Goal: Communication & Community: Participate in discussion

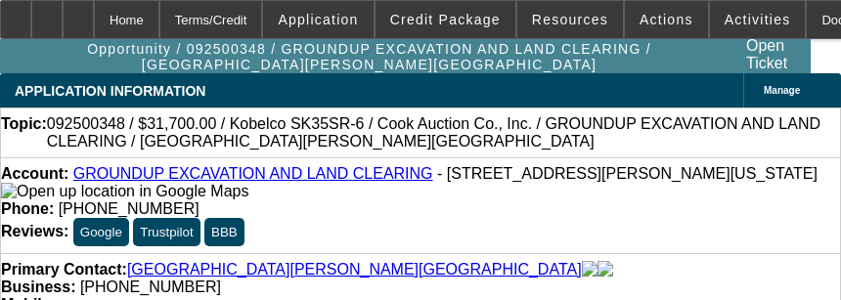
select select "0"
select select "2"
select select "0"
select select "6"
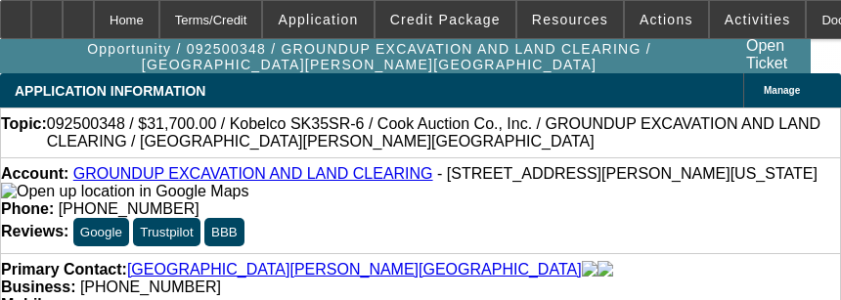
select select "0"
select select "2"
select select "0"
select select "6"
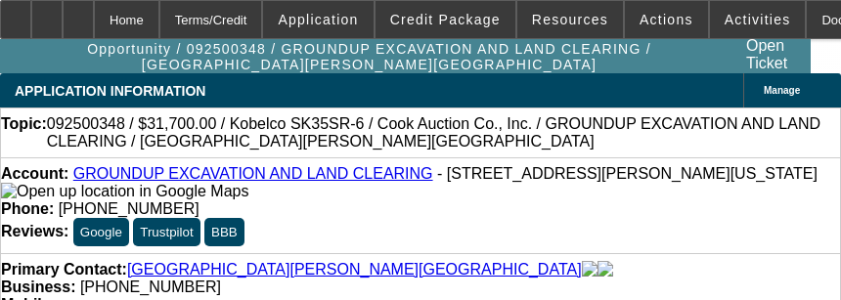
select select "0"
select select "2"
select select "0"
select select "6"
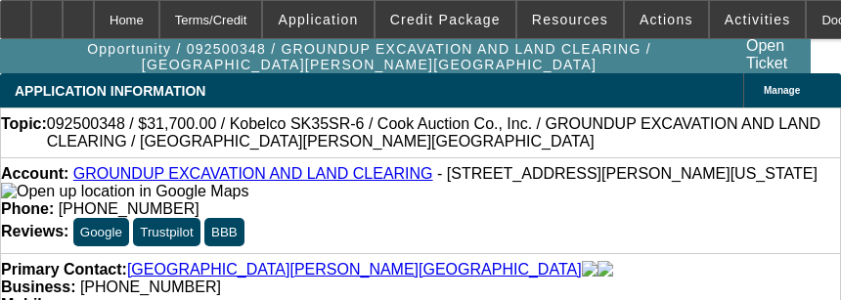
select select "0.15"
select select "2"
select select "0"
select select "6"
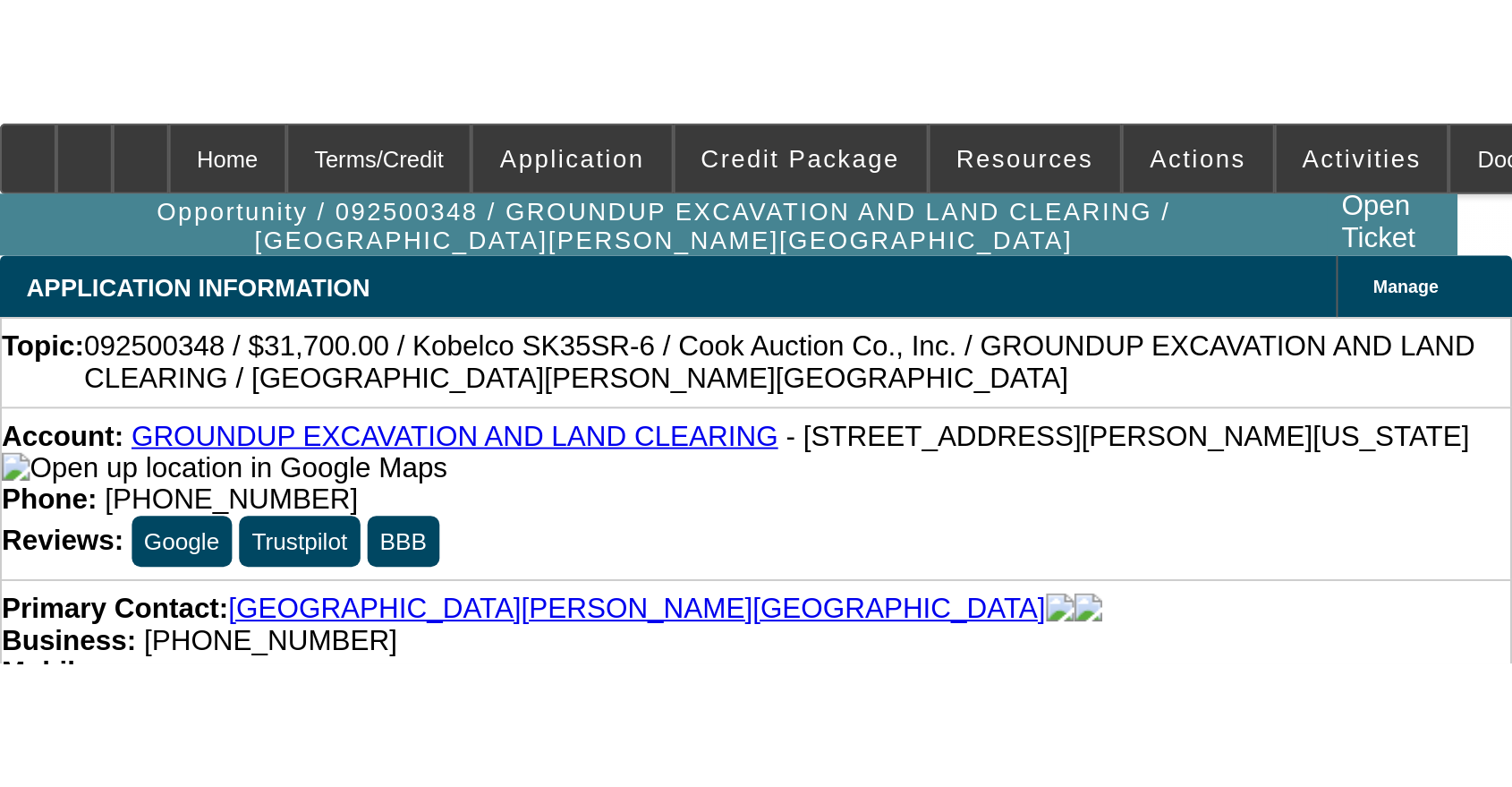
scroll to position [1159, 0]
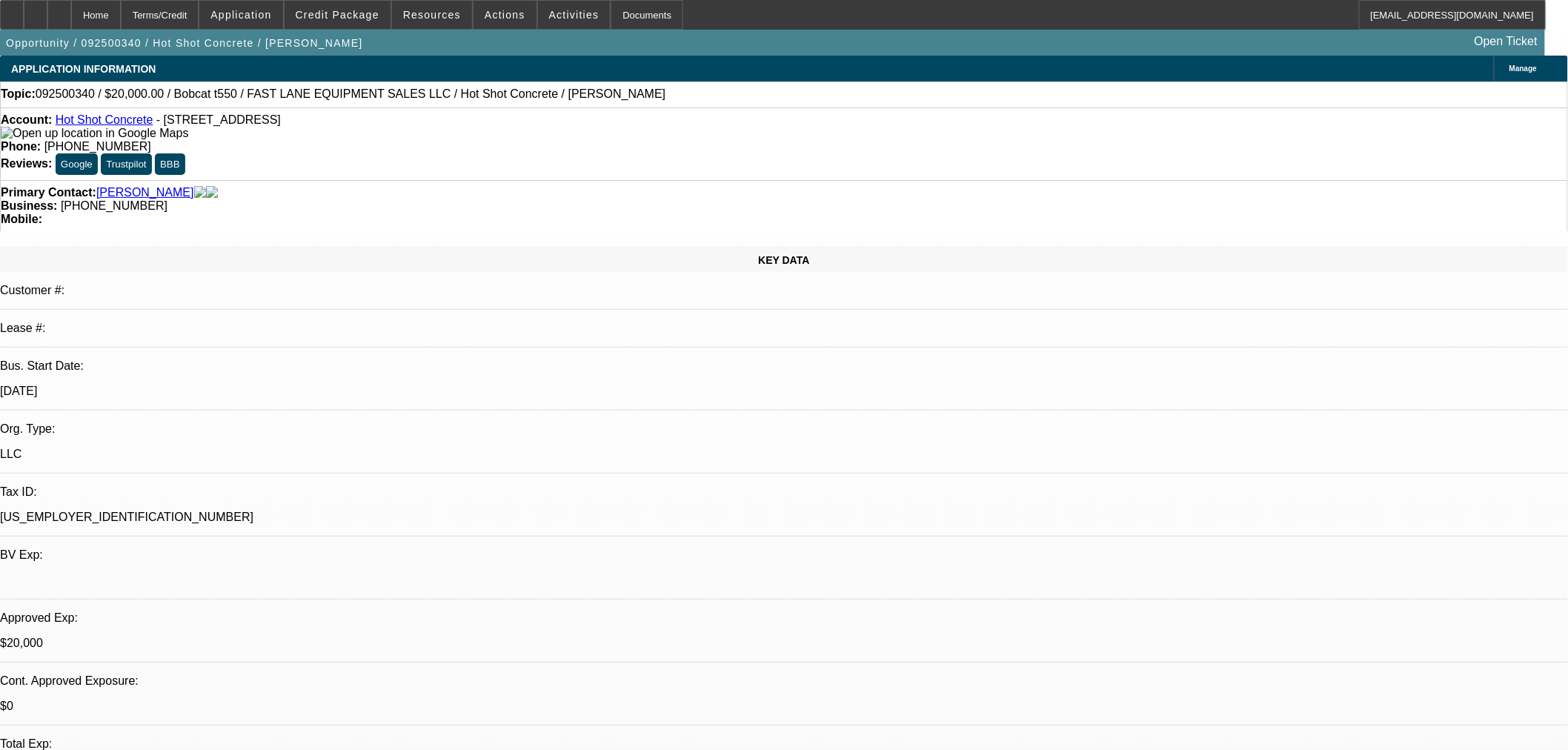
select select "0"
select select "2"
select select "0"
select select "6"
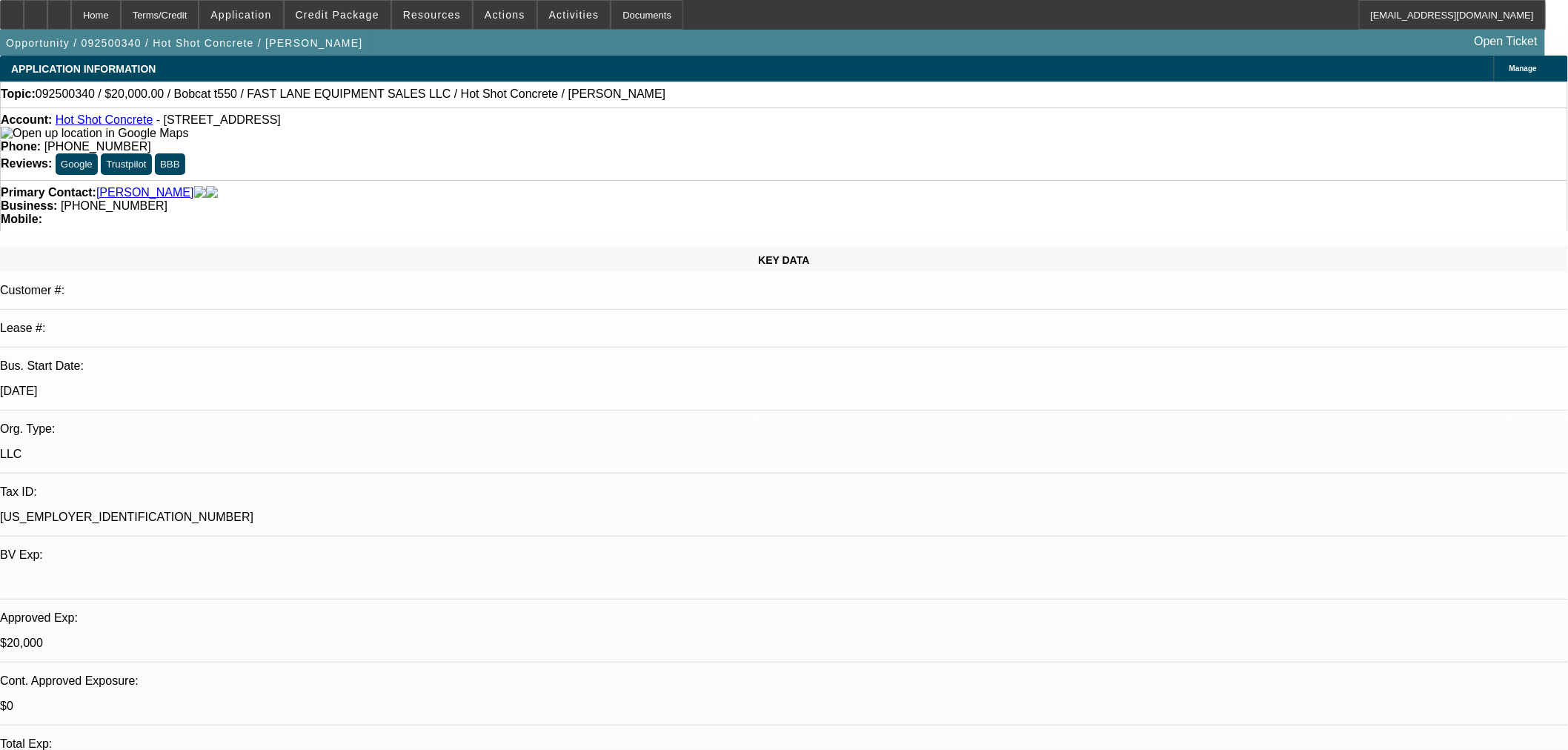
select select "0"
select select "2"
select select "0"
select select "6"
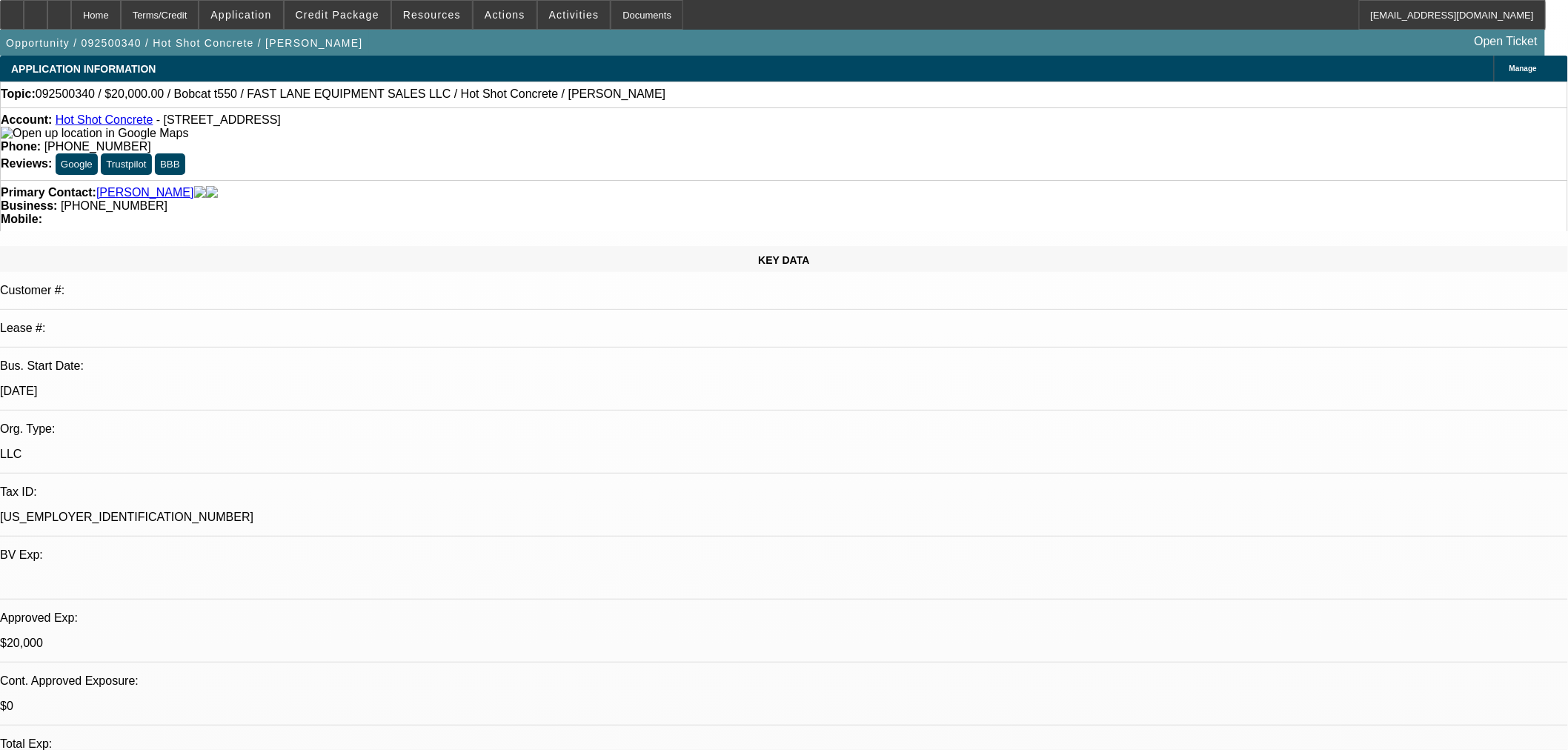
select select "0"
select select "2"
select select "0"
select select "6"
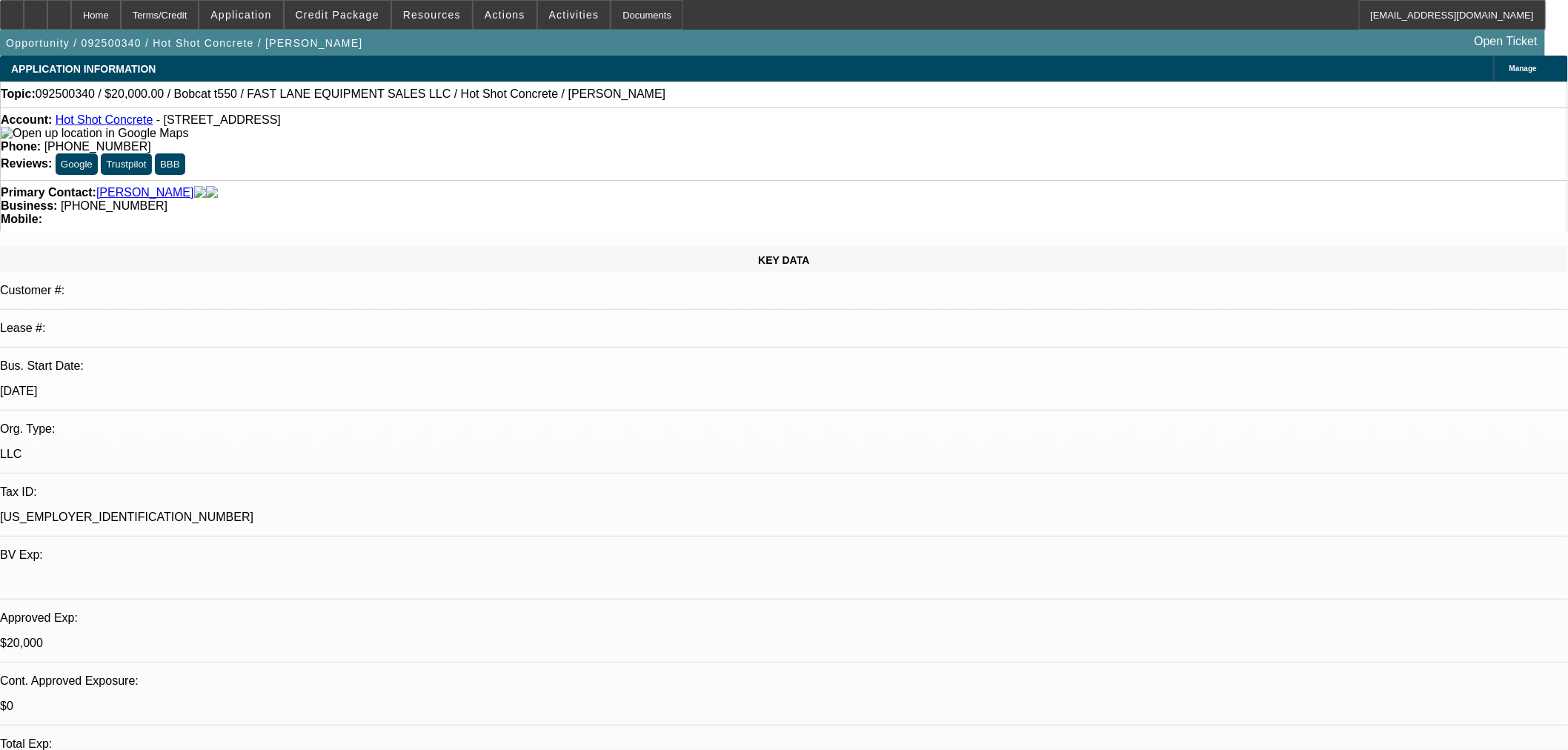
select select "0"
select select "2"
select select "0"
select select "6"
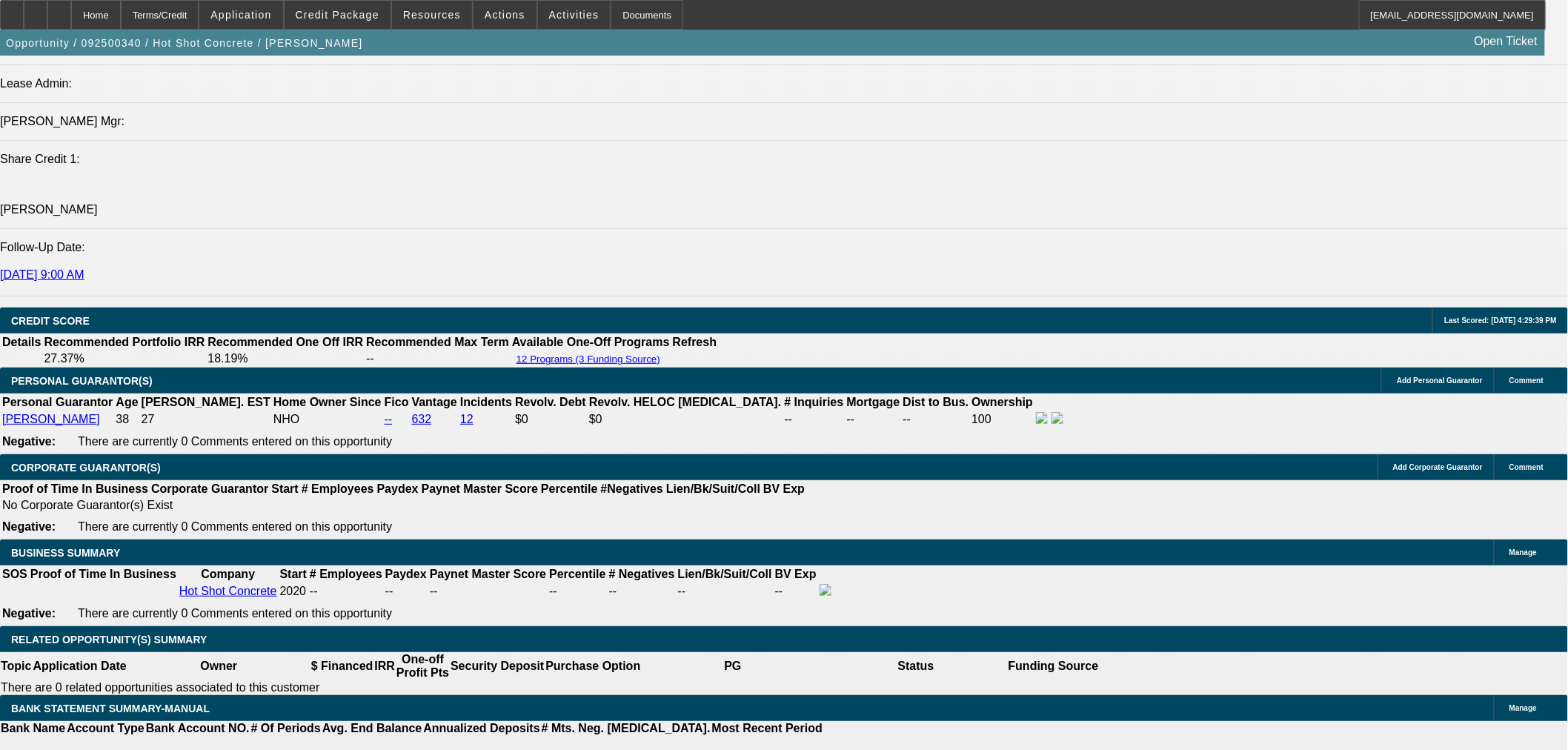
scroll to position [2057, 0]
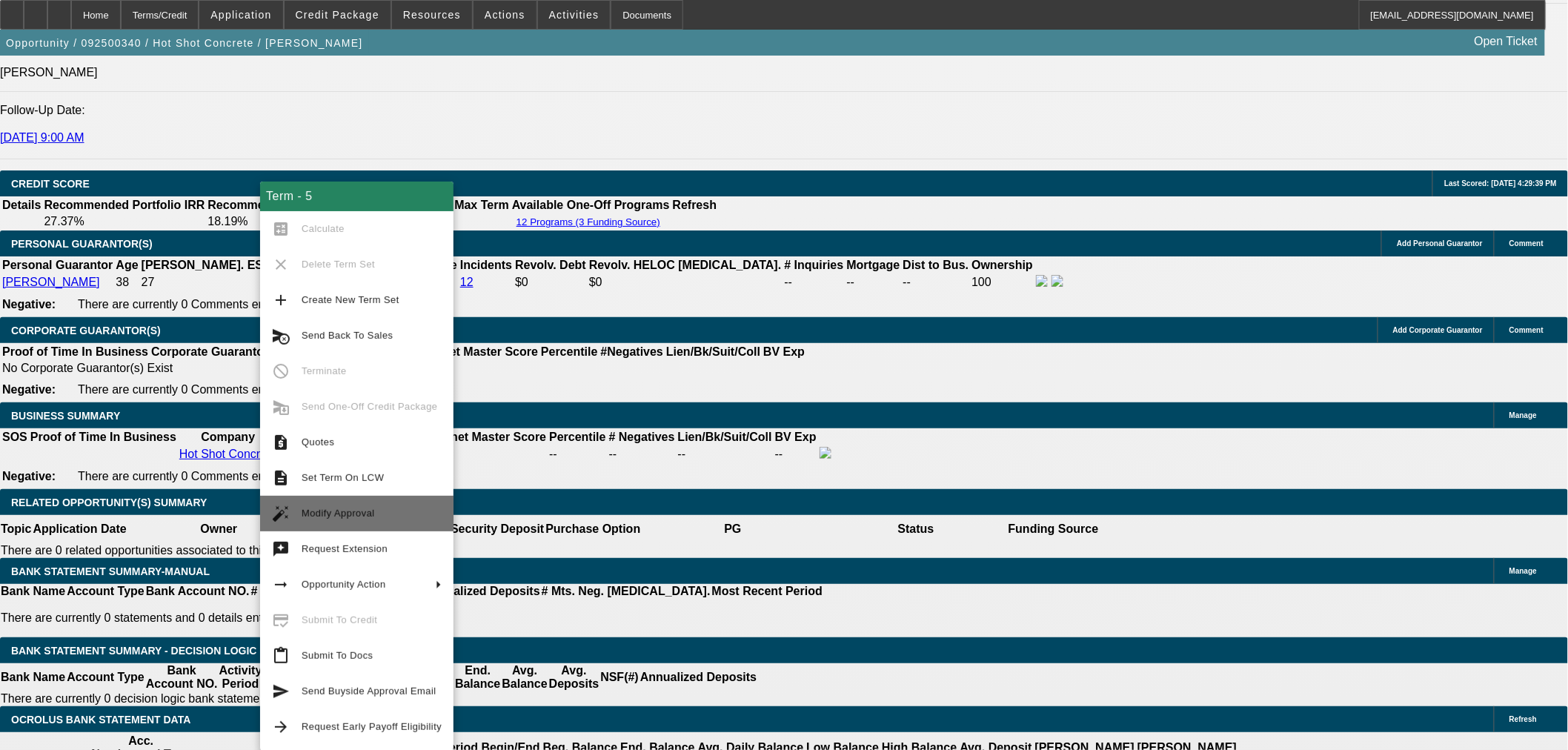
click at [374, 520] on span "Modify Approval" at bounding box center [371, 513] width 140 height 17
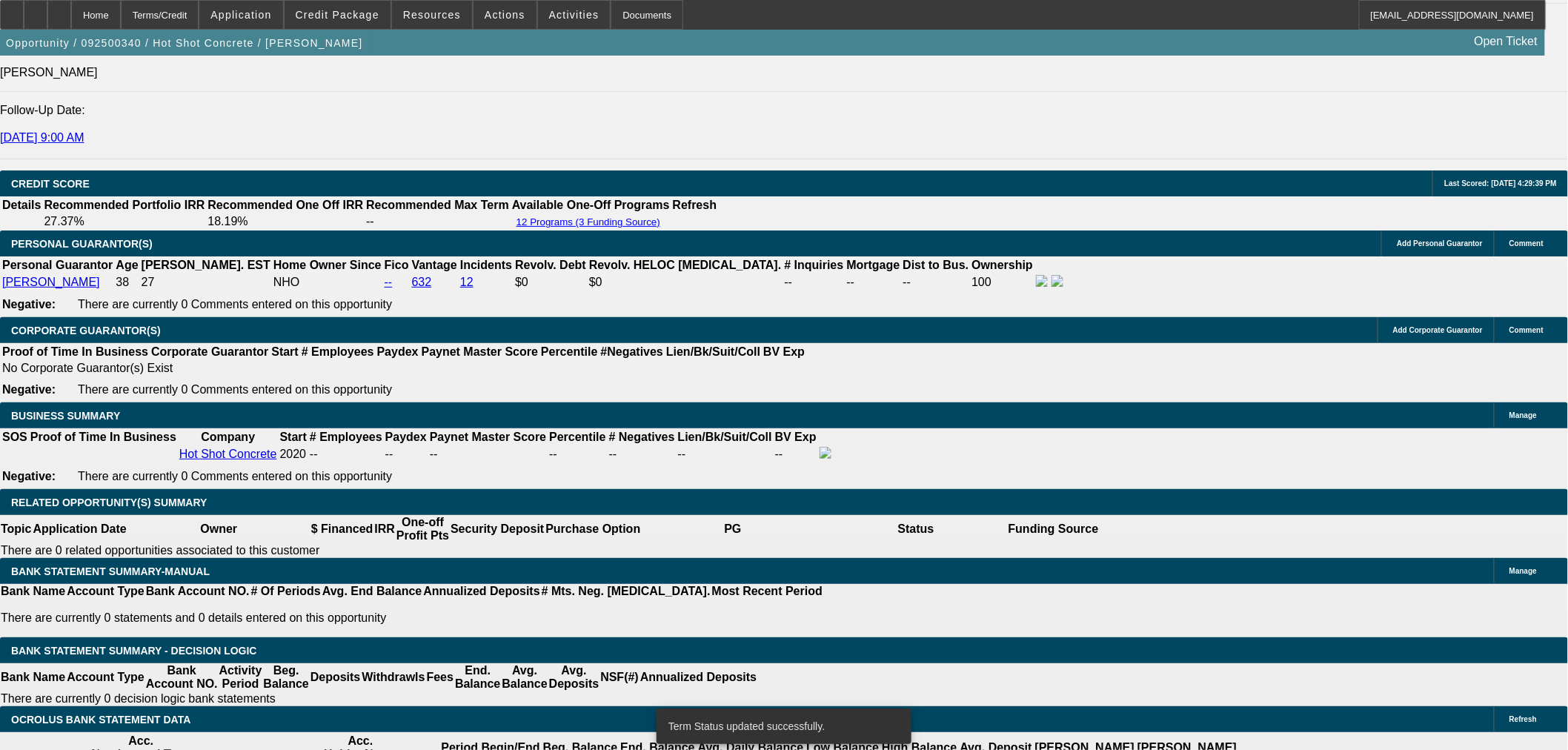
select select "0"
select select "2"
select select "0"
select select "6"
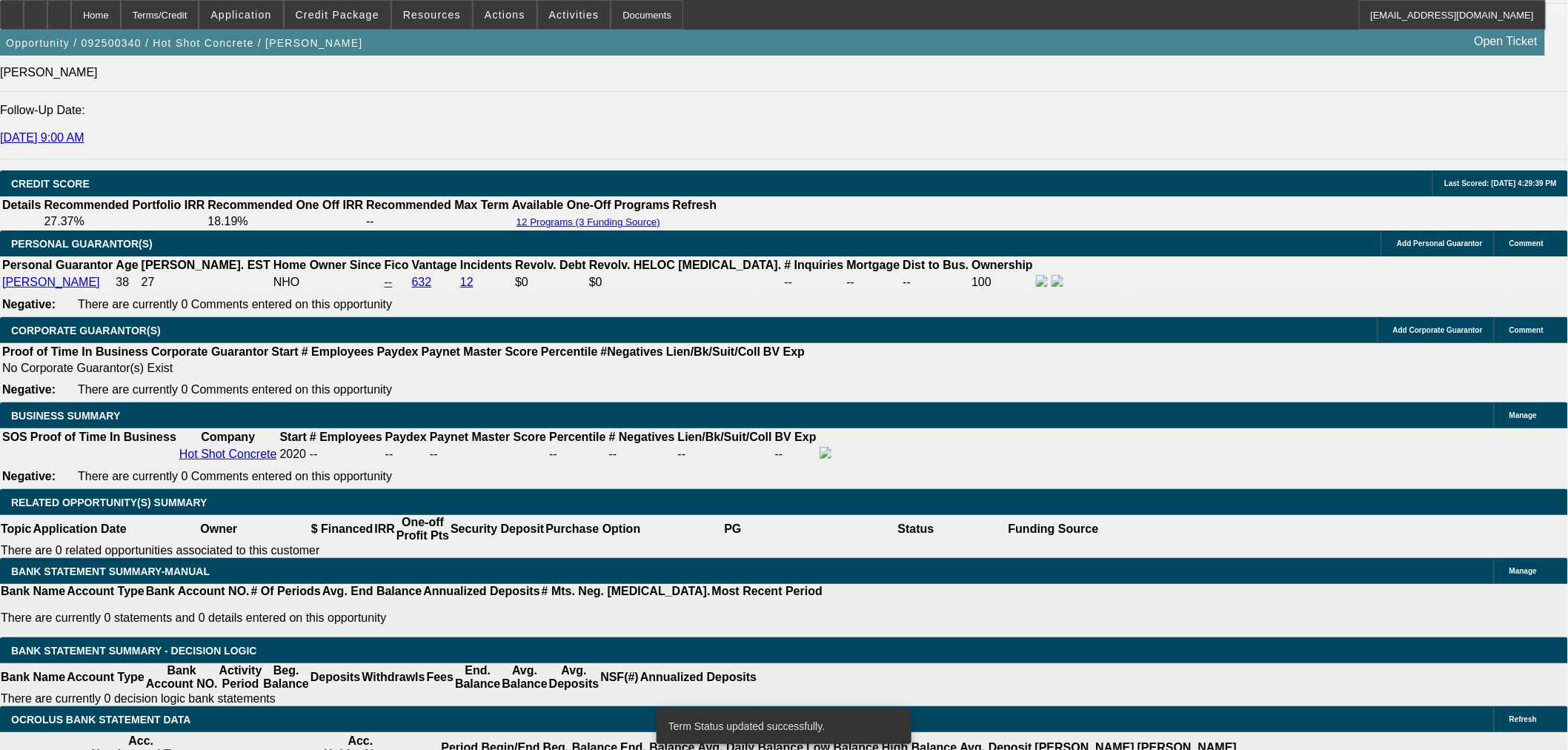
select select "0"
select select "2"
select select "0"
select select "6"
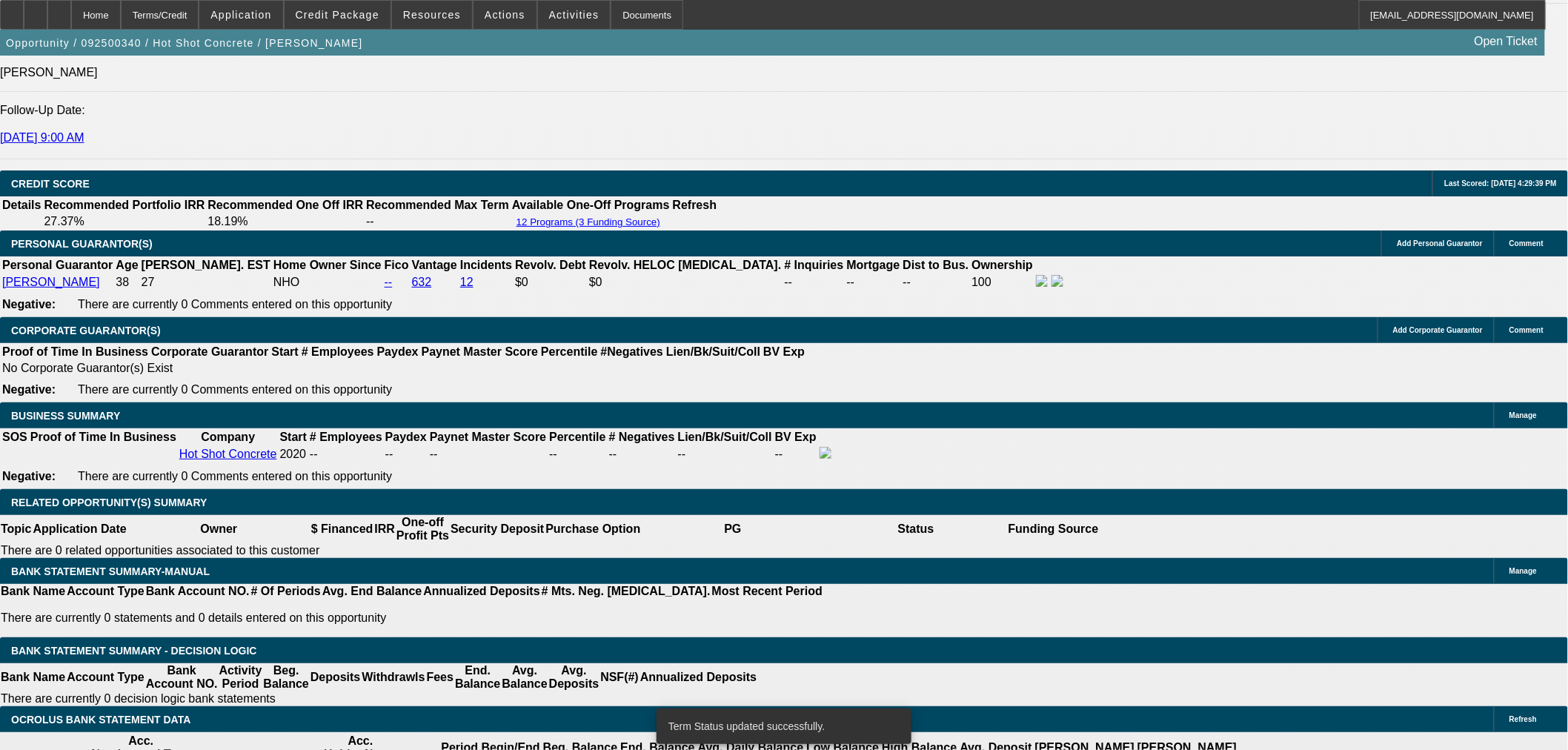
select select "0"
select select "2"
select select "0"
select select "6"
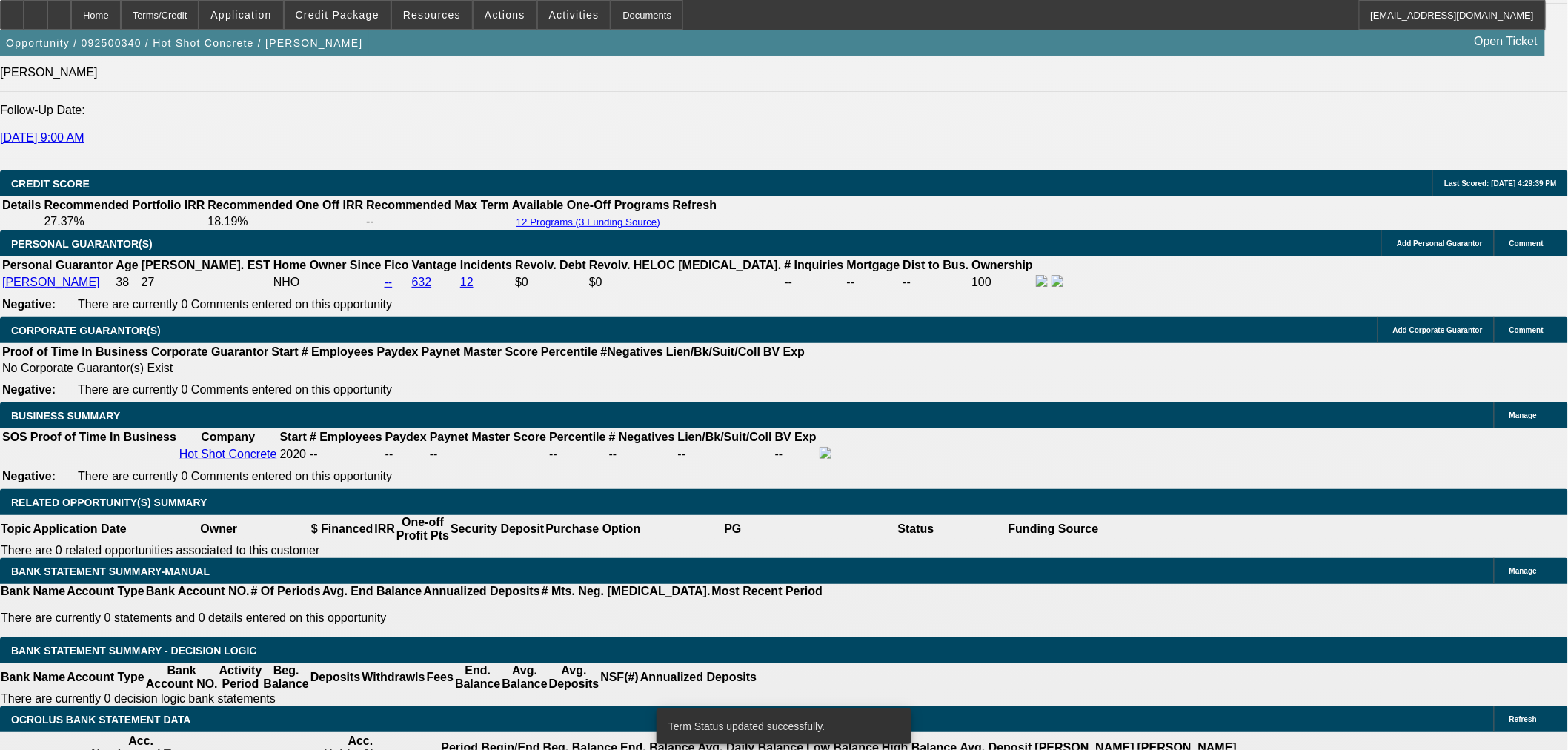
select select "0"
select select "2"
select select "0"
select select "6"
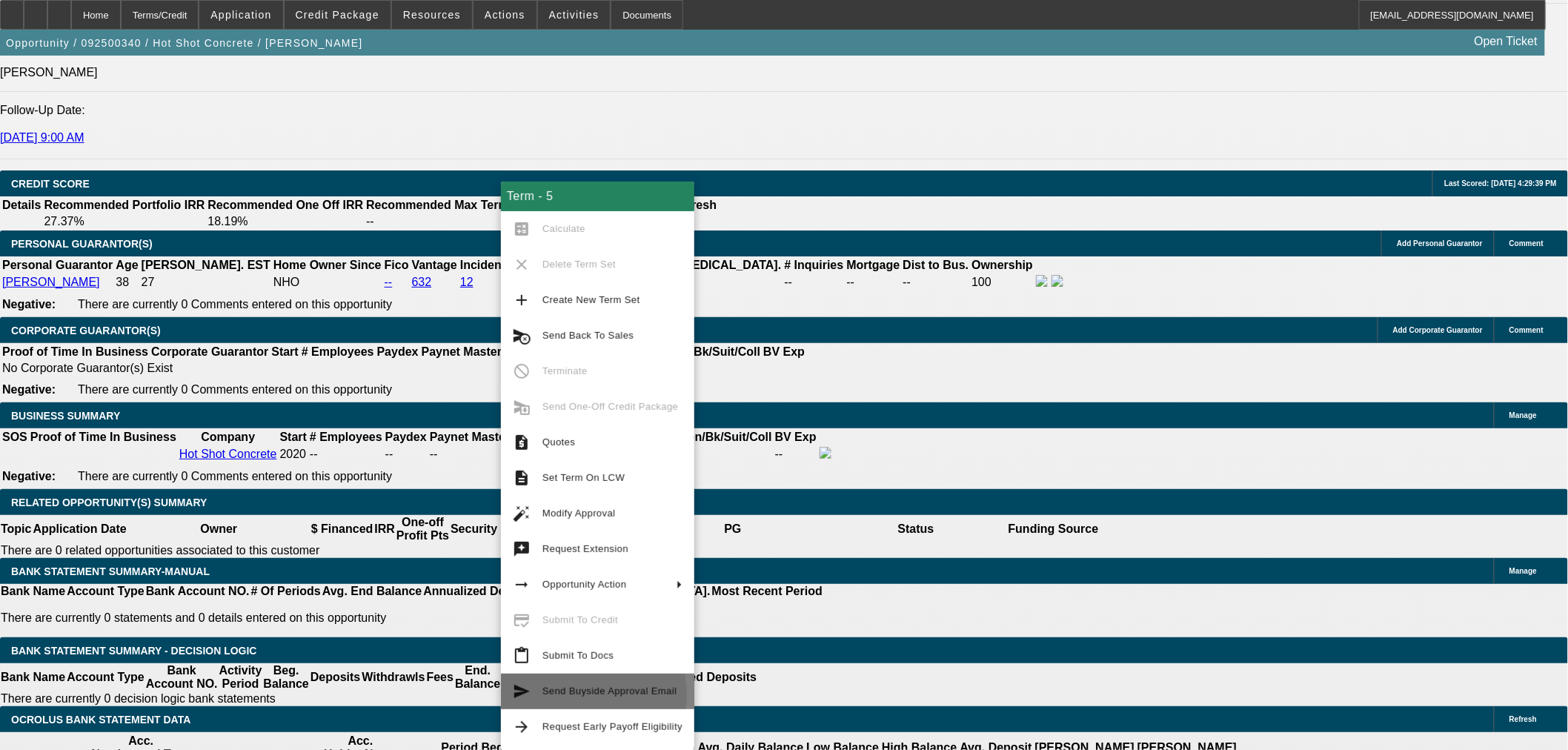
click at [577, 694] on span "Send Buyside Approval Email" at bounding box center [610, 691] width 135 height 11
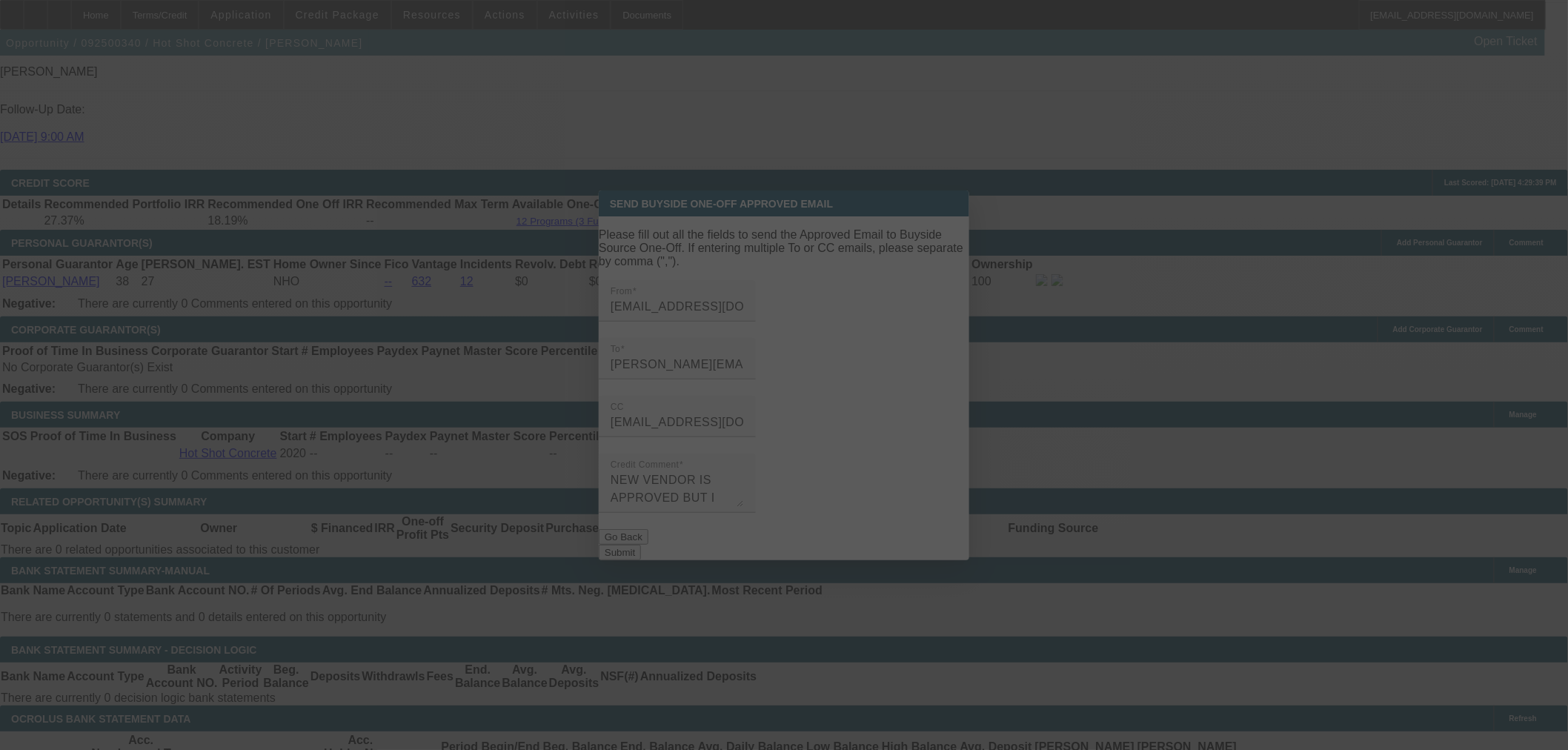
scroll to position [0, 0]
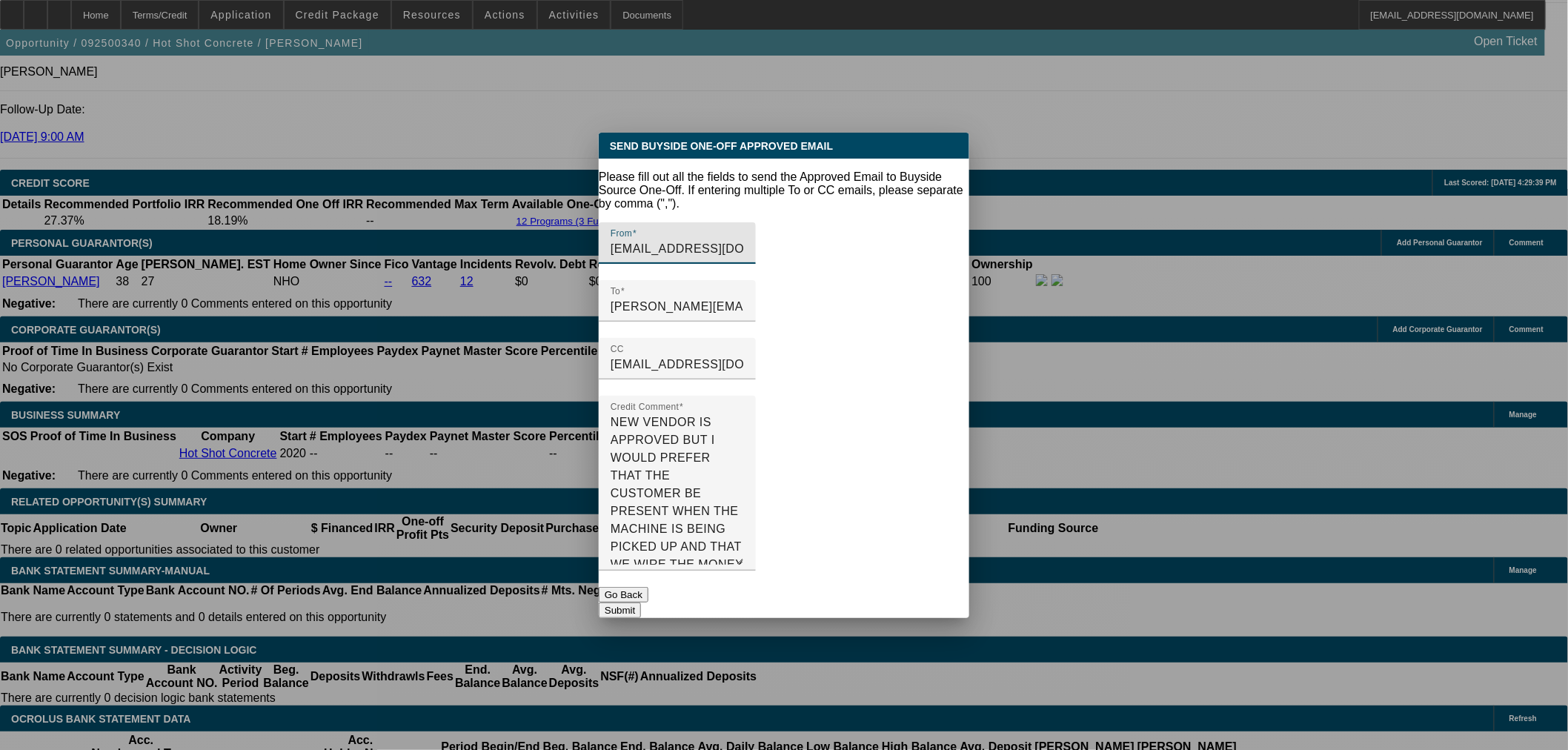
drag, startPoint x: 942, startPoint y: 485, endPoint x: 938, endPoint y: 602, distance: 117.1
click at [938, 602] on div "Send Buyside One-Off Approved Email Please fill out all the fields to send the …" at bounding box center [784, 375] width 371 height 485
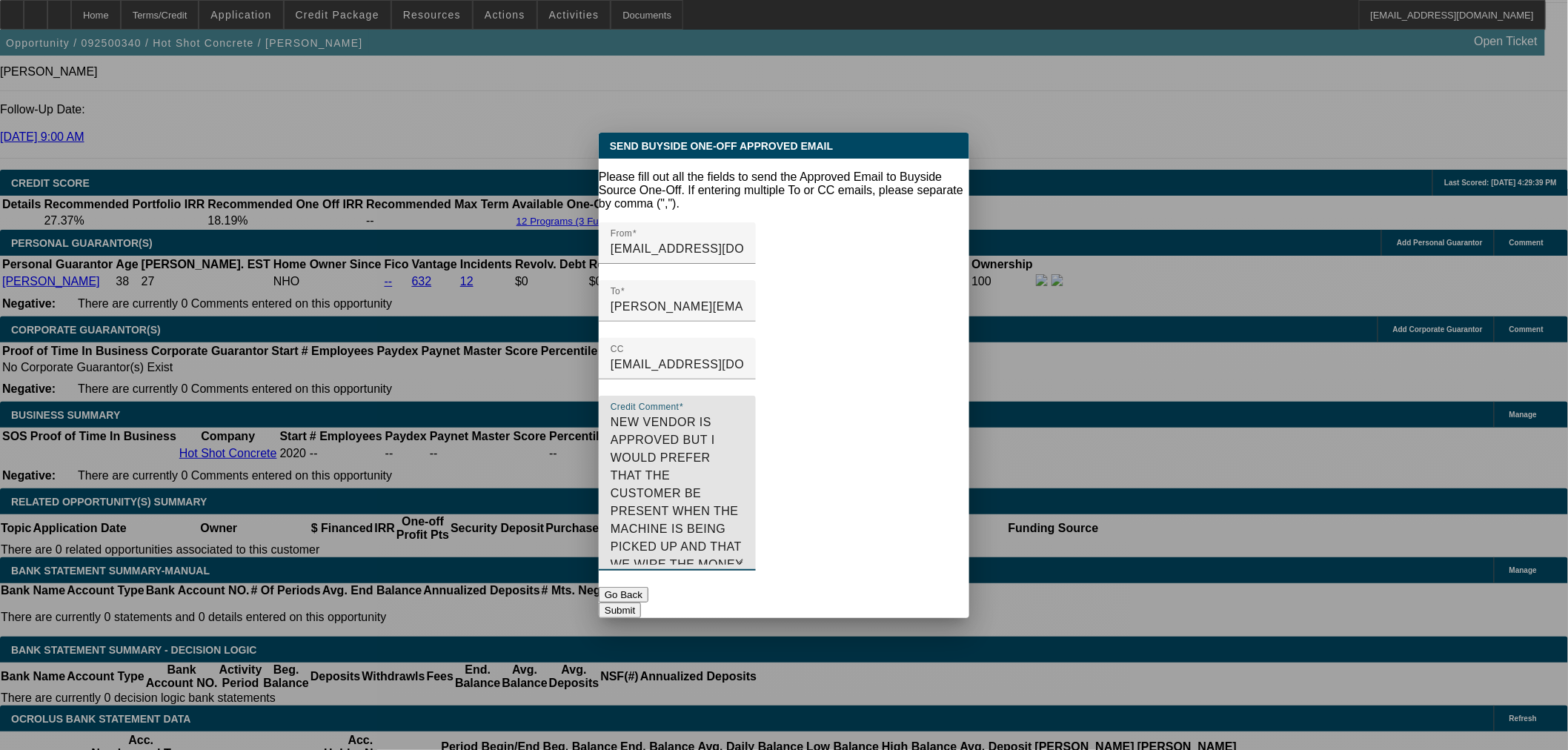
click at [744, 414] on textarea "NEW VENDOR IS APPROVED BUT I WOULD PREFER THAT THE CUSTOMER BE PRESENT WHEN THE…" at bounding box center [678, 489] width 133 height 151
drag, startPoint x: 761, startPoint y: 402, endPoint x: 895, endPoint y: 405, distance: 134.0
click at [744, 414] on textarea "NEW VENDOR IS APPROVED. BUT I WOULD PREFER THAT THE CUSTOMER BE PRESENT WHEN TH…" at bounding box center [678, 489] width 133 height 151
click at [744, 414] on textarea "NEW VENDOR IS APPROVED. THE CUSTOMER BE PRESENT WHEN THE MACHINE IS BEING PICKE…" at bounding box center [678, 489] width 133 height 151
drag, startPoint x: 849, startPoint y: 477, endPoint x: 776, endPoint y: 476, distance: 73.0
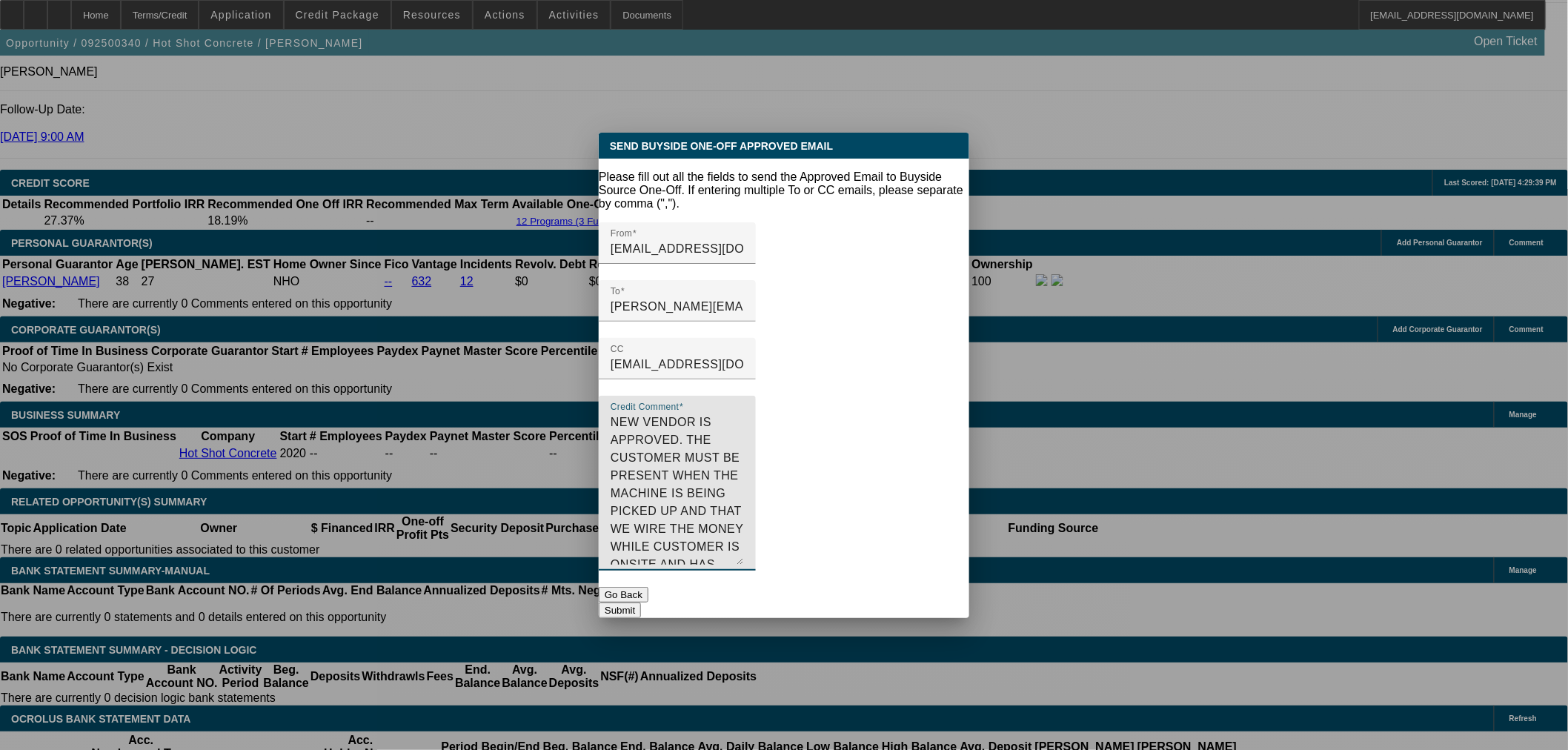
click at [744, 476] on textarea "NEW VENDOR IS APPROVED. THE CUSTOMER MUST BE PRESENT WHEN THE MACHINE IS BEING …" at bounding box center [678, 489] width 133 height 151
type textarea "NEW VENDOR IS APPROVED. THE CUSTOMER MUST BE PRESENT WHEN THE MACHINE IS BEING …"
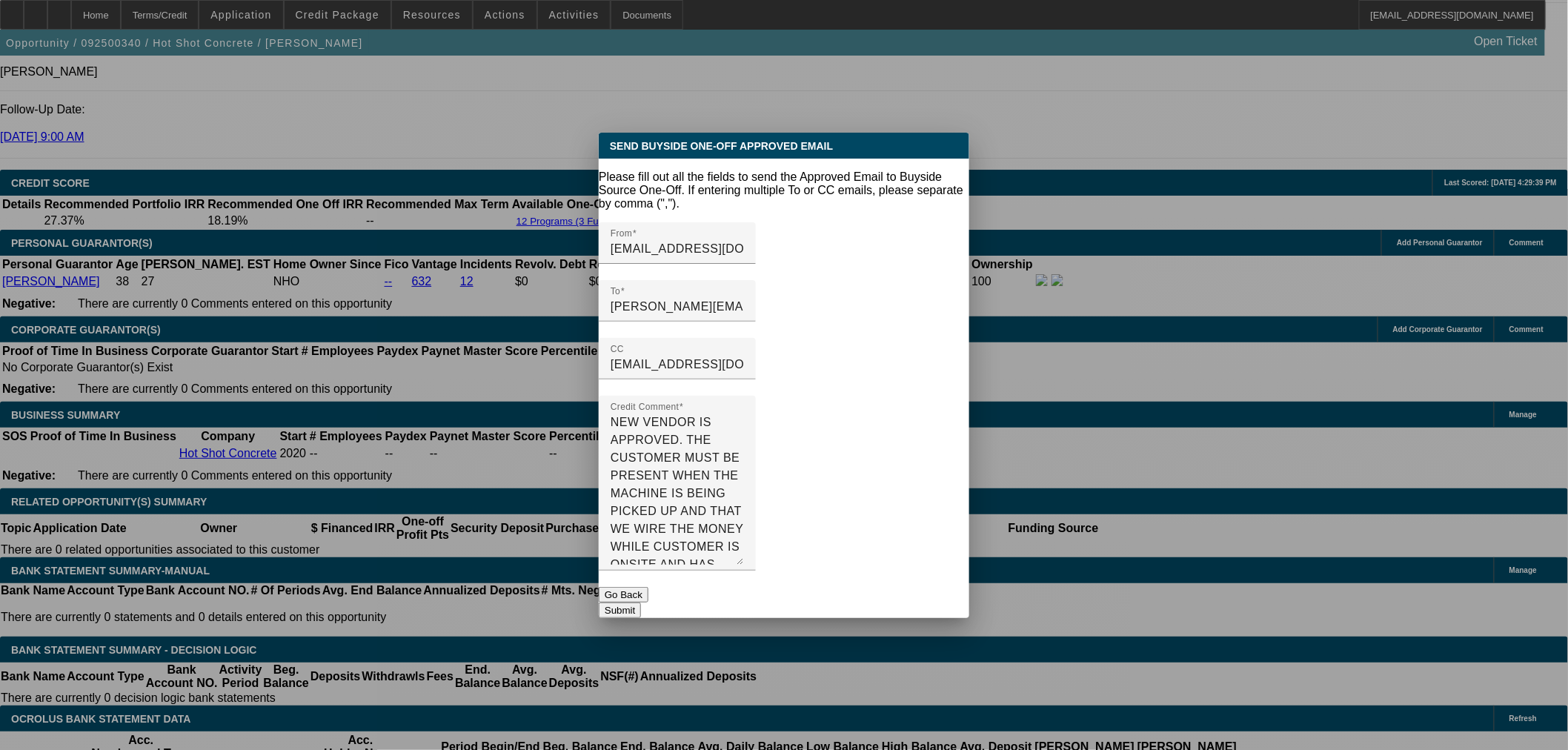
click at [641, 602] on button "Submit" at bounding box center [620, 610] width 42 height 16
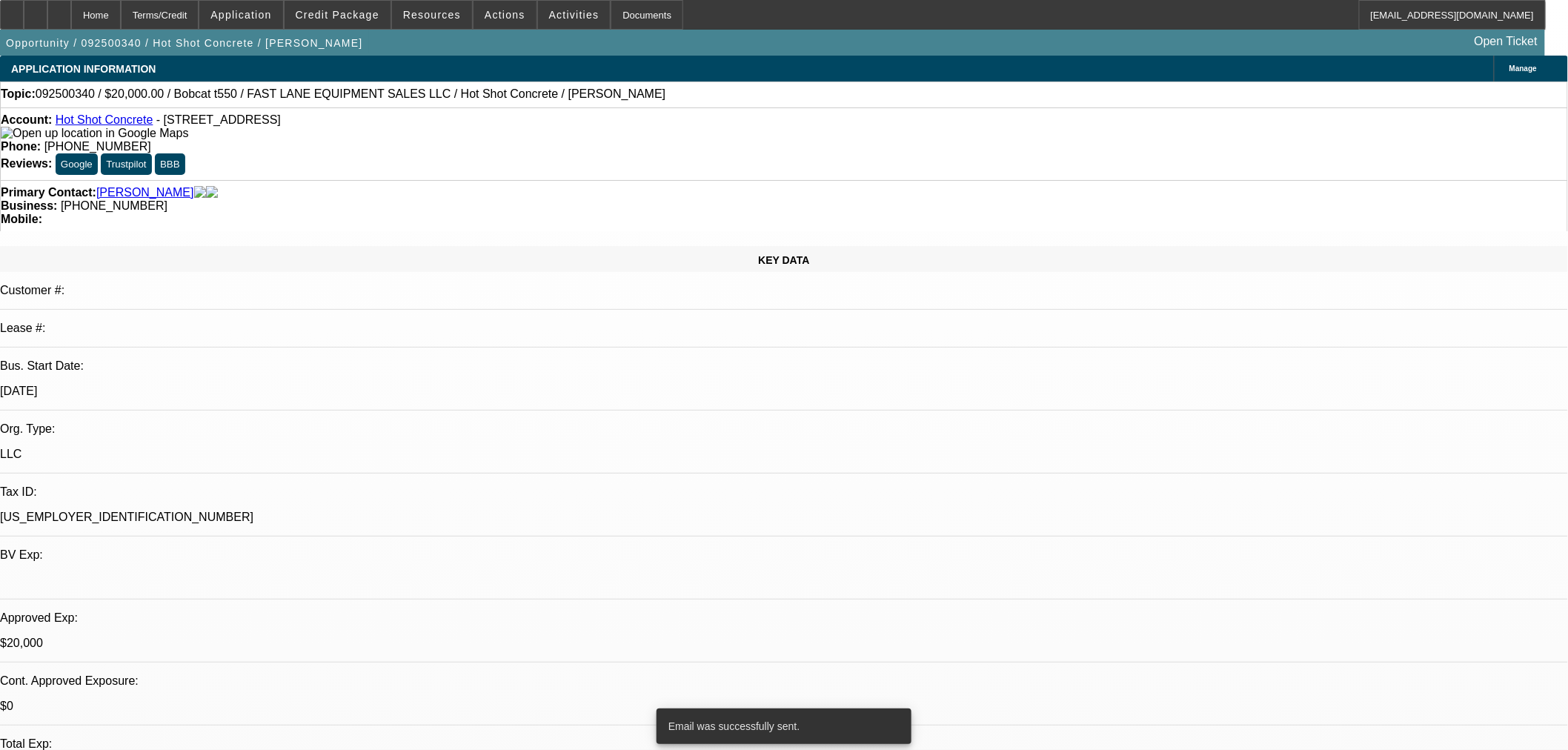
scroll to position [2057, 0]
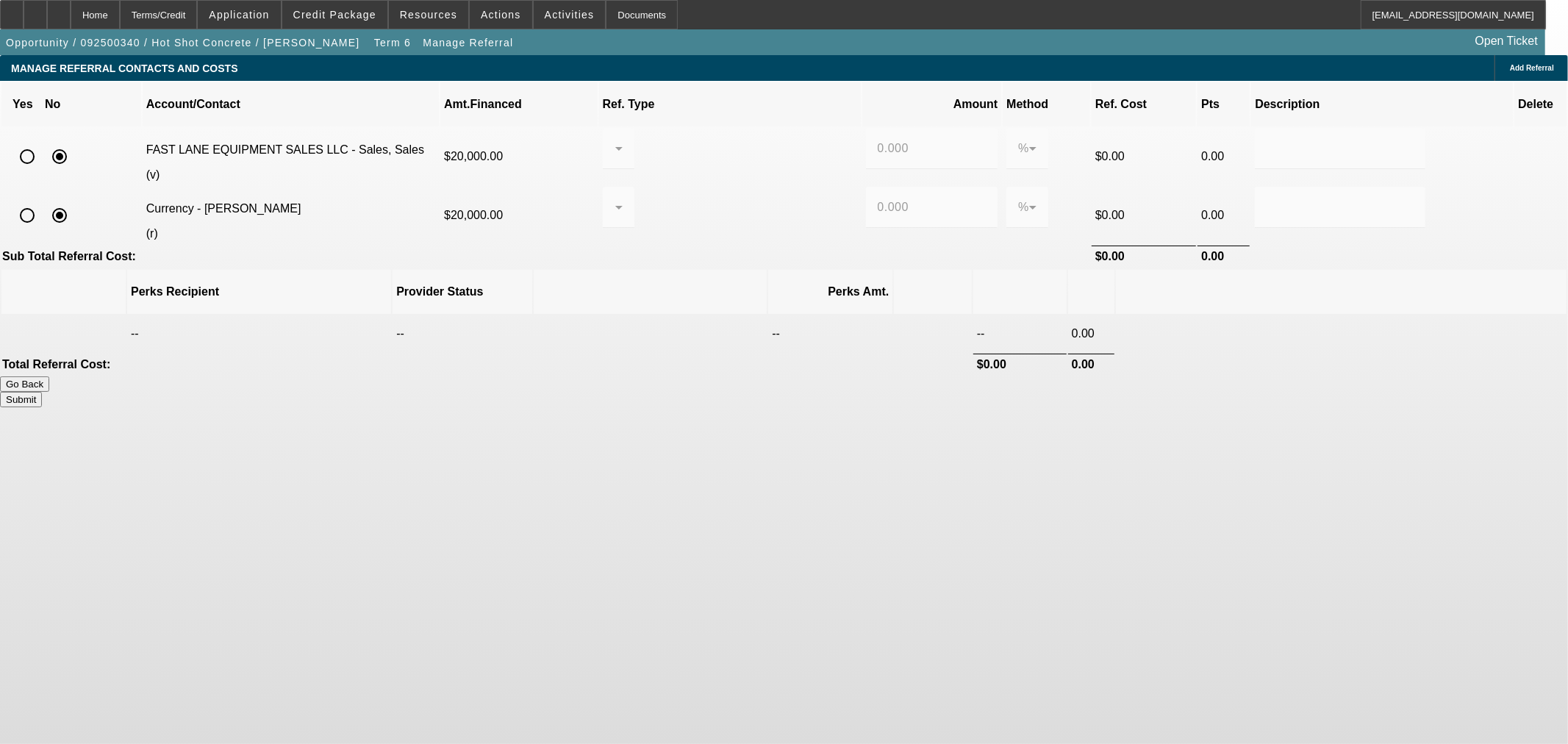
click at [634, 192] on mat-form-field at bounding box center [619, 215] width 32 height 57
click at [42, 201] on input "radio" at bounding box center [27, 215] width 29 height 29
radio input "true"
click at [901, 198] on input "0.000" at bounding box center [932, 207] width 109 height 17
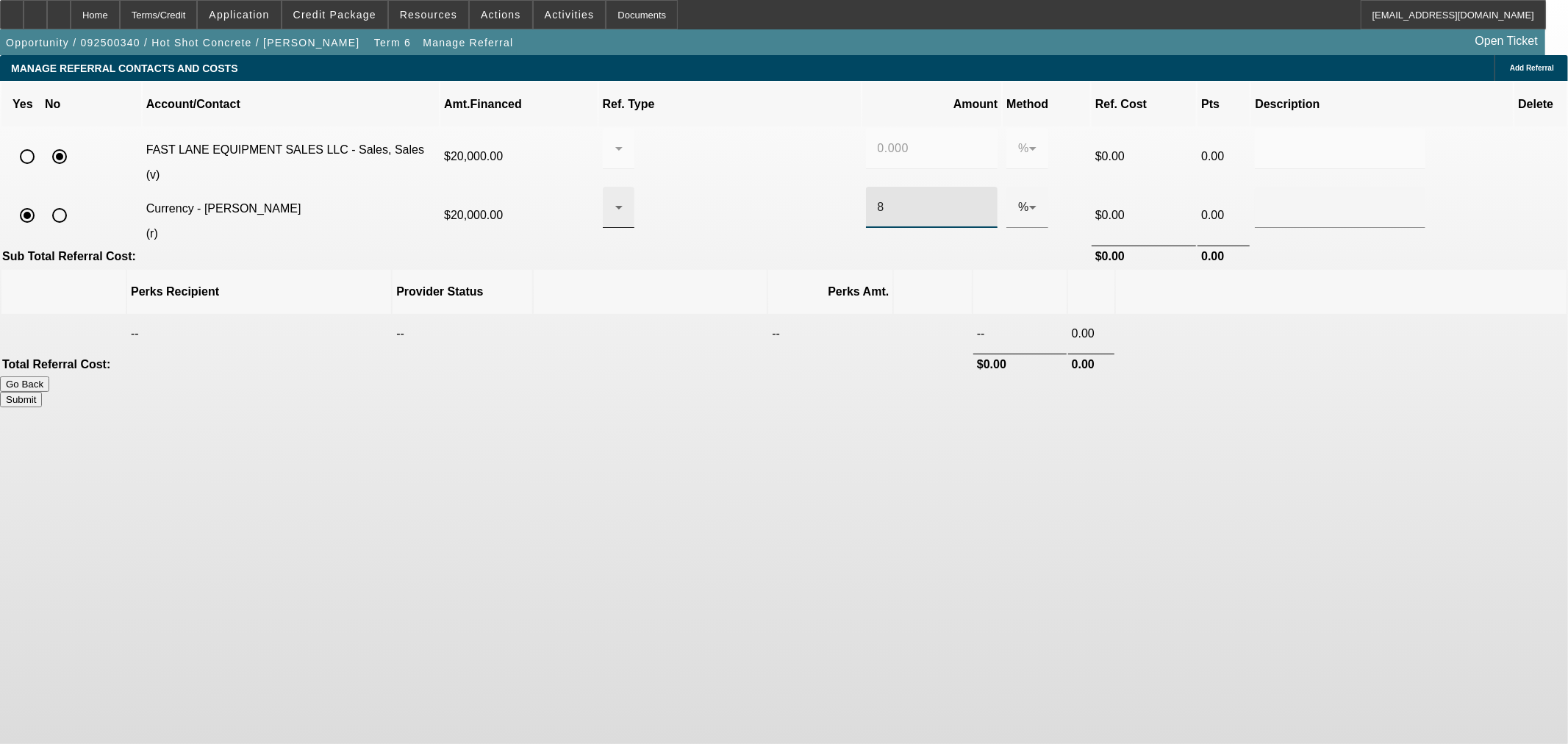
type input "8"
click at [615, 198] on div at bounding box center [614, 207] width 1 height 17
drag, startPoint x: 761, startPoint y: 259, endPoint x: 897, endPoint y: 282, distance: 137.9
click at [761, 260] on mat-option "Pay vendor COMPANY" at bounding box center [744, 265] width 163 height 35
click at [1132, 392] on div "Submit" at bounding box center [784, 399] width 1568 height 16
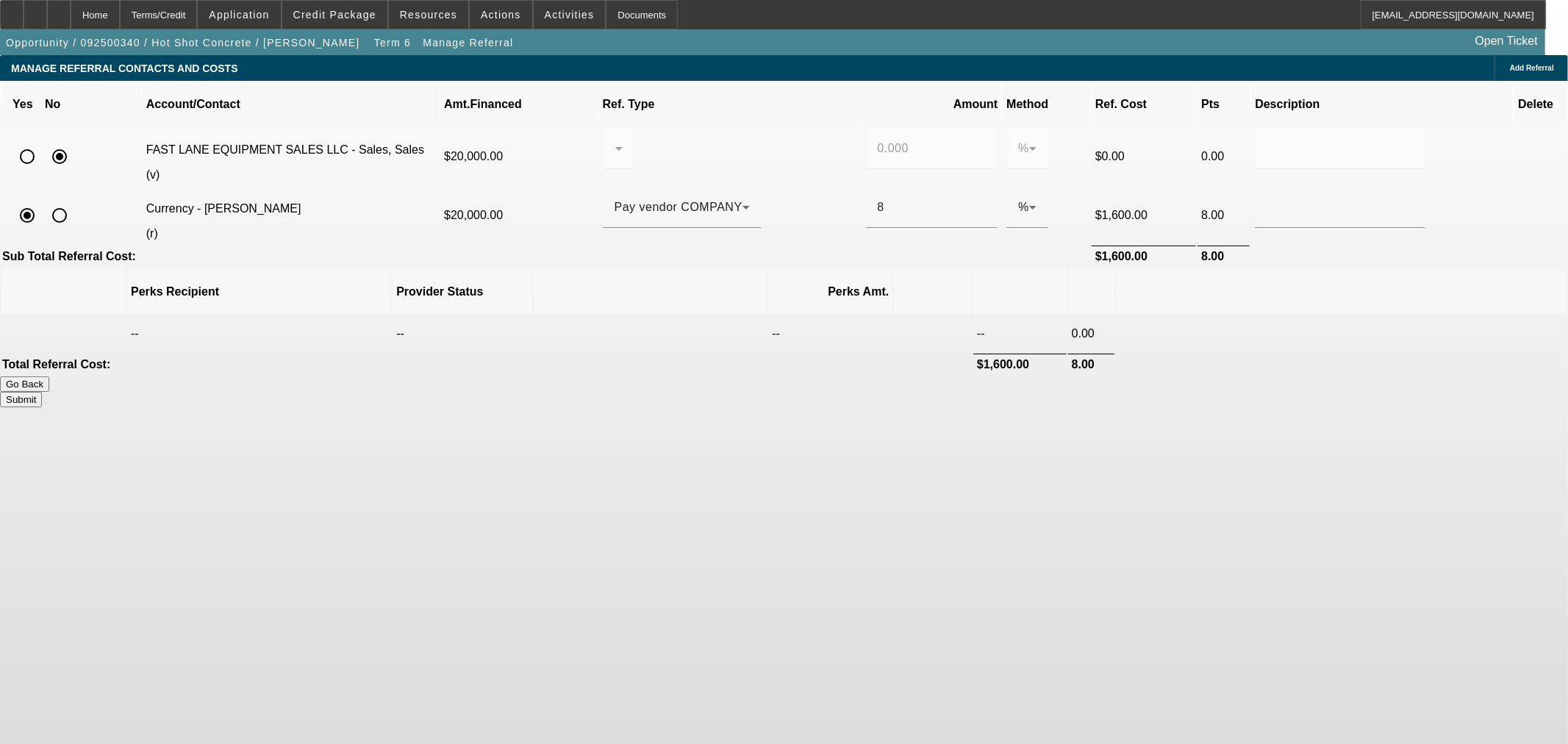
click at [42, 392] on button "Submit" at bounding box center [21, 399] width 42 height 16
type input "0.000"
type input "8.000"
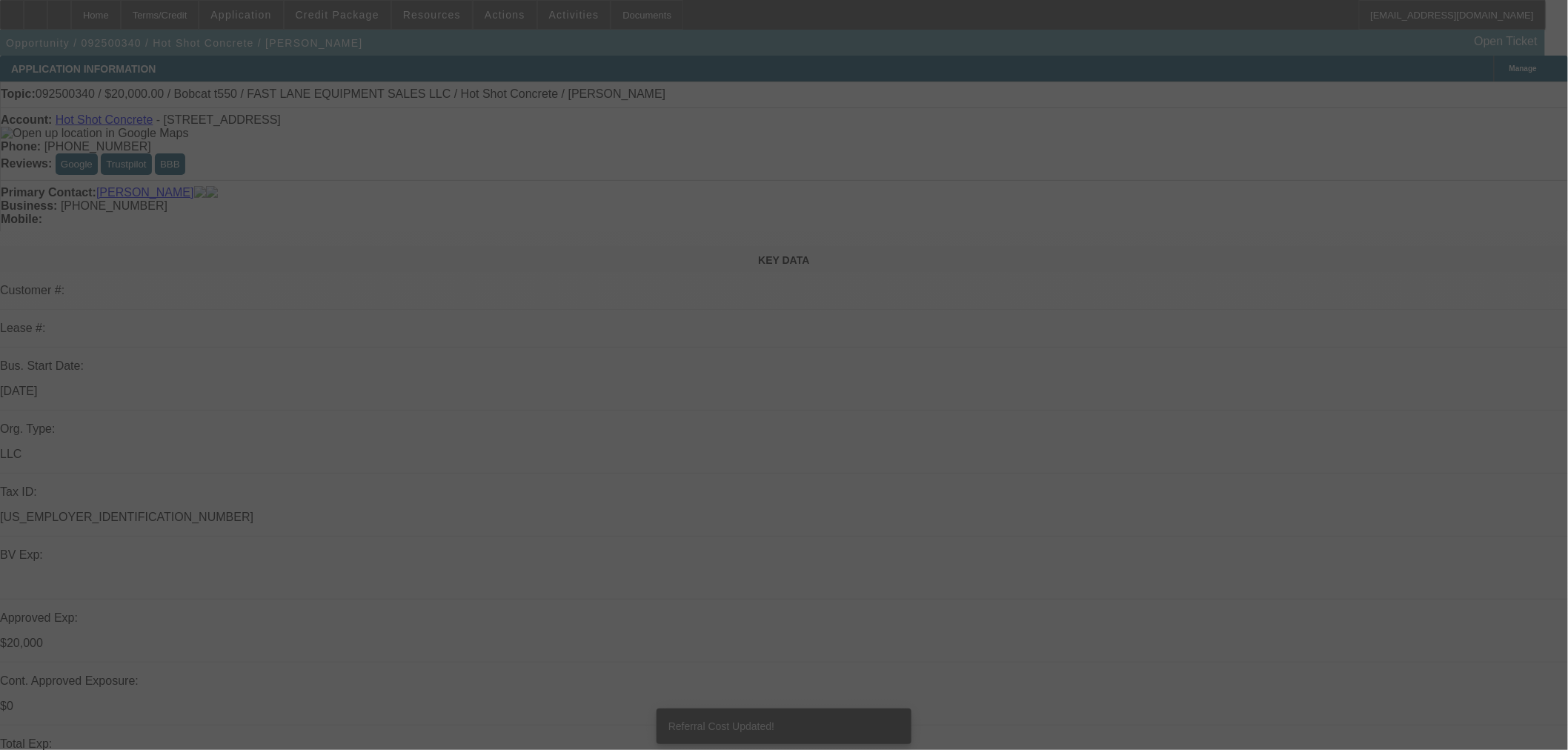
select select "0"
select select "2"
select select "0"
select select "6"
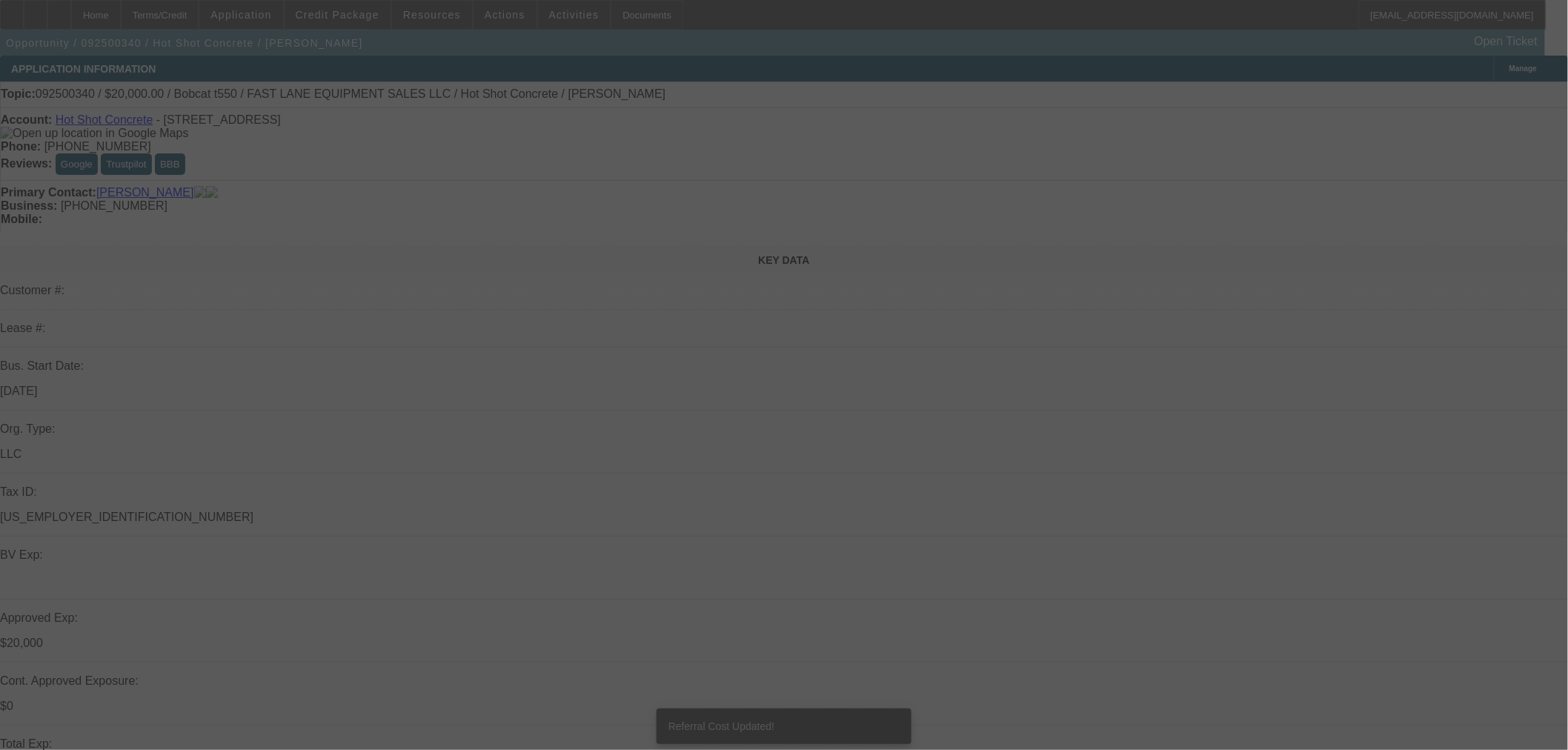
select select "0"
select select "2"
select select "0"
select select "6"
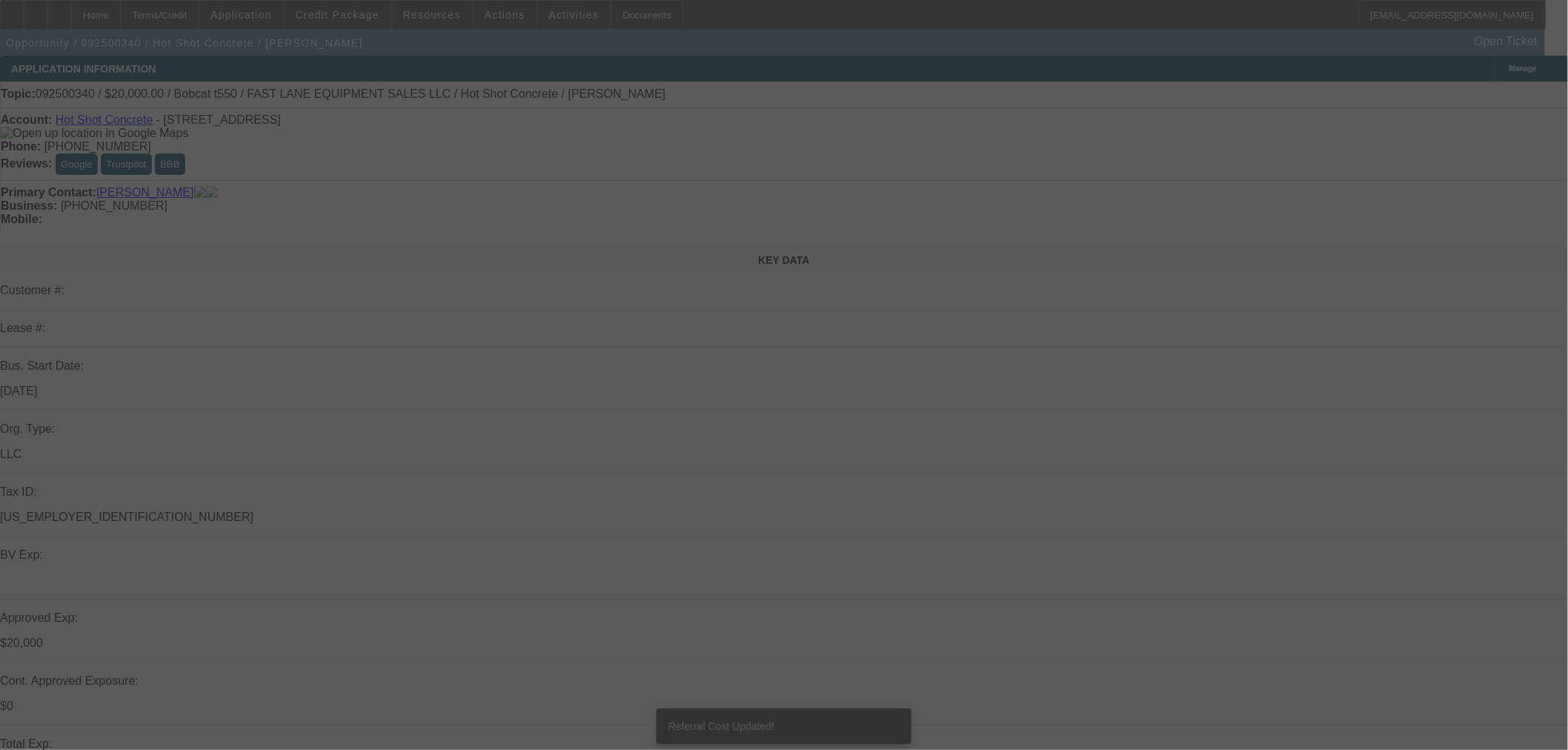
select select "0"
select select "2"
select select "0"
select select "6"
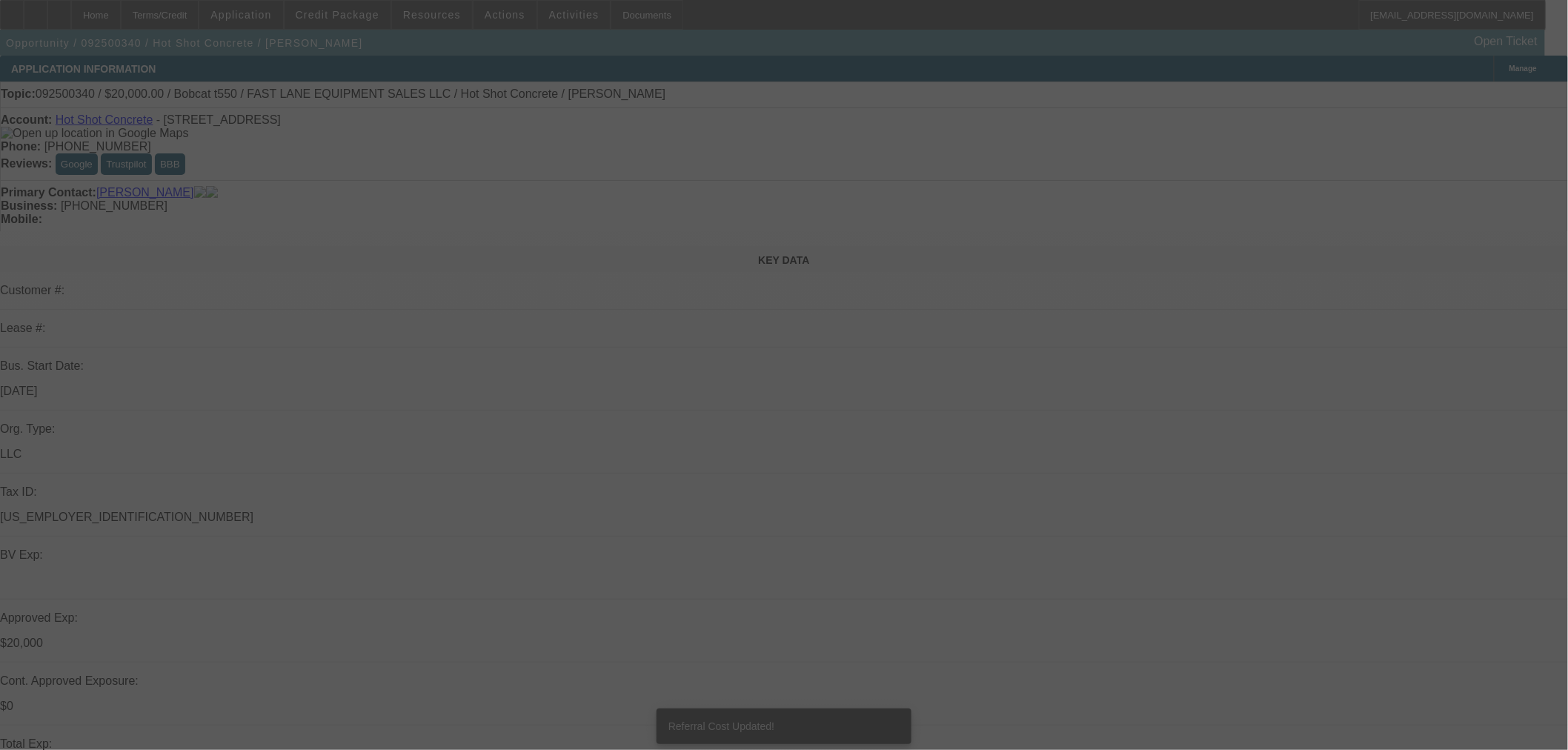
select select "0"
select select "2"
select select "0"
select select "6"
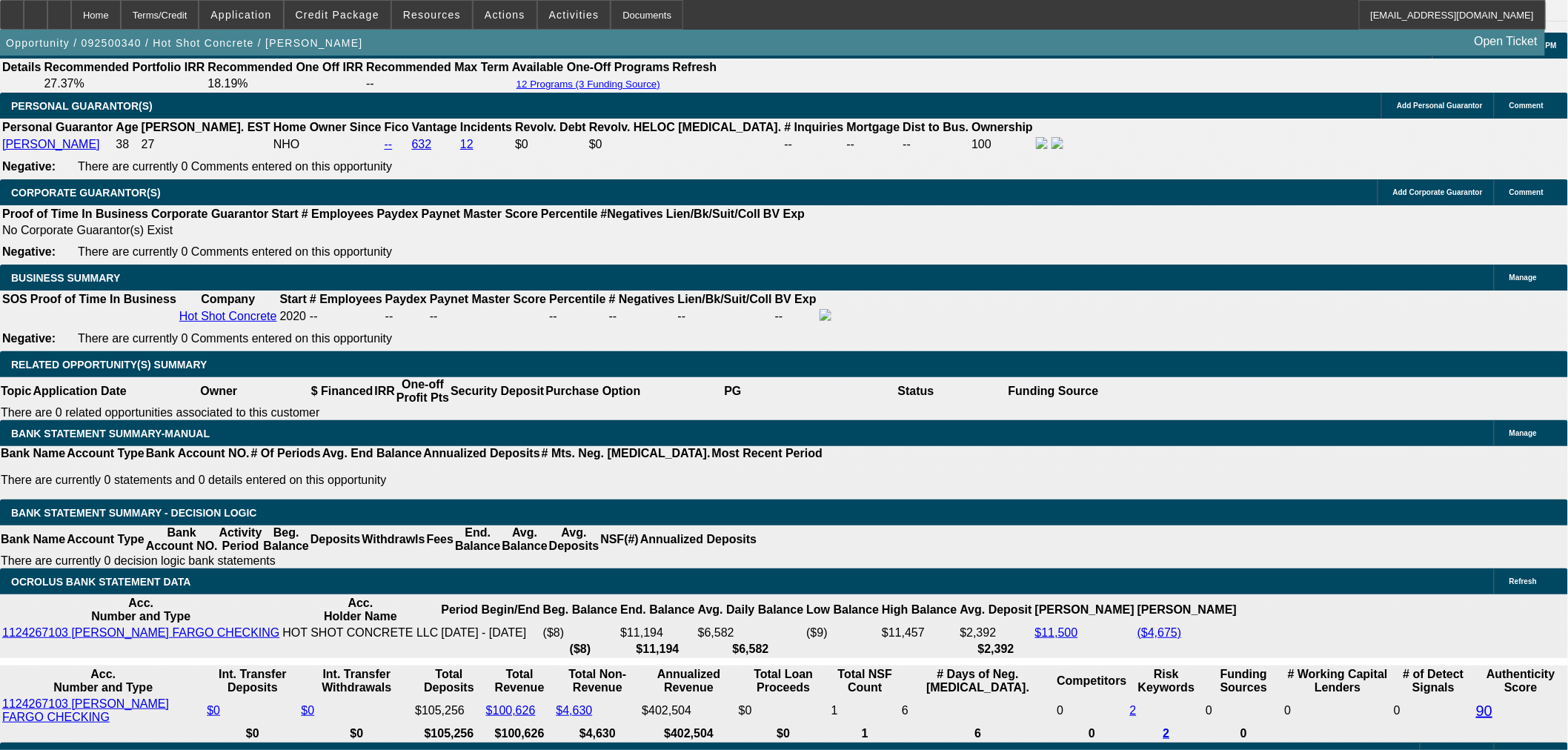
scroll to position [2057, 0]
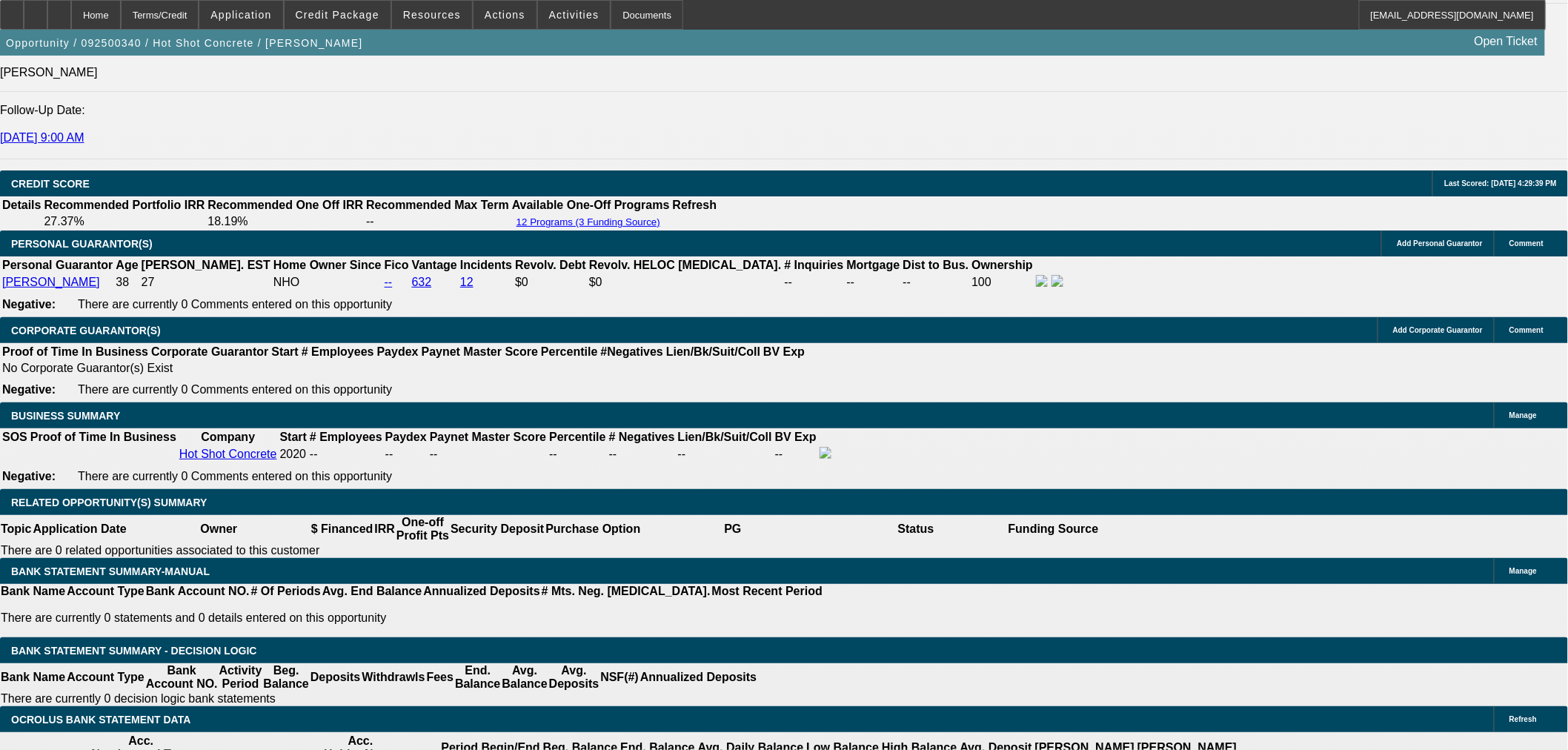
drag, startPoint x: 1070, startPoint y: 64, endPoint x: 901, endPoint y: 141, distance: 185.7
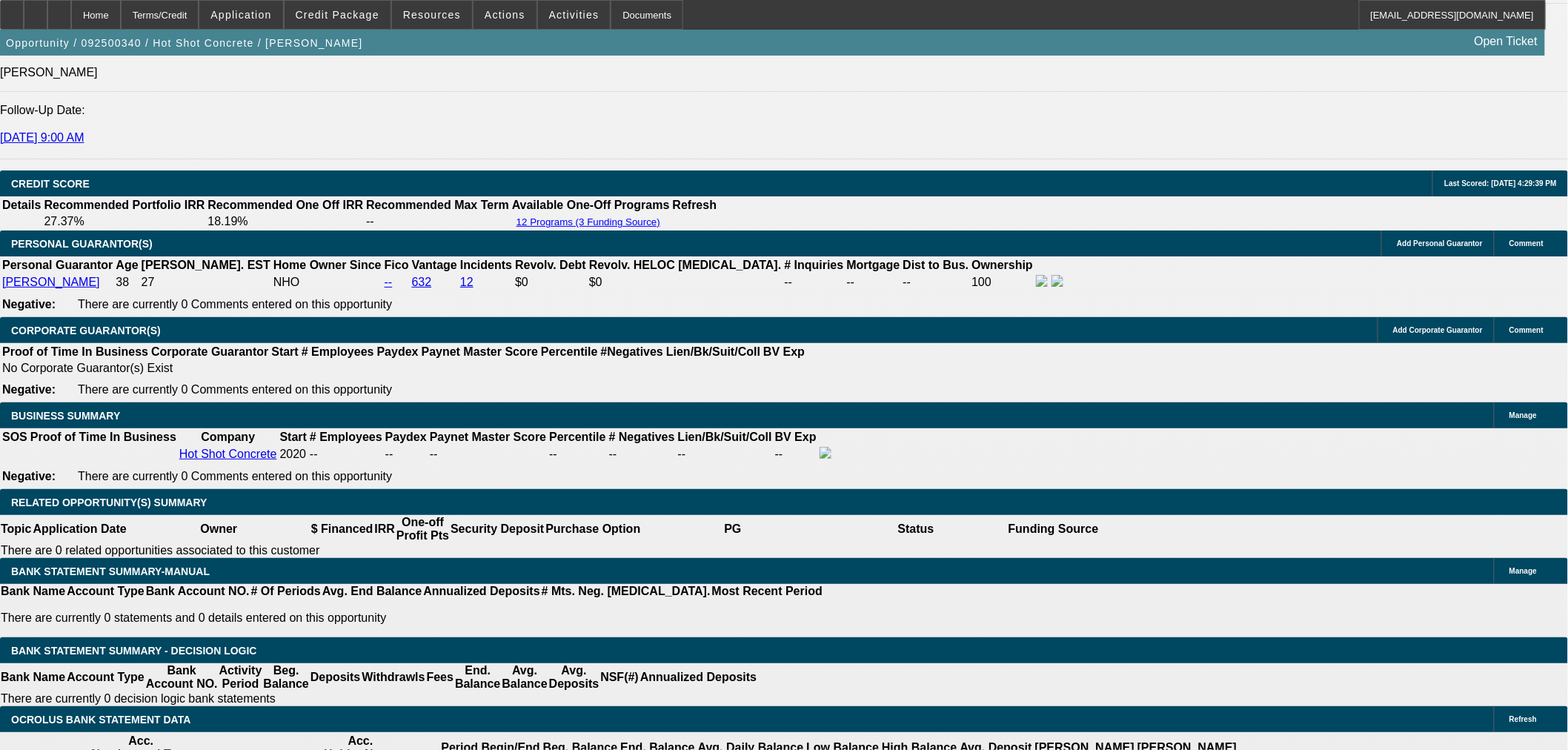
type input "9"
type input "$18.00"
type input "UNKNOWN"
type input "961"
type input "30.5"
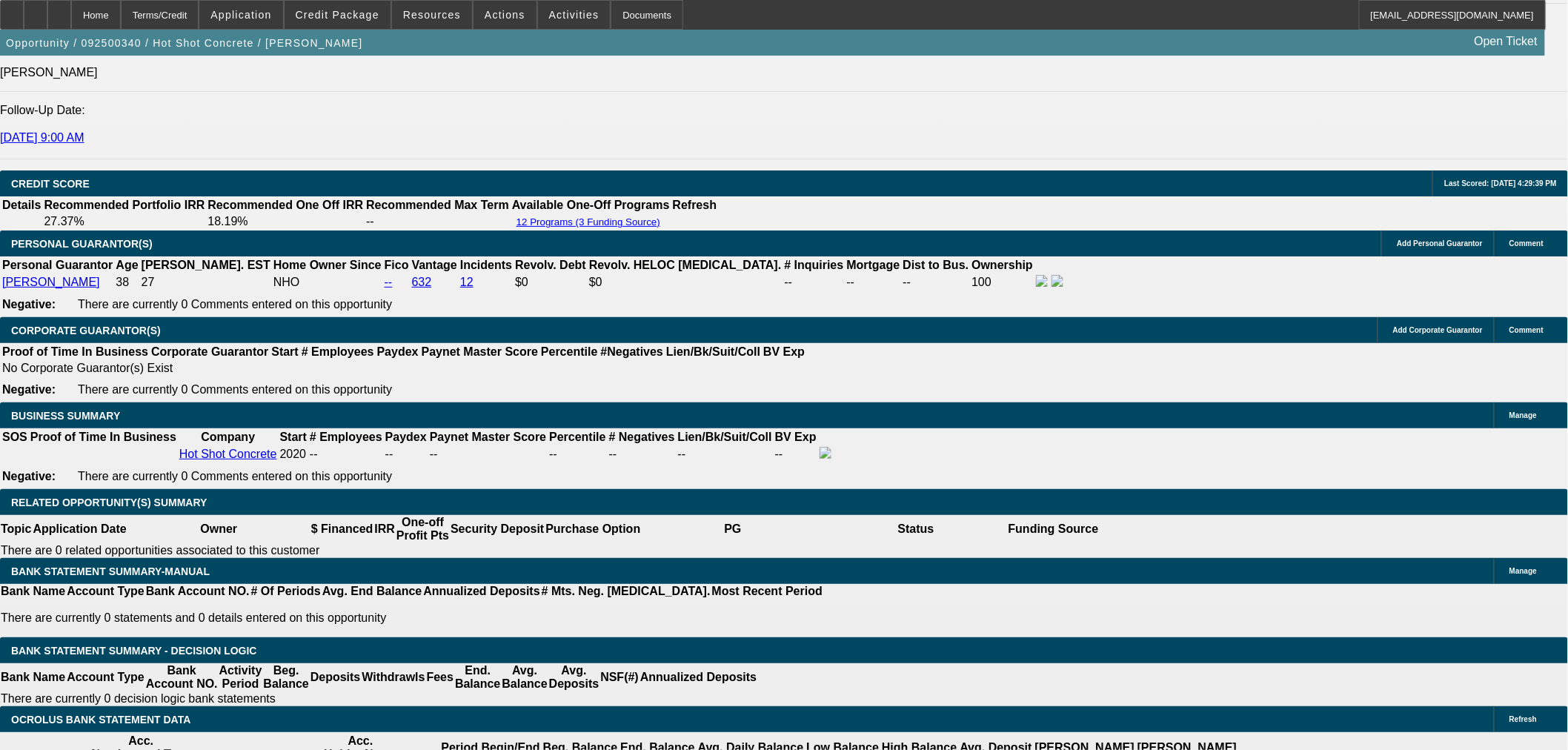
type input "$1,922.00"
type input "961.2"
type input "$1,922.40"
type input "30.5"
type input "$961.20"
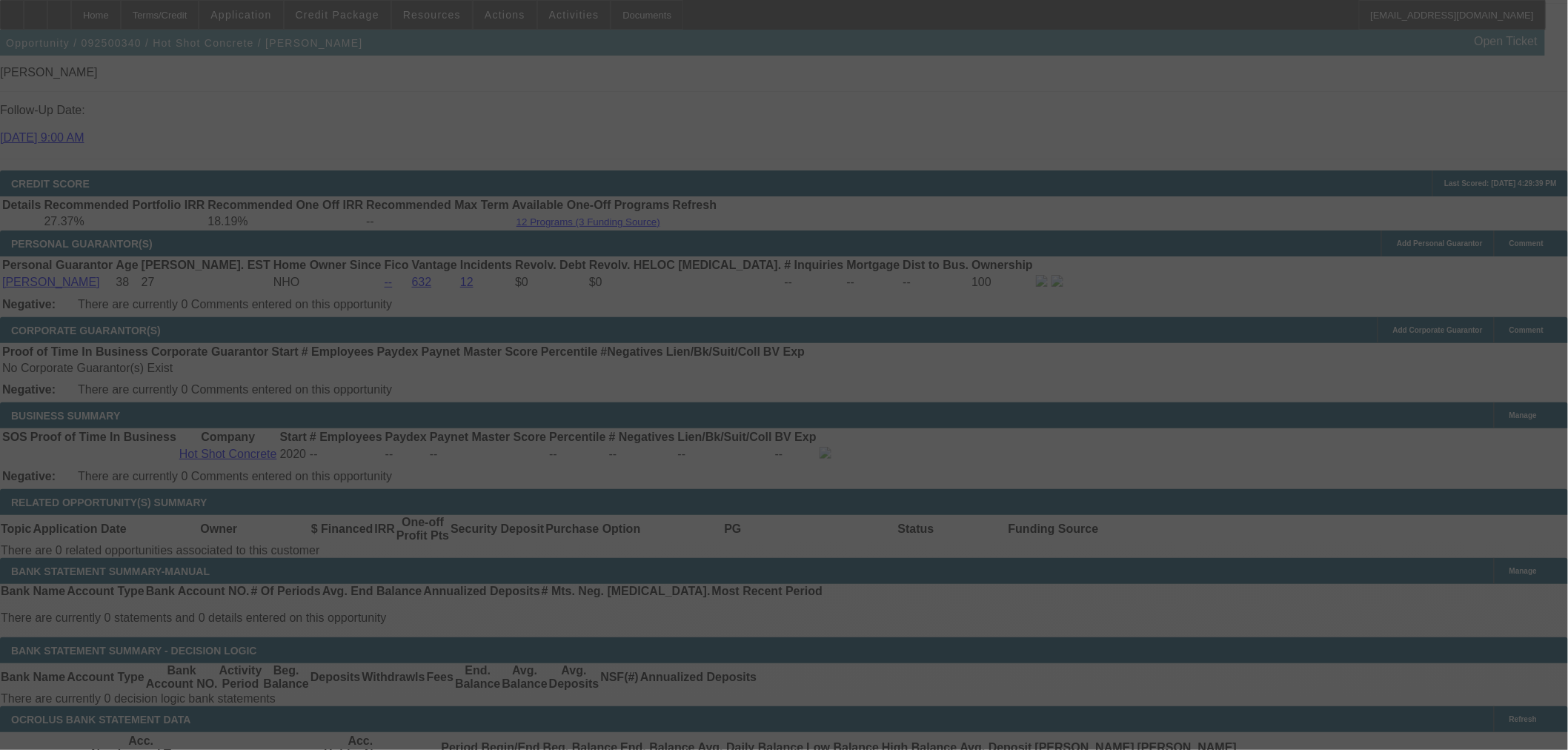
select select "0"
select select "2"
select select "0"
select select "6"
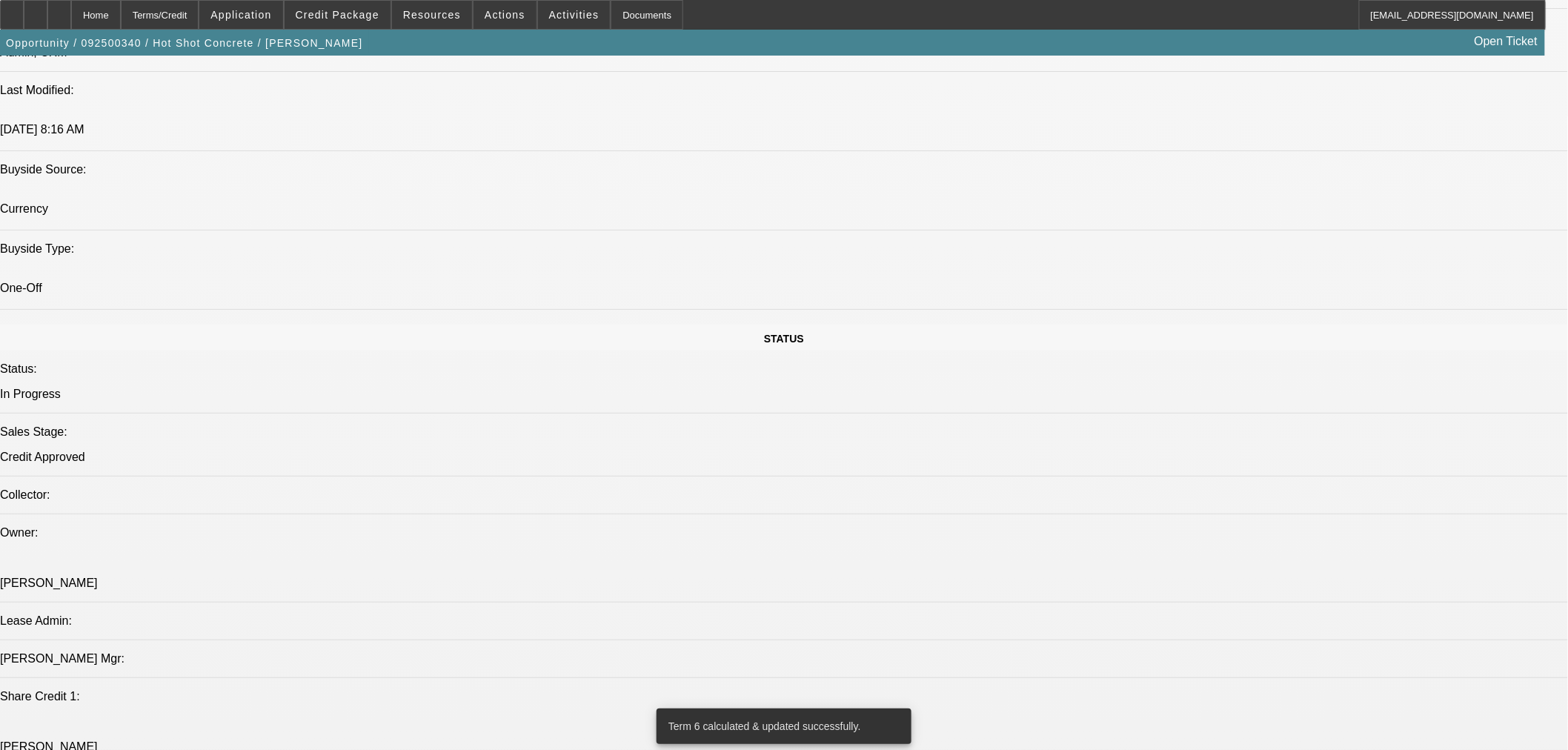
scroll to position [1372, 0]
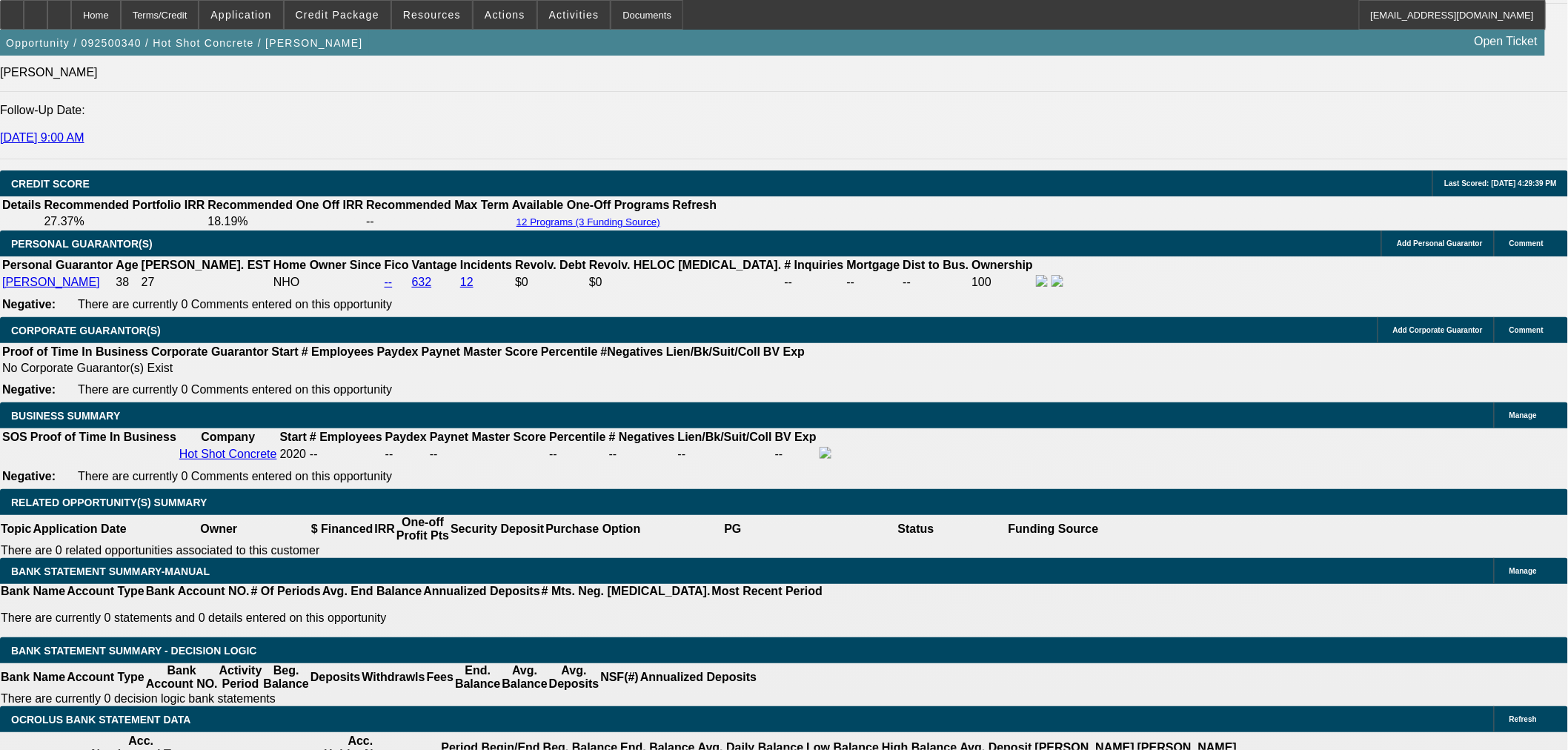
scroll to position [470, 0]
drag, startPoint x: 1355, startPoint y: 611, endPoint x: 1263, endPoint y: 608, distance: 92.0
copy td "(480) 586-2488"
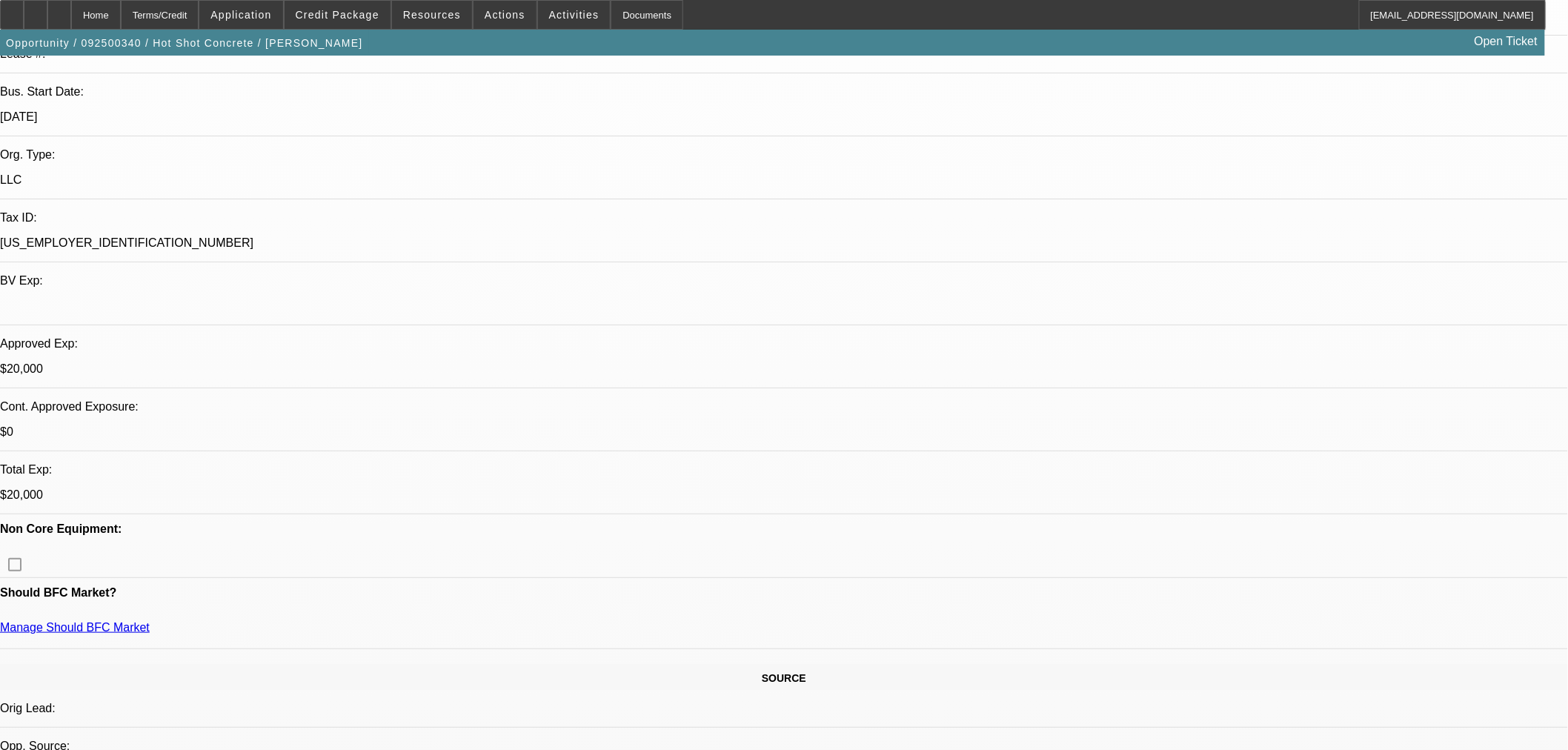
scroll to position [0, 0]
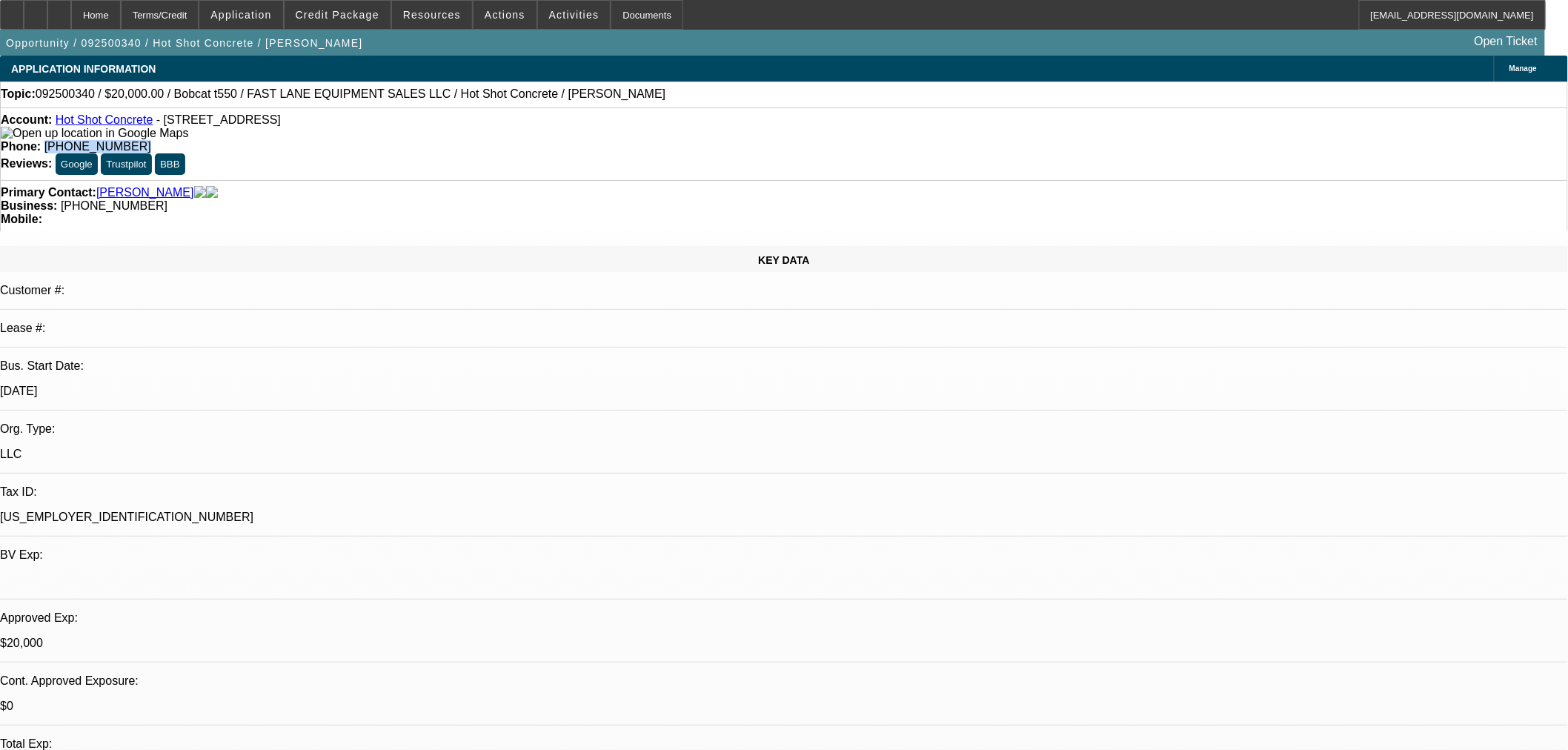
drag, startPoint x: 642, startPoint y: 122, endPoint x: 569, endPoint y: 130, distance: 73.4
click at [569, 130] on div "Account: Hot Shot Concrete - 361 Chaparral Ln, Springtown, TX 76082 Phone: (817…" at bounding box center [784, 144] width 1568 height 73
copy span "(817) 323-8346"
drag, startPoint x: 545, startPoint y: 97, endPoint x: 398, endPoint y: 101, distance: 147.1
click at [398, 101] on div "Topic: 092500340 / $20,000.00 / Bobcat t550 / FAST LANE EQUIPMENT SALES LLC / H…" at bounding box center [784, 94] width 1566 height 14
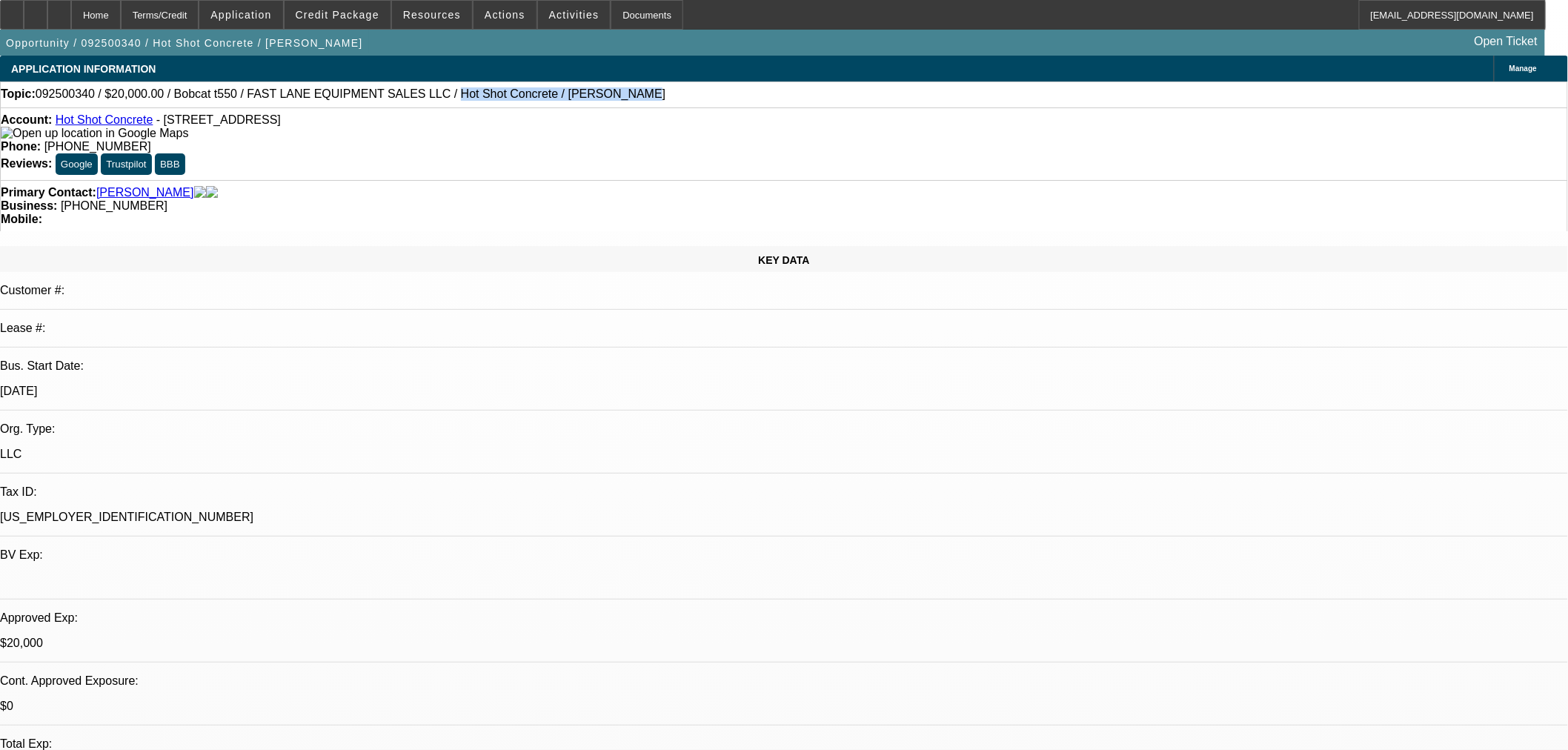
copy span "Hot Shot Concrete / Garcia, Eric"
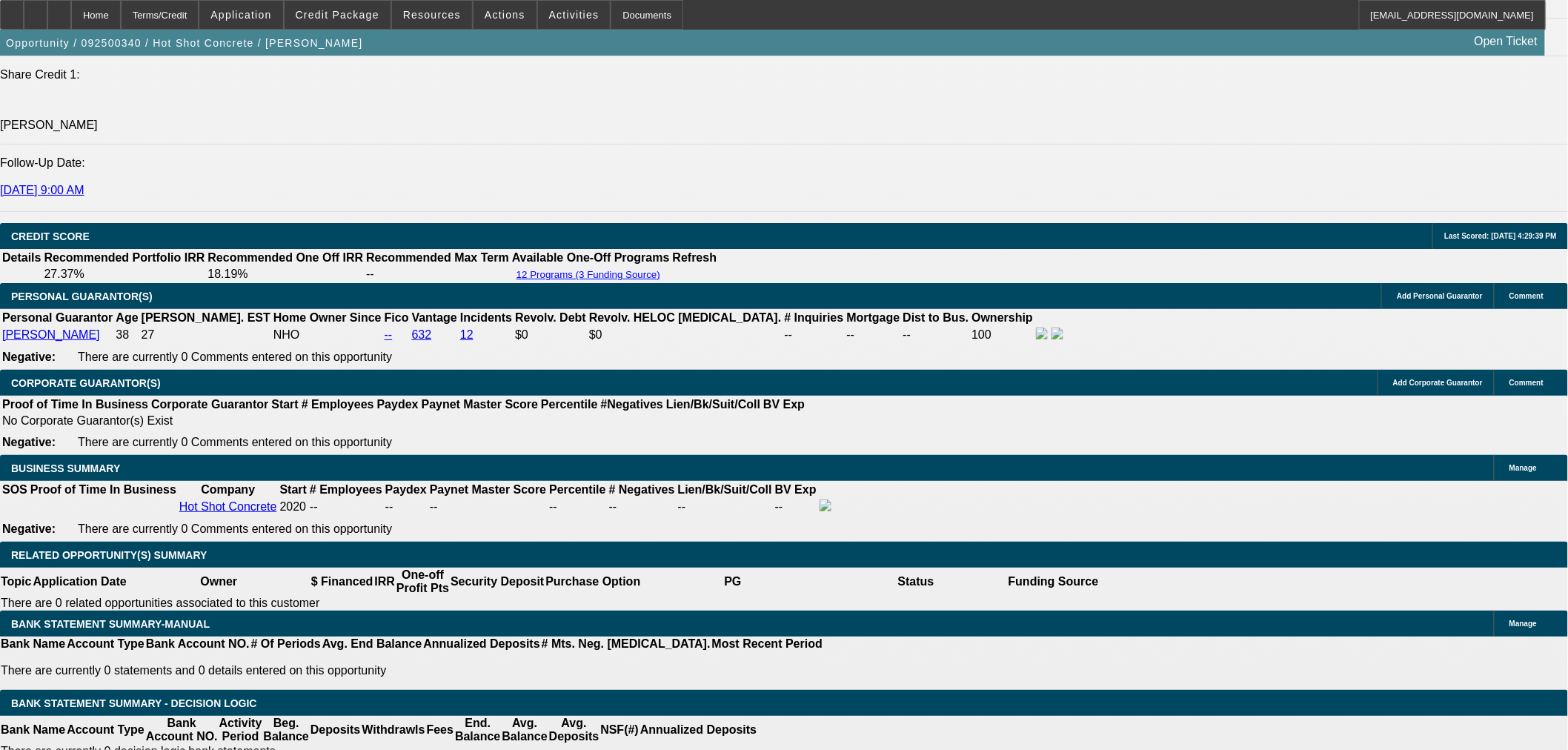
scroll to position [2057, 0]
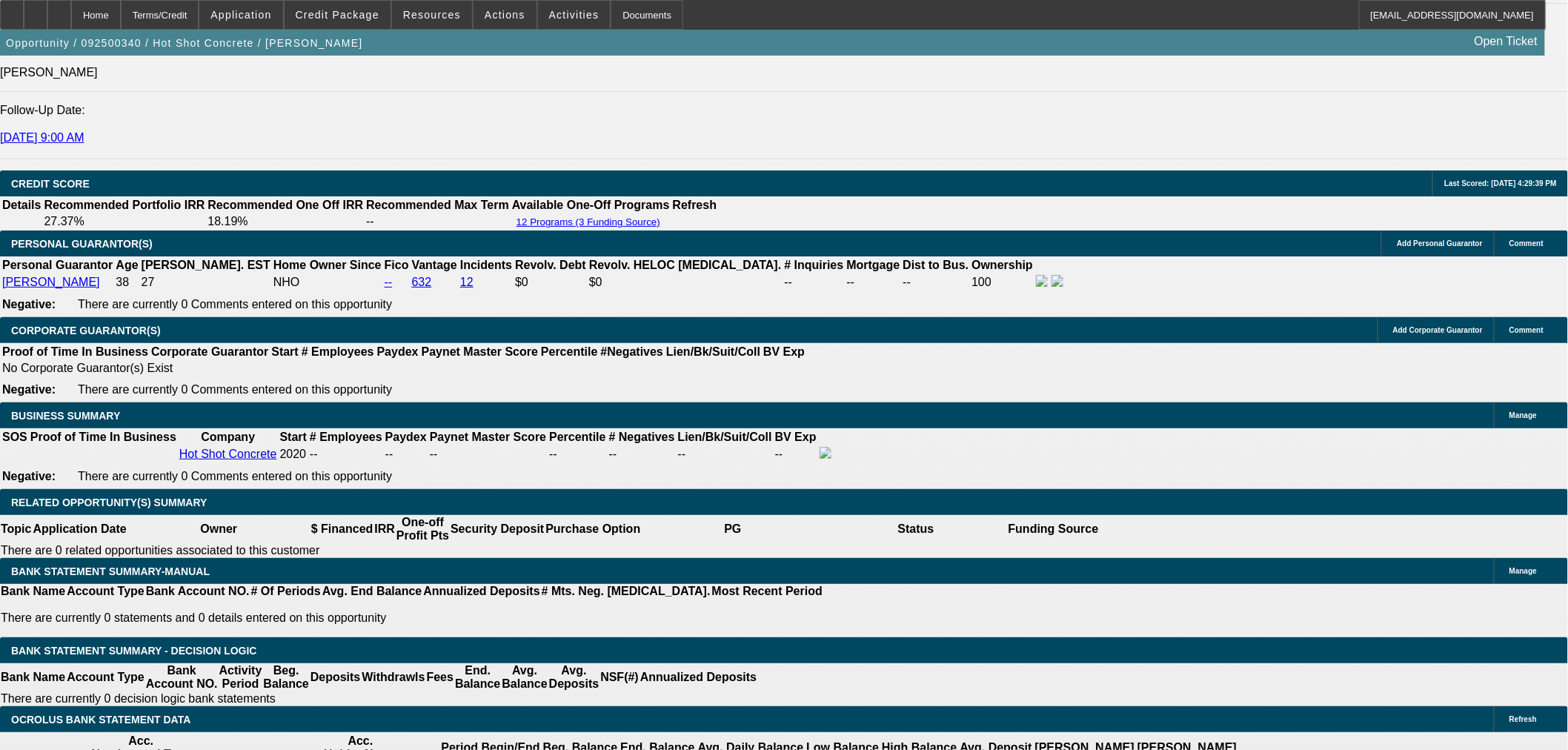
type input "$7,356.25"
type input "UNKNOWN"
type input "$1,634.04"
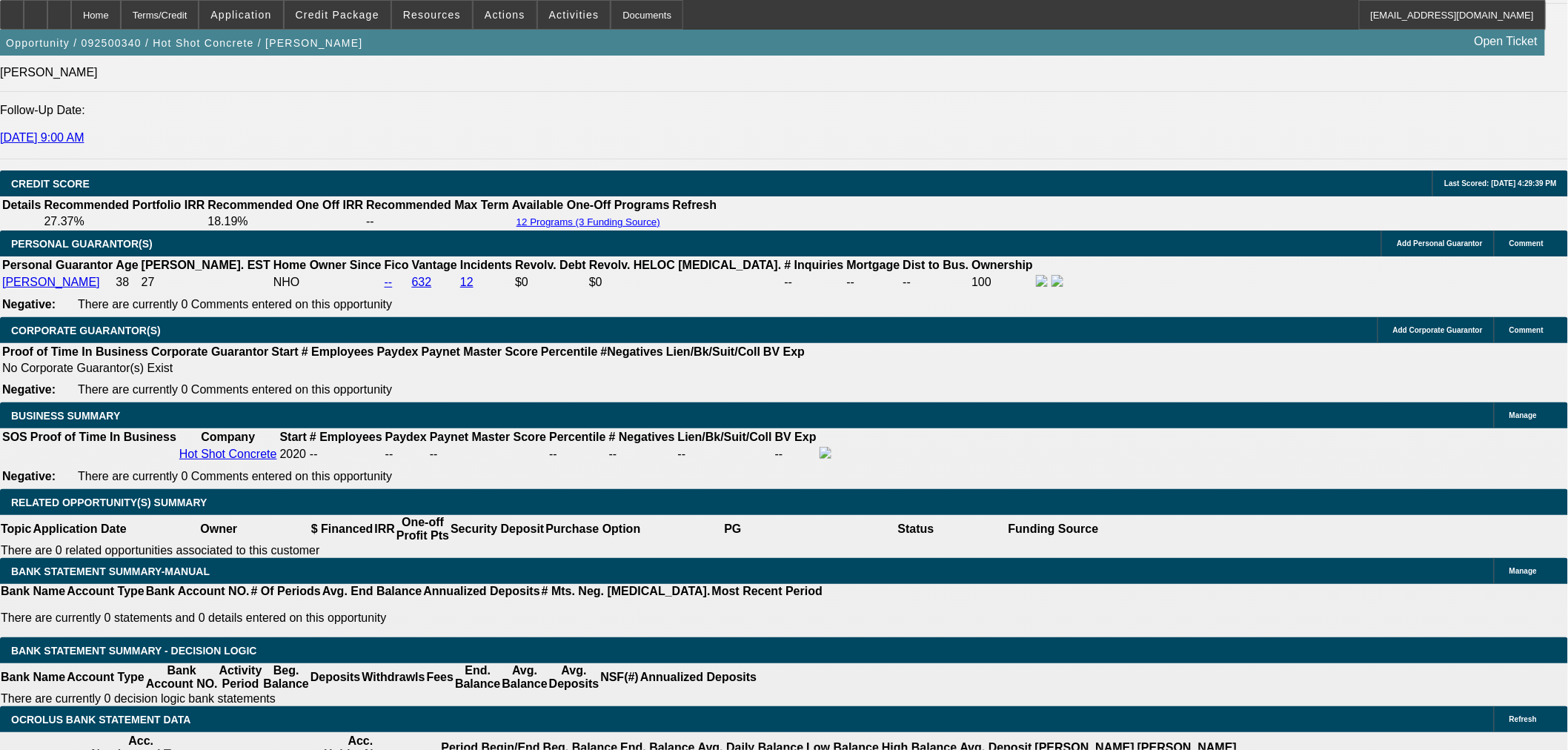
type input "$817.02"
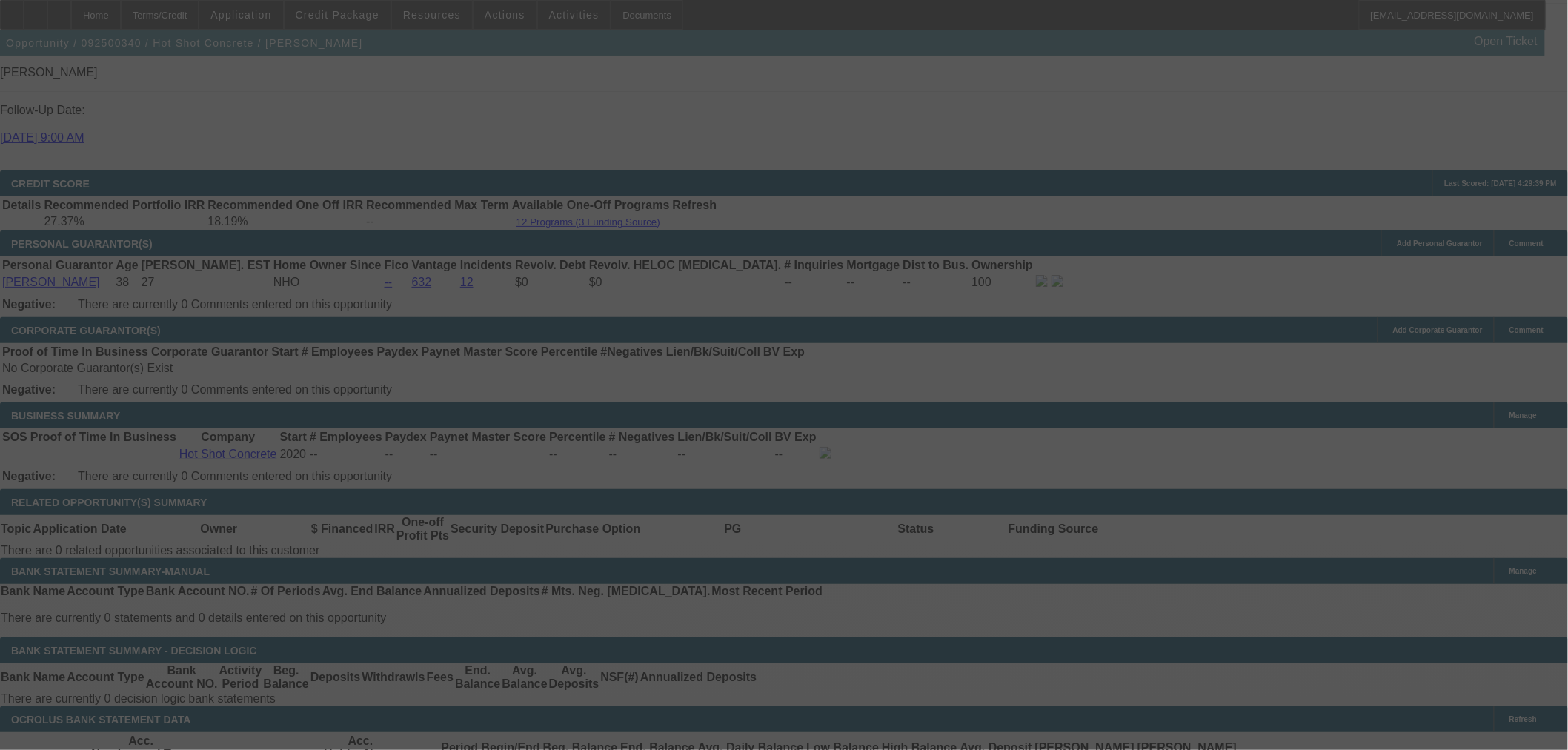
select select "0"
select select "2"
select select "0"
select select "6"
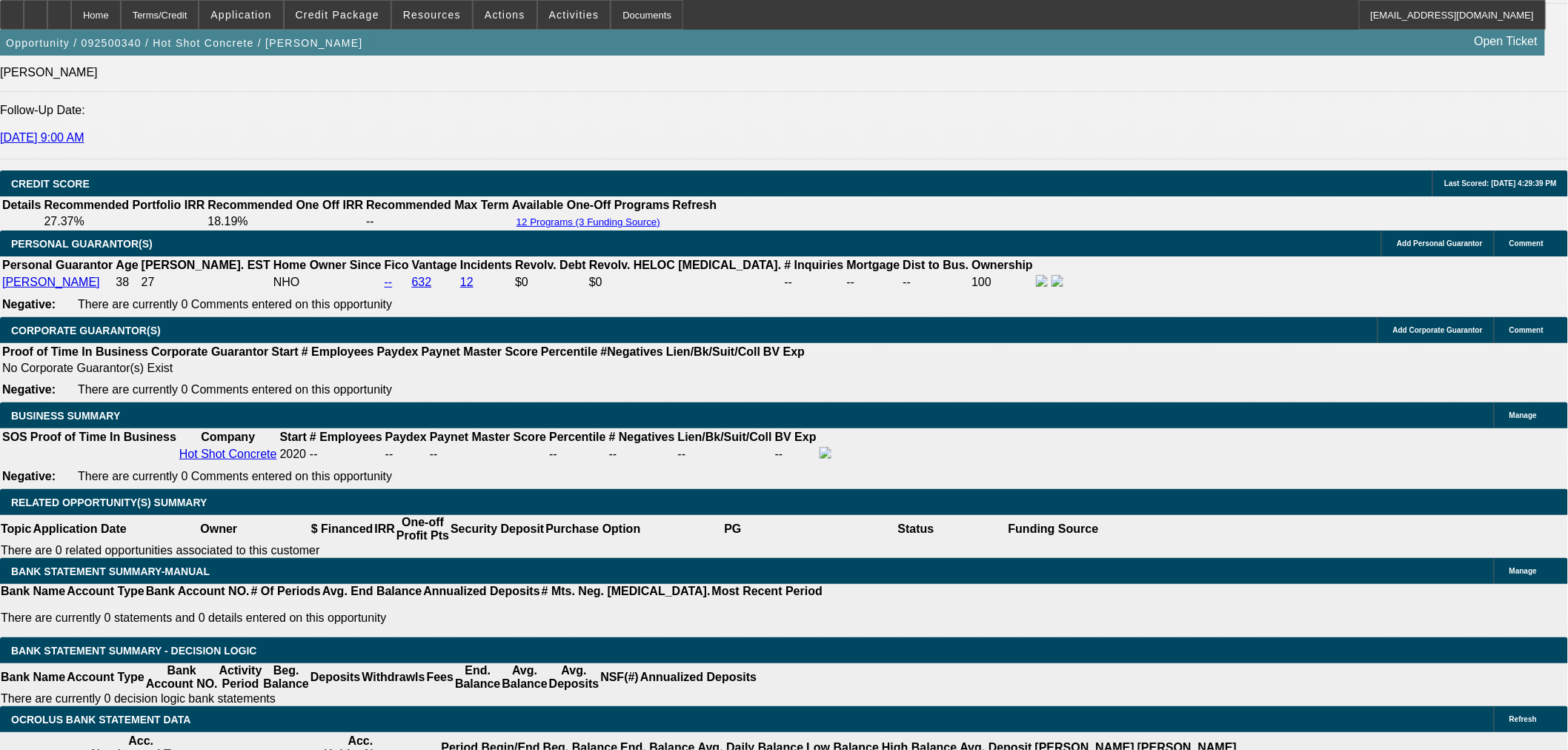
type input "$4,356.25"
type input "UNKNOWN"
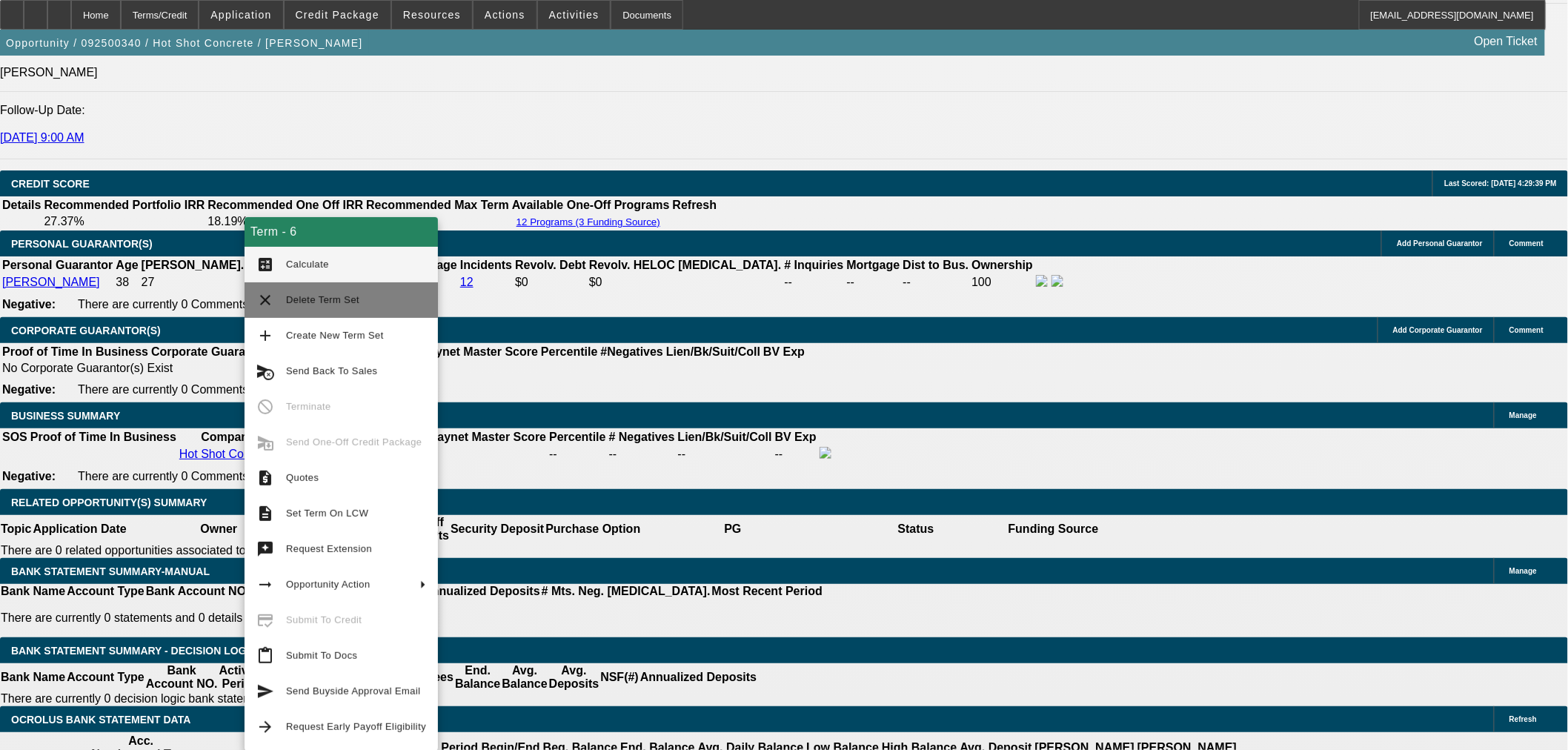
type input "$1,922.40"
type input "$961.20"
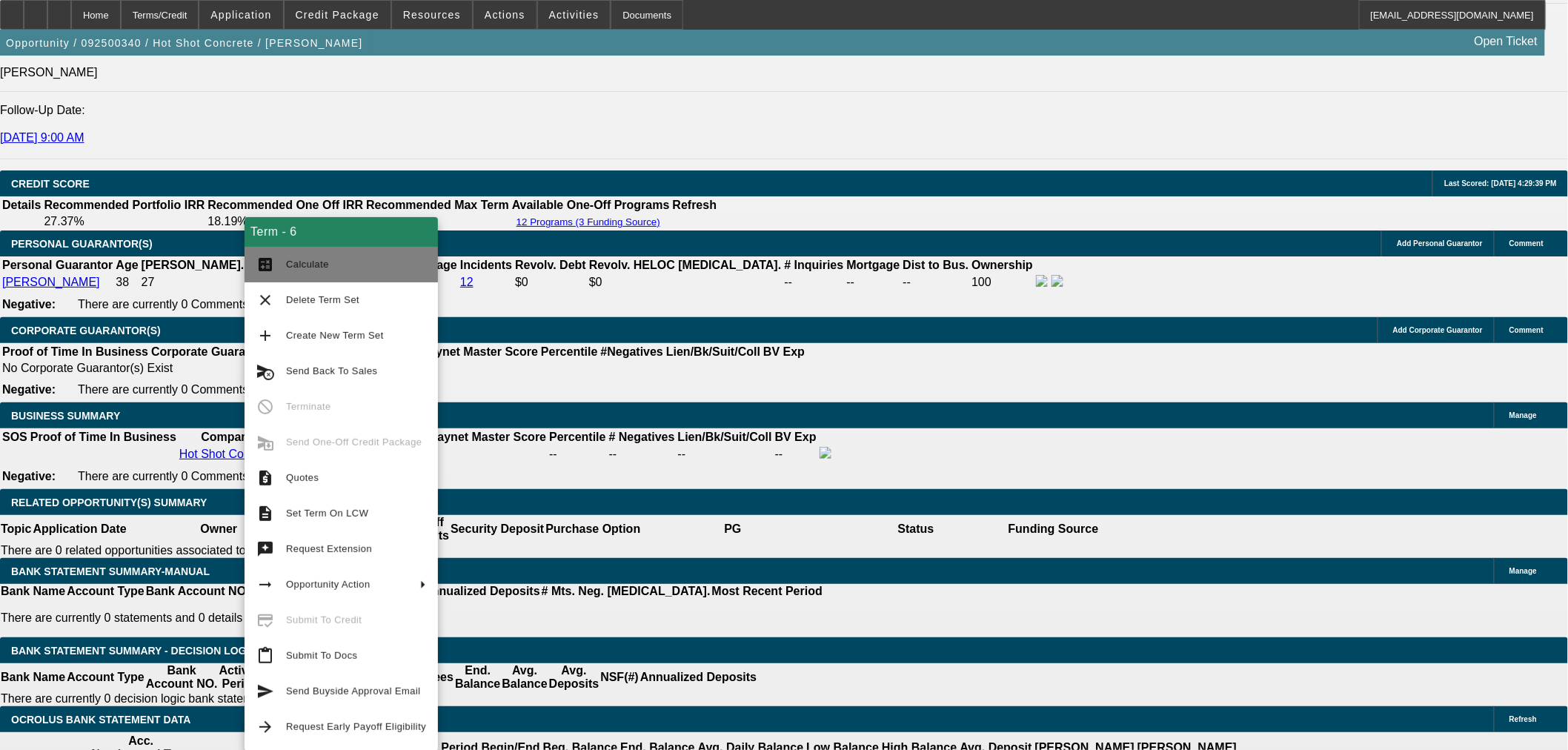
click at [340, 257] on span "Calculate" at bounding box center [355, 264] width 140 height 17
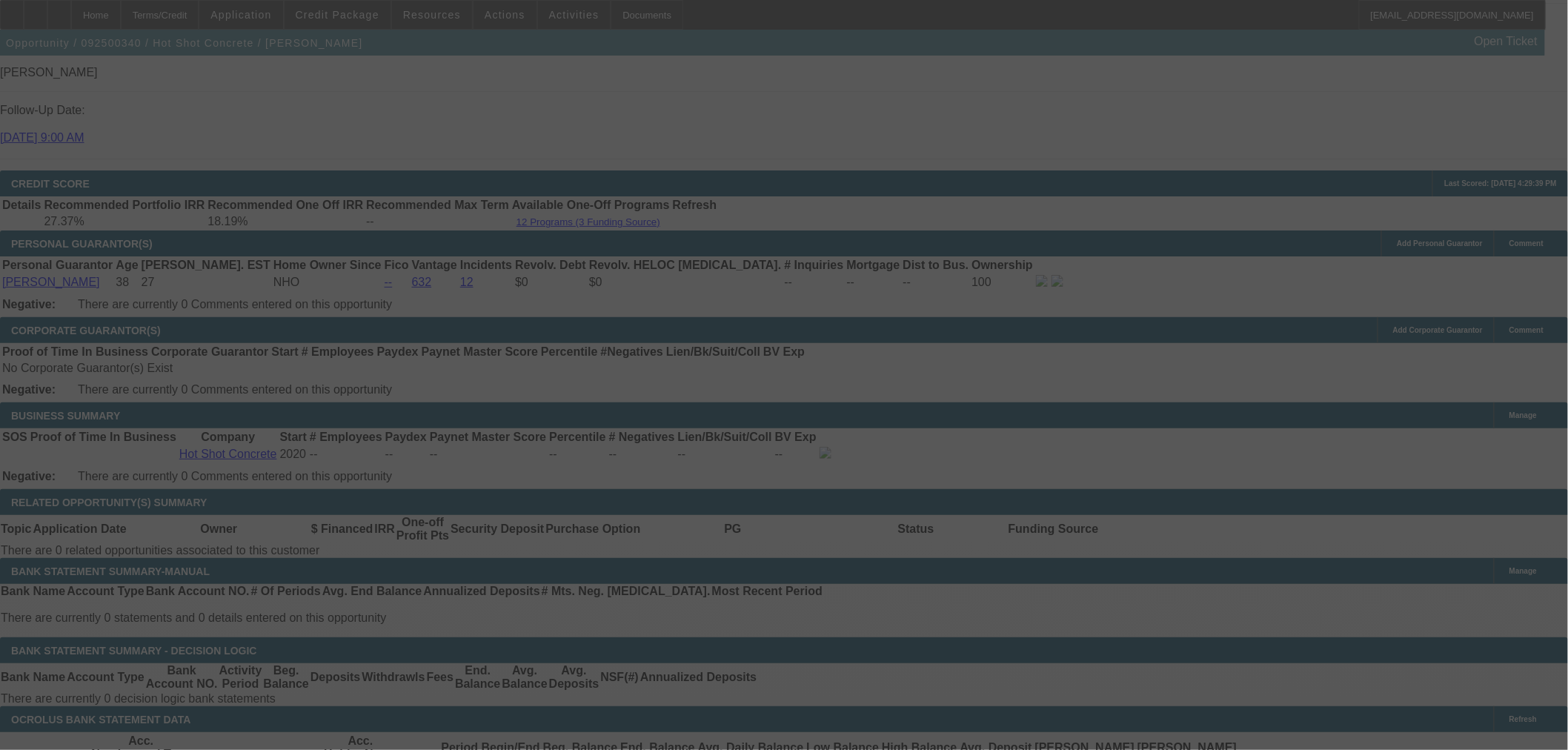
select select "0"
select select "2"
select select "0"
select select "6"
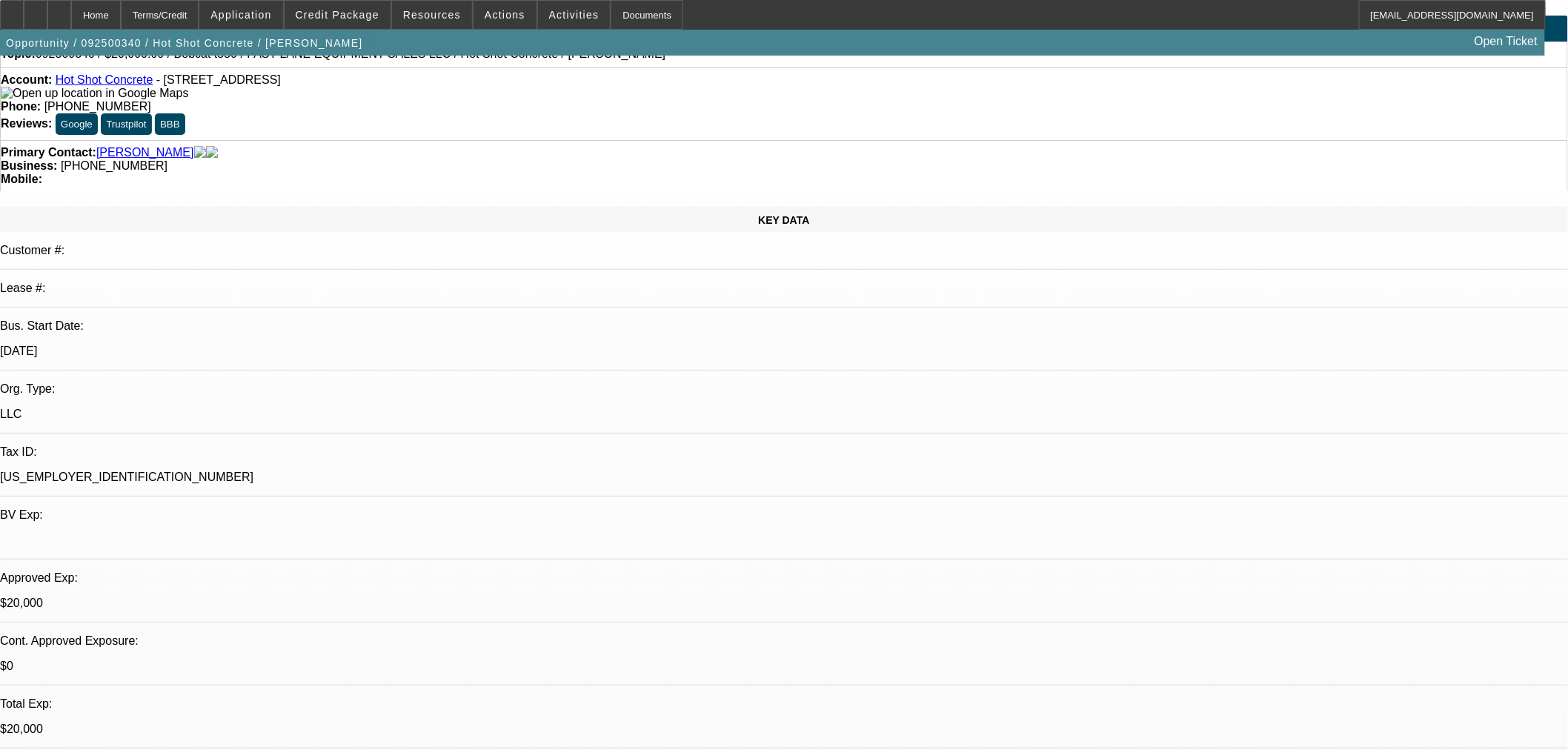
scroll to position [0, 0]
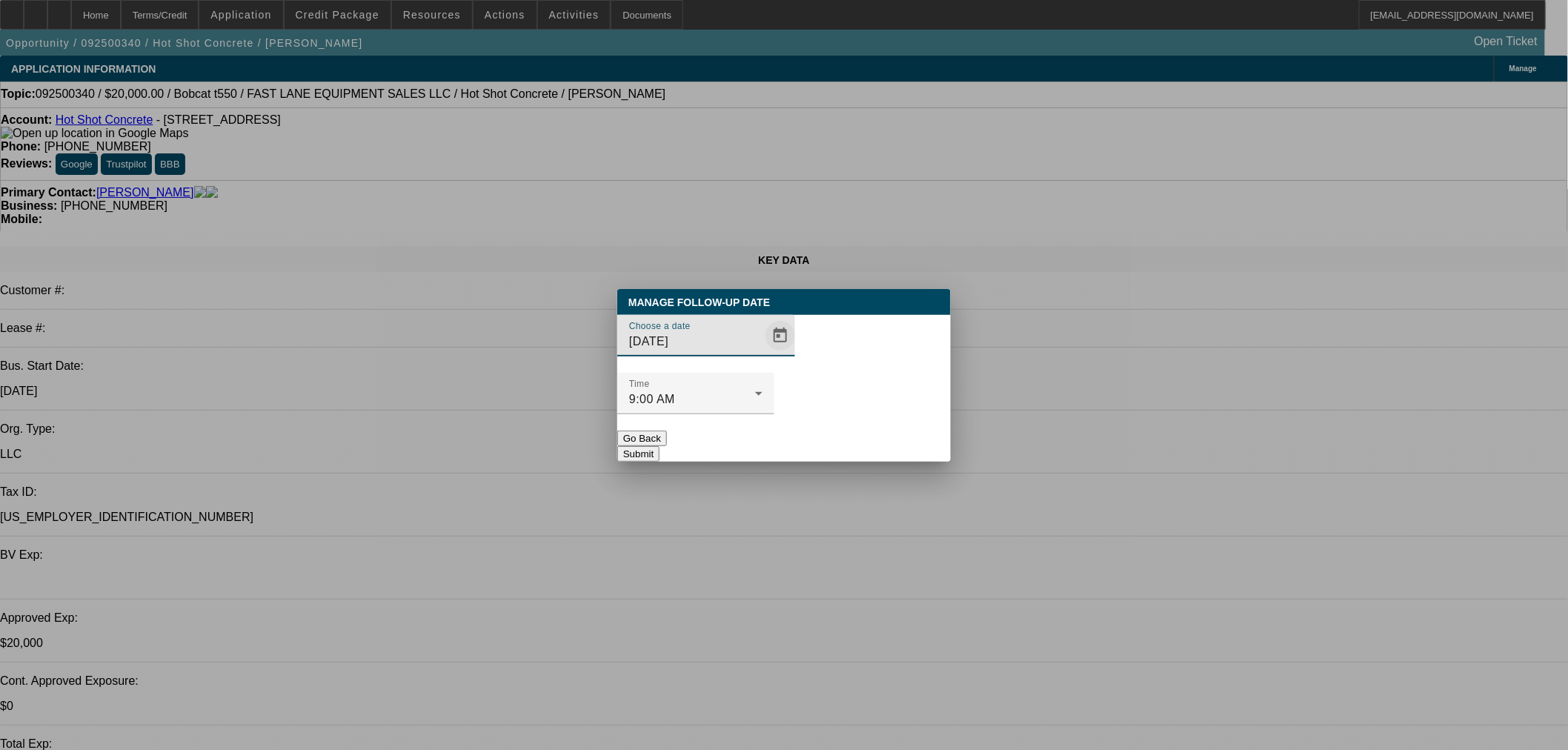
click at [762, 353] on span "Open calendar" at bounding box center [780, 335] width 36 height 36
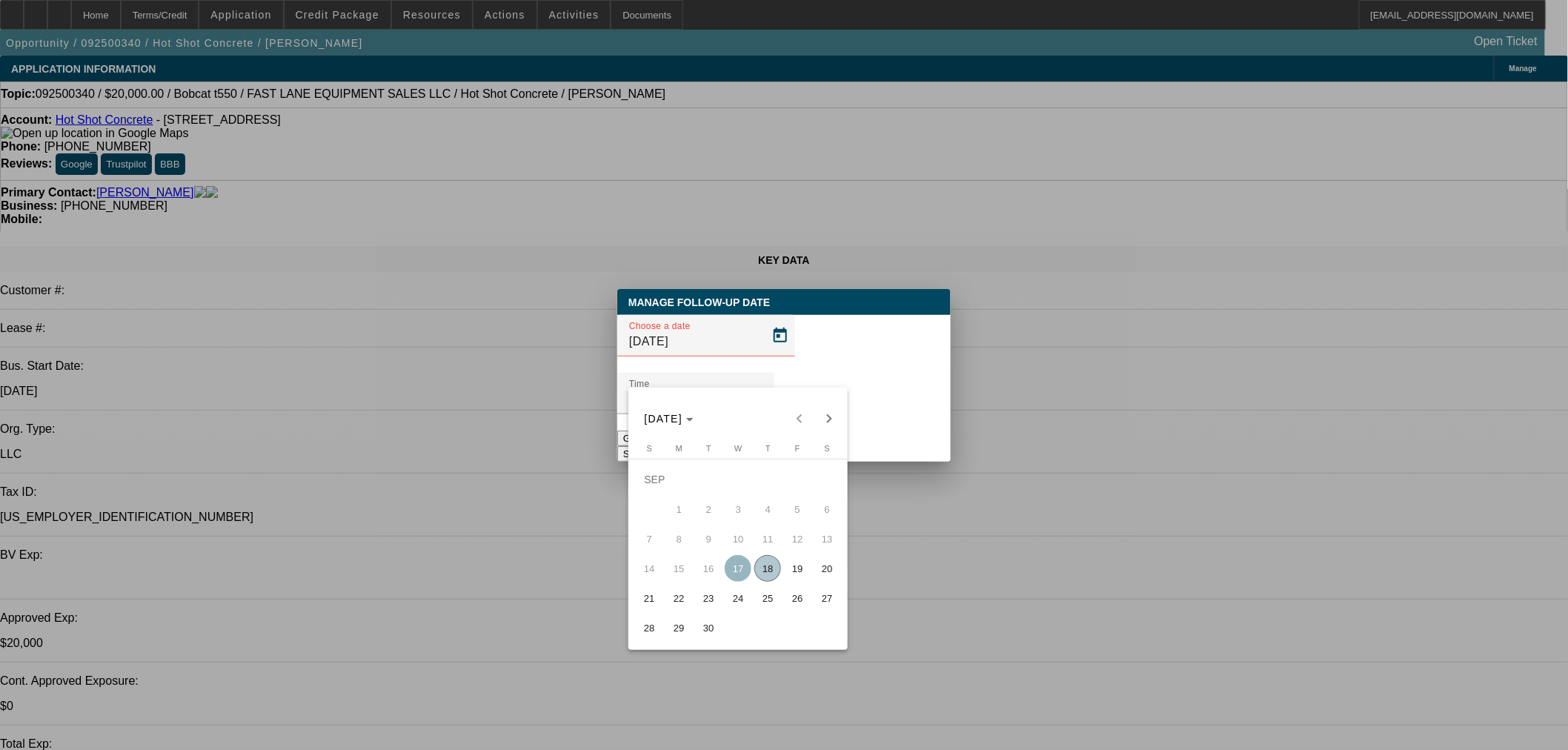
click at [741, 601] on span "24" at bounding box center [737, 598] width 27 height 27
type input "9/24/2025"
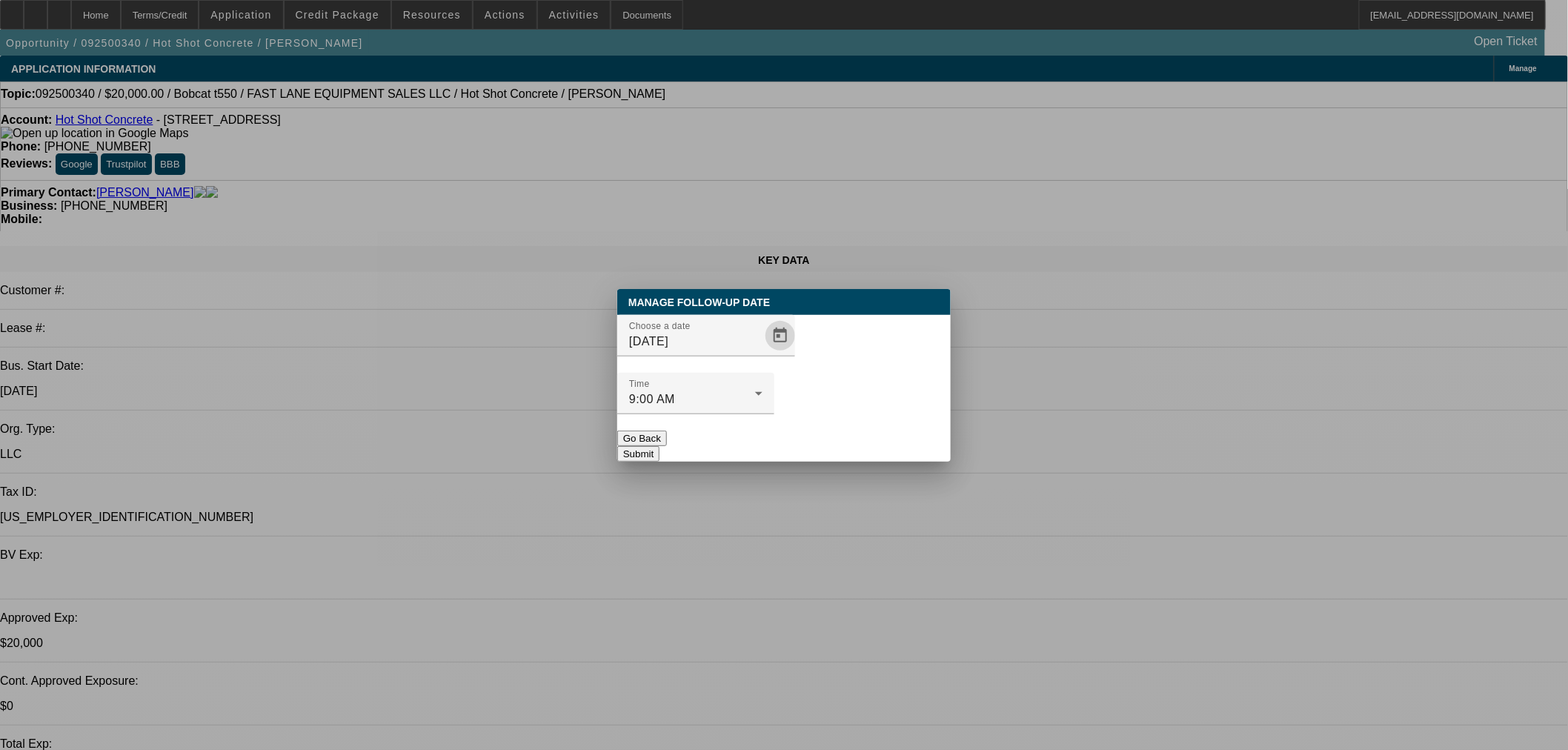
click at [659, 446] on button "Submit" at bounding box center [639, 454] width 42 height 16
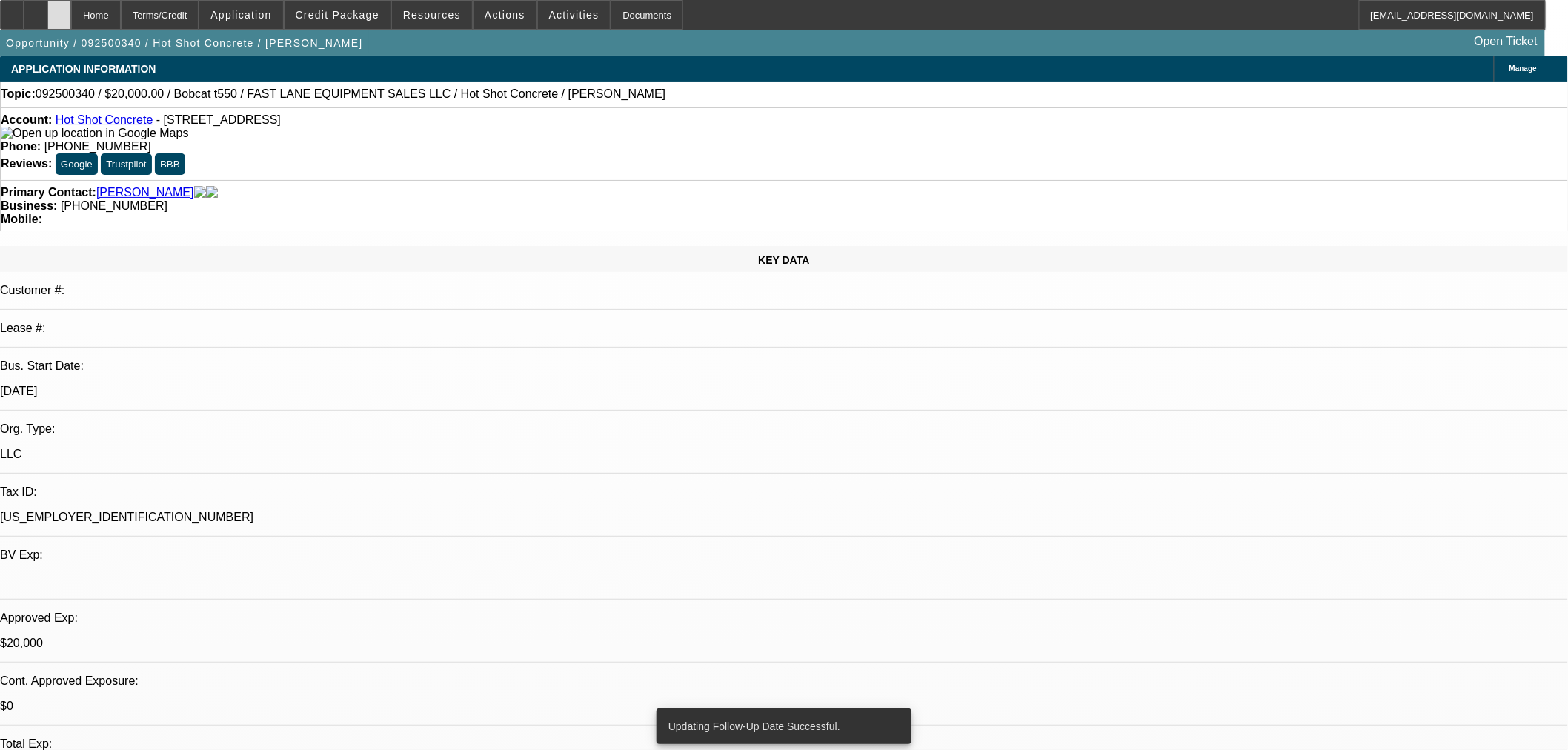
click at [71, 18] on div at bounding box center [59, 14] width 23 height 30
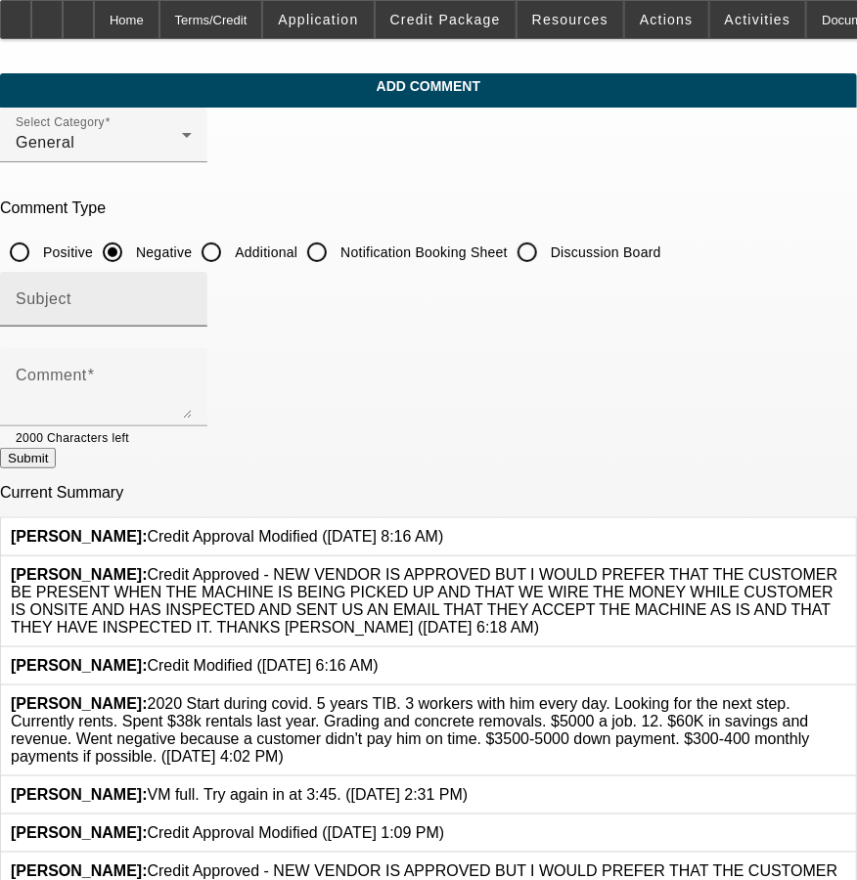
drag, startPoint x: 599, startPoint y: 254, endPoint x: 562, endPoint y: 278, distance: 43.9
click at [547, 254] on input "Discussion Board" at bounding box center [527, 252] width 39 height 39
radio input "true"
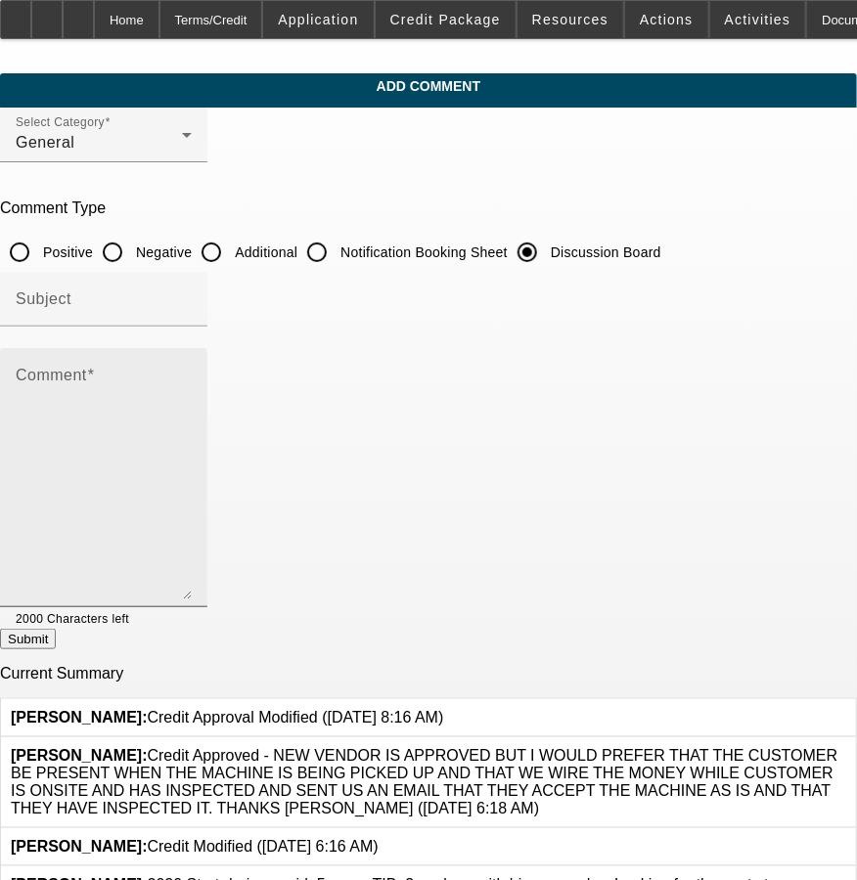
drag, startPoint x: 757, startPoint y: 413, endPoint x: 777, endPoint y: 611, distance: 199.6
click at [207, 607] on div "Comment" at bounding box center [103, 477] width 207 height 259
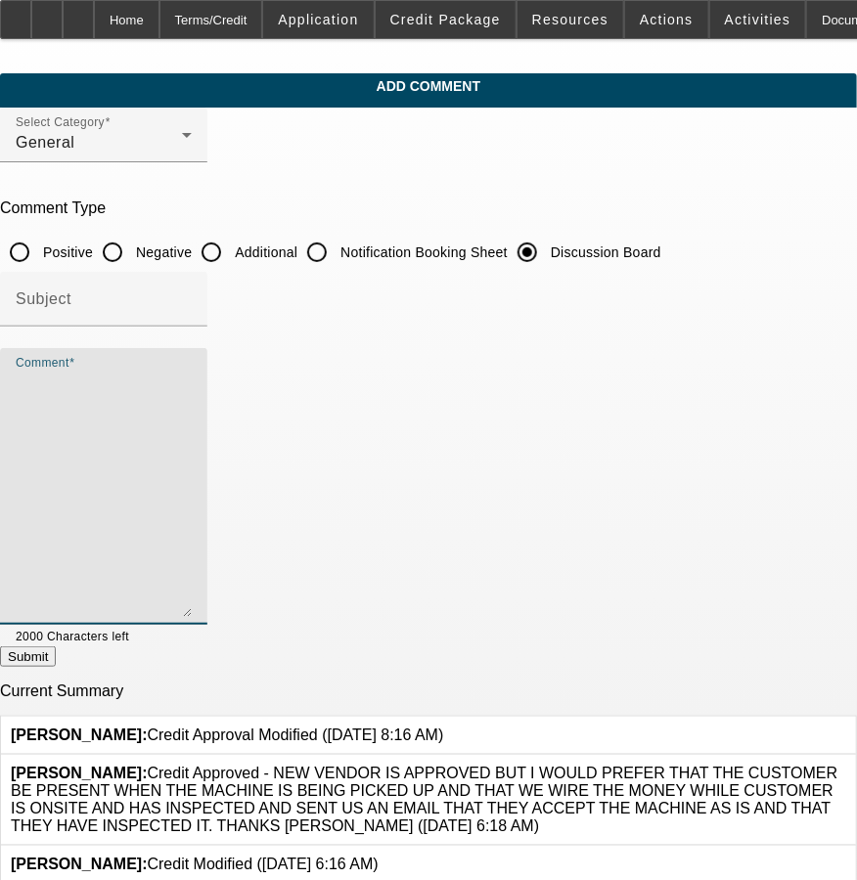
click at [192, 442] on textarea "Comment" at bounding box center [104, 494] width 176 height 245
click at [192, 372] on textarea "Comment" at bounding box center [104, 494] width 176 height 245
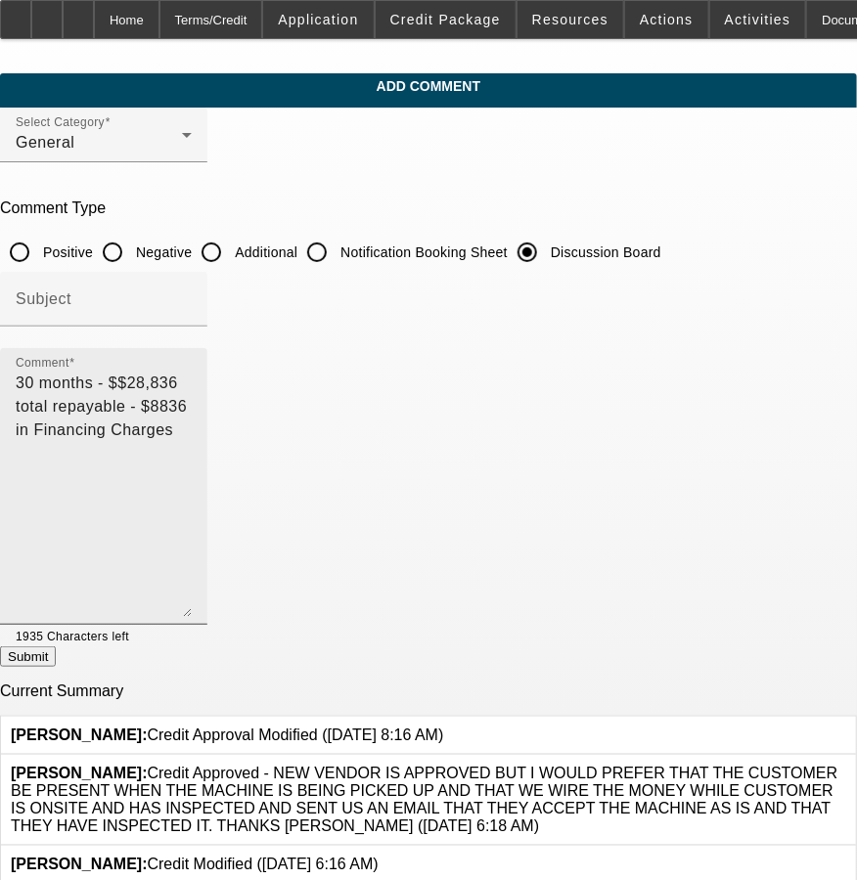
click at [192, 381] on textarea "30 months - $$28,836 total repayable - $8836 in Financing Charges" at bounding box center [104, 494] width 176 height 245
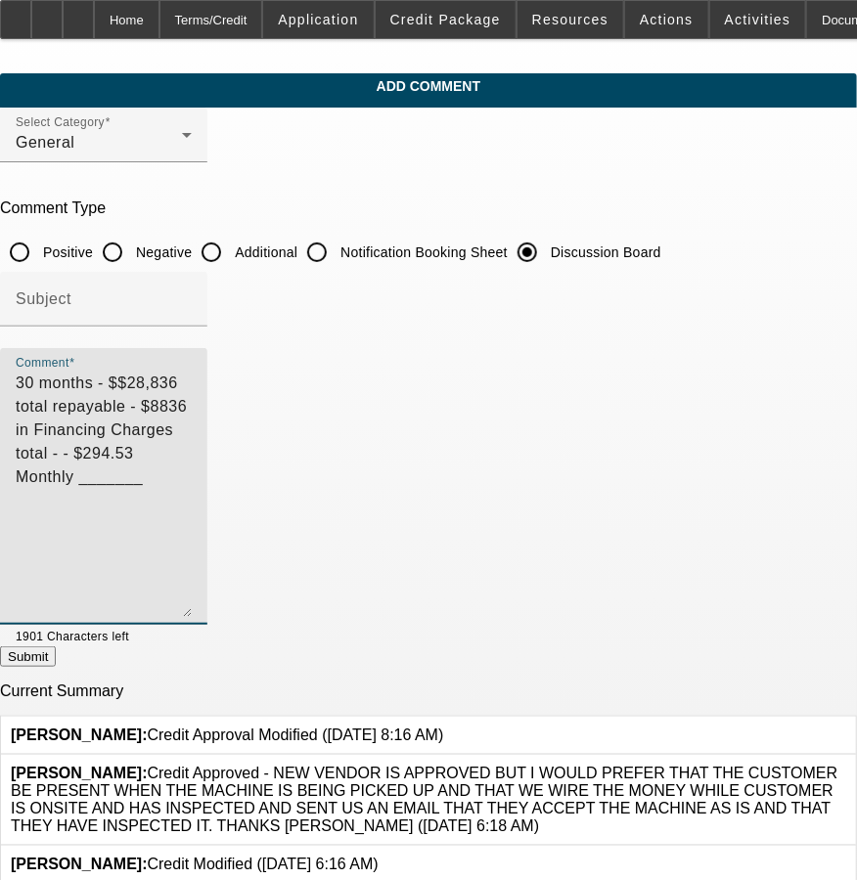
click at [192, 376] on textarea "30 months - $$28,836 total repayable - $8836 in Financing Charges total - - $29…" at bounding box center [104, 494] width 176 height 245
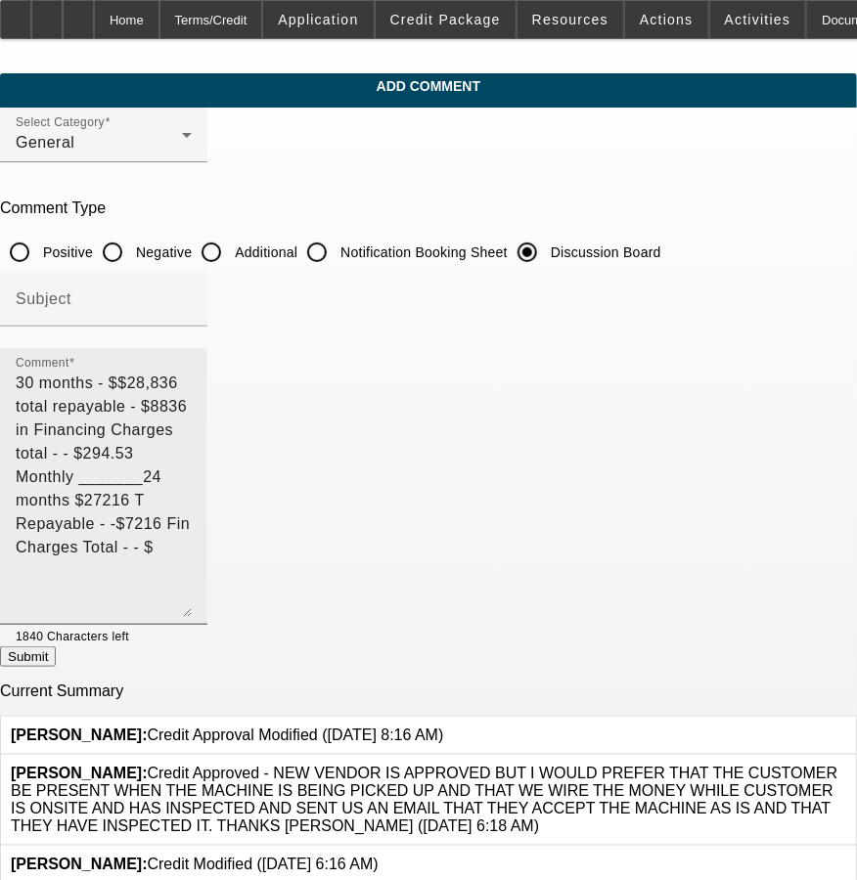
click at [192, 412] on textarea "30 months - $$28,836 total repayable - $8836 in Financing Charges total - - $29…" at bounding box center [104, 494] width 176 height 245
click at [192, 381] on textarea "30 months - $$28,836 total repayable - $8836 in Financing Charges total - - $29…" at bounding box center [104, 494] width 176 height 245
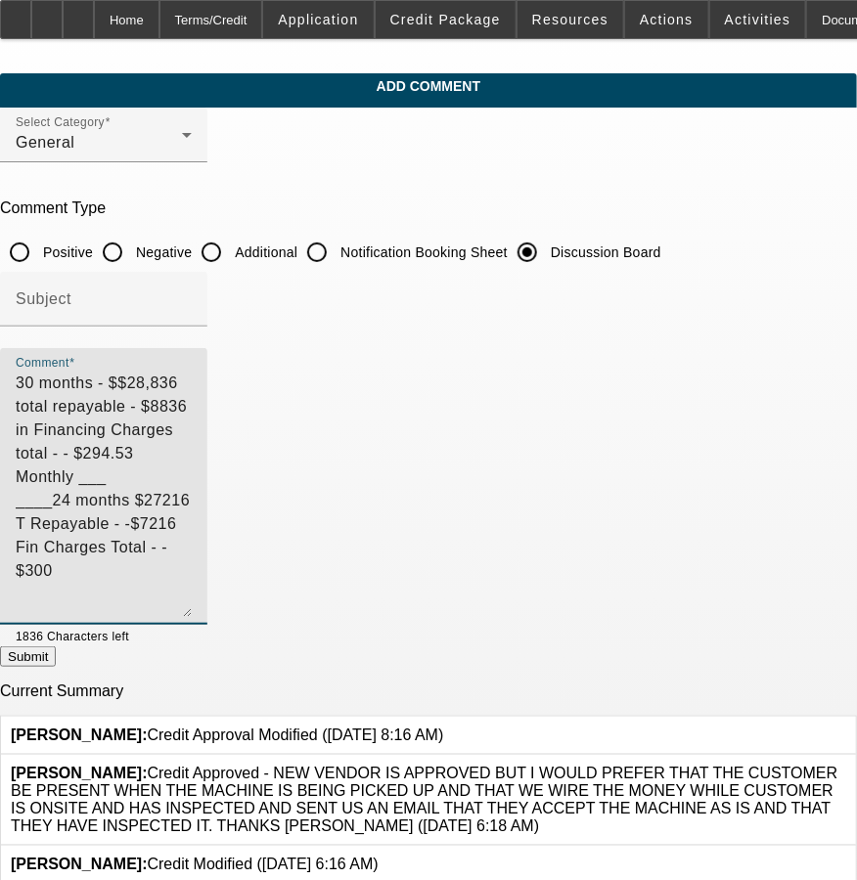
click at [192, 407] on textarea "30 months - $$28,836 total repayable - $8836 in Financing Charges total - - $29…" at bounding box center [104, 494] width 176 height 245
type textarea "30 months - $$28,836 total repayable - $8836 in Financing Charges total - - $29…"
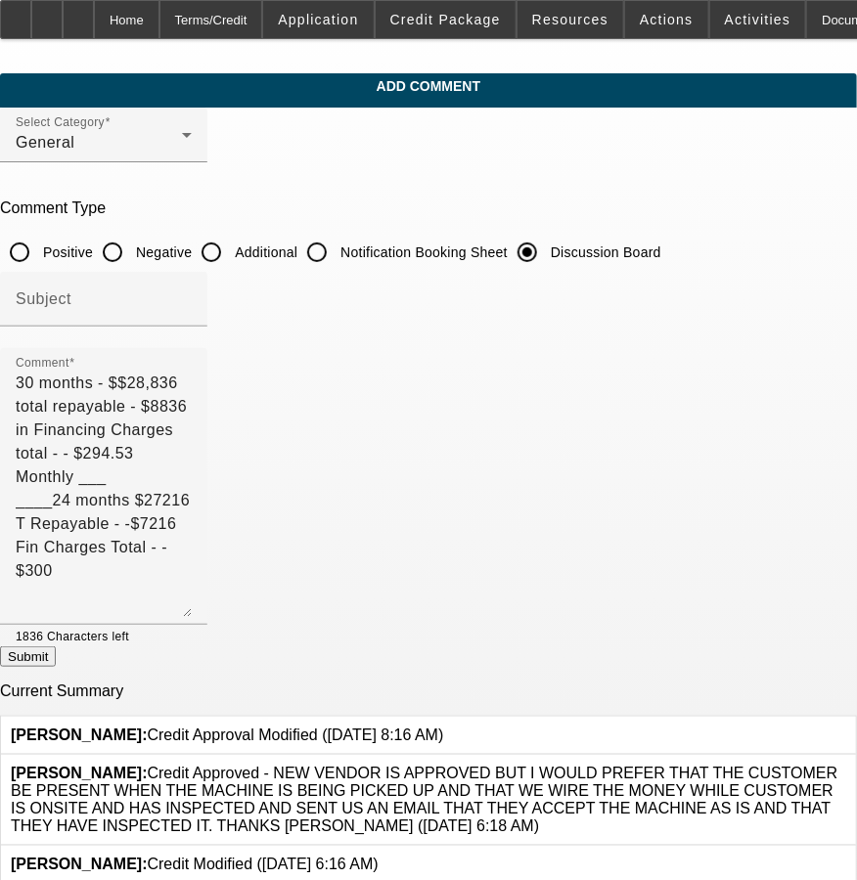
click at [56, 660] on button "Submit" at bounding box center [28, 656] width 56 height 21
radio input "true"
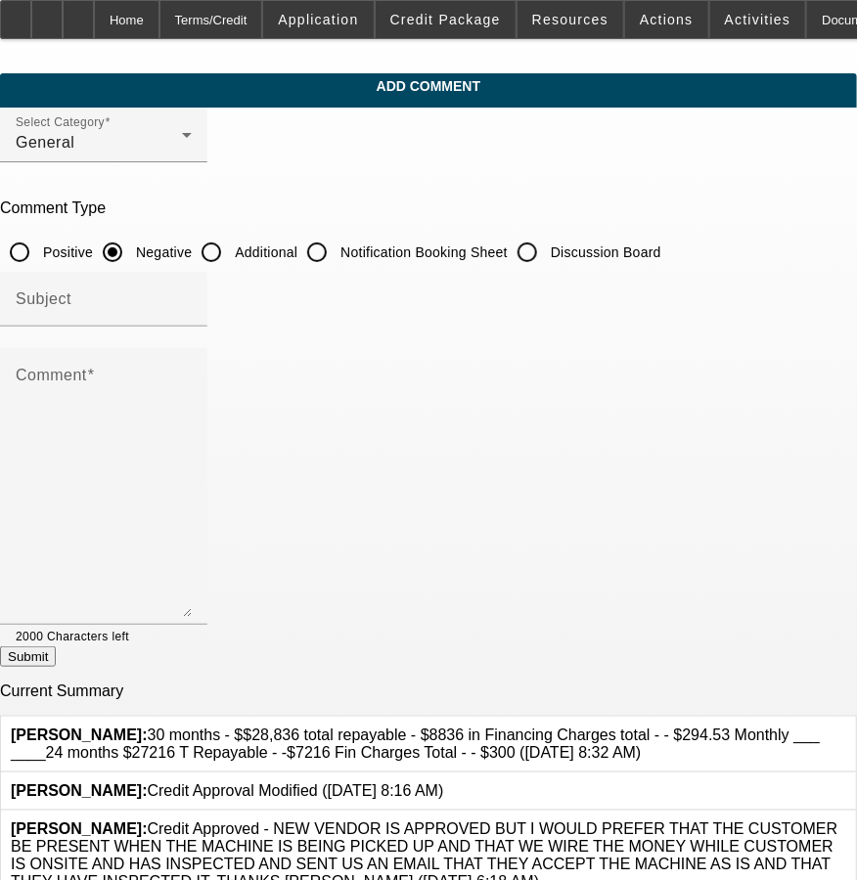
click at [665, 868] on span "Oliva, Samuel: Credit Approved - NEW VENDOR IS APPROVED BUT I WOULD PREFER THAT…" at bounding box center [424, 854] width 827 height 69
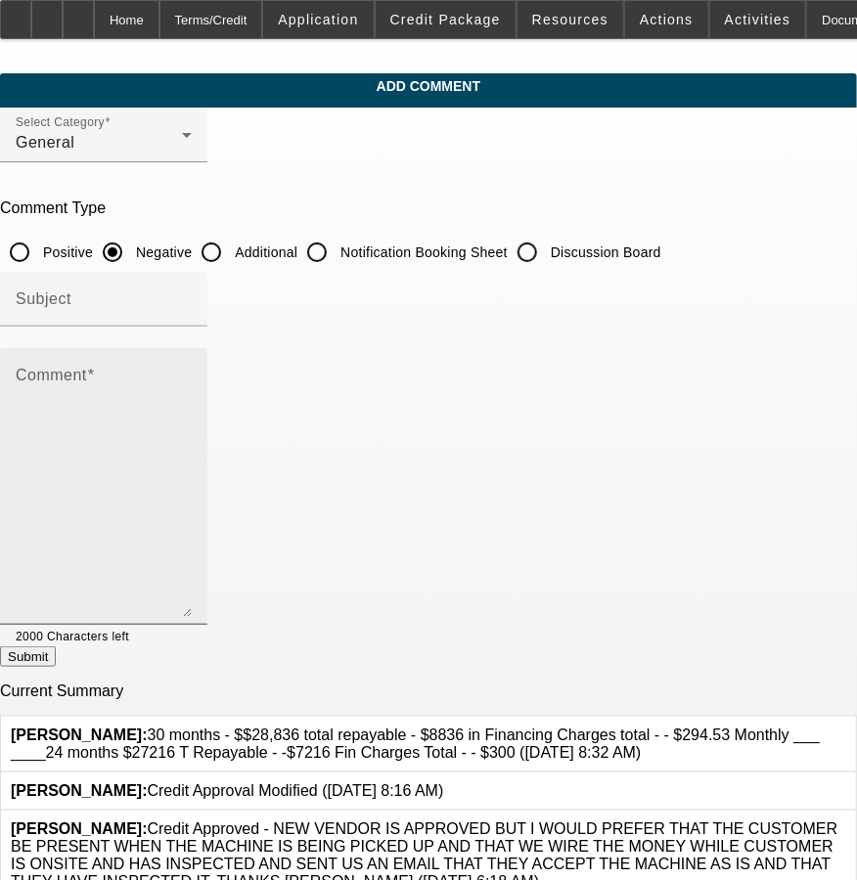
click at [192, 348] on div "Comment" at bounding box center [104, 486] width 176 height 277
type textarea "W"
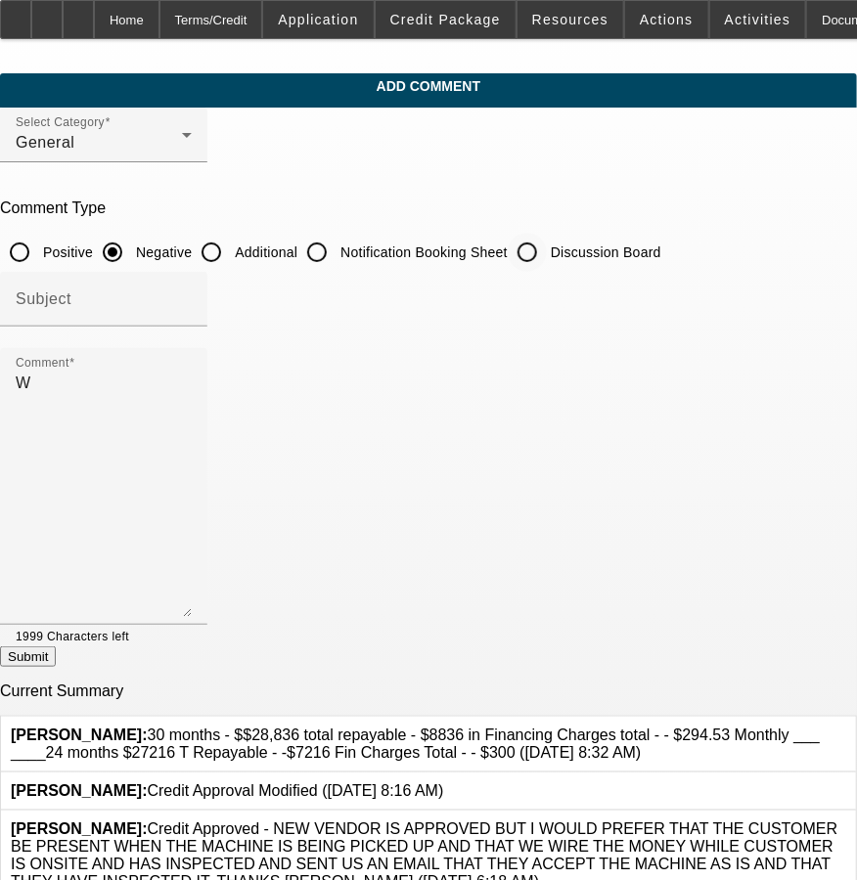
click at [547, 247] on input "Discussion Board" at bounding box center [527, 252] width 39 height 39
radio input "true"
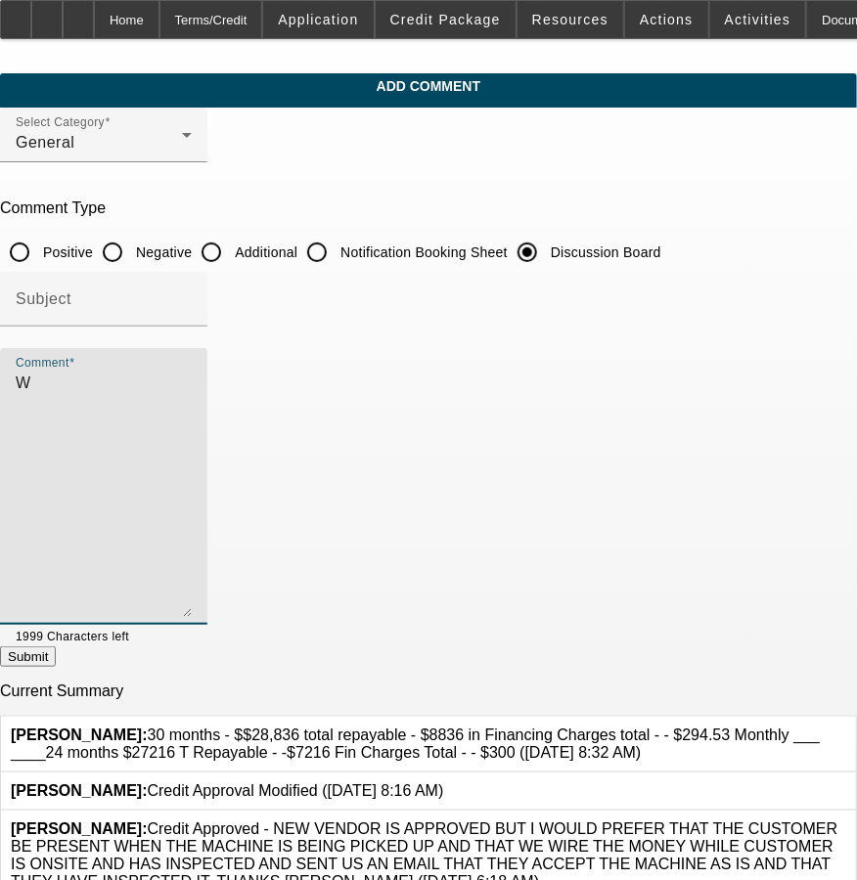
click at [192, 453] on textarea "W" at bounding box center [104, 494] width 176 height 245
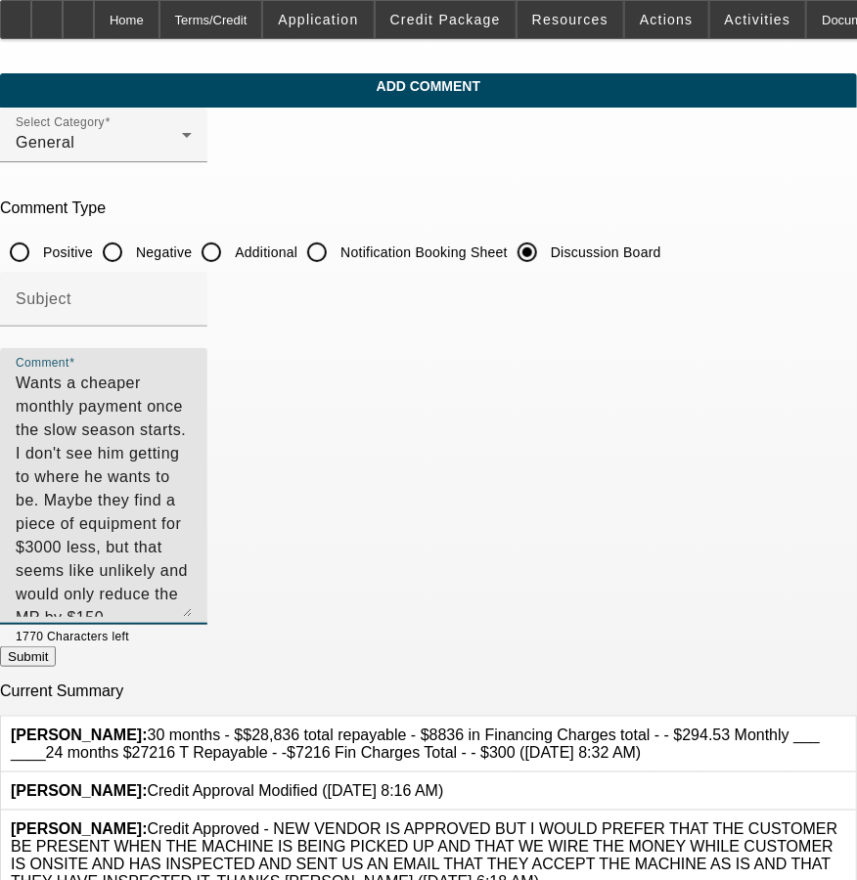
type textarea "Wants a cheaper monthly payment once the slow season starts. I don't see him ge…"
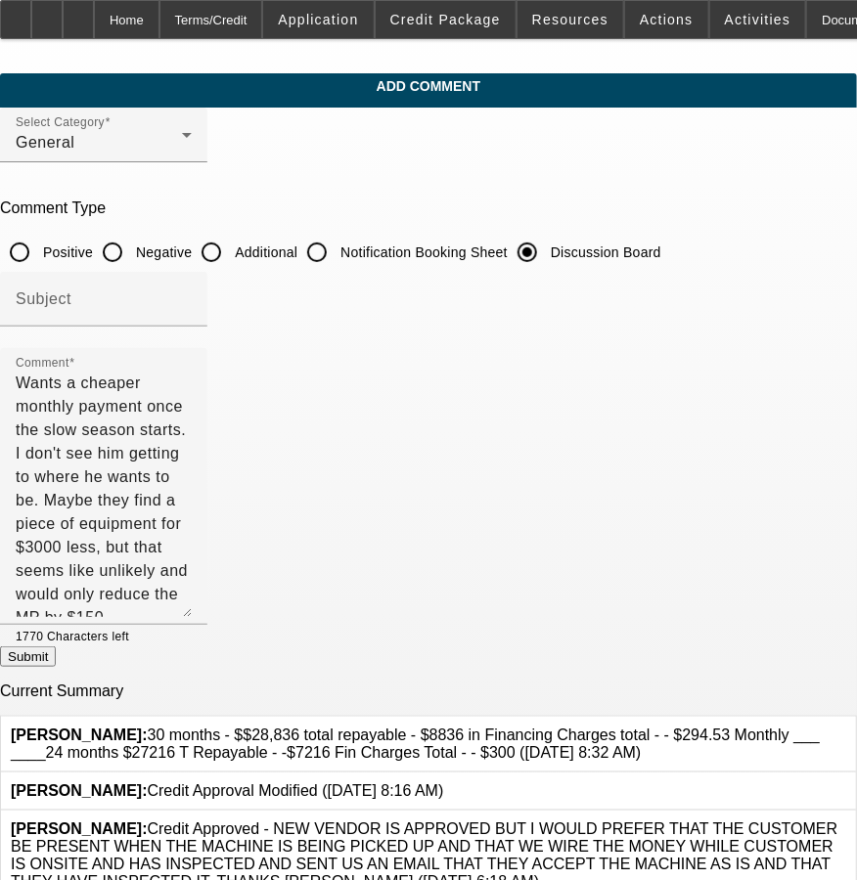
click at [56, 663] on button "Submit" at bounding box center [28, 656] width 56 height 21
radio input "true"
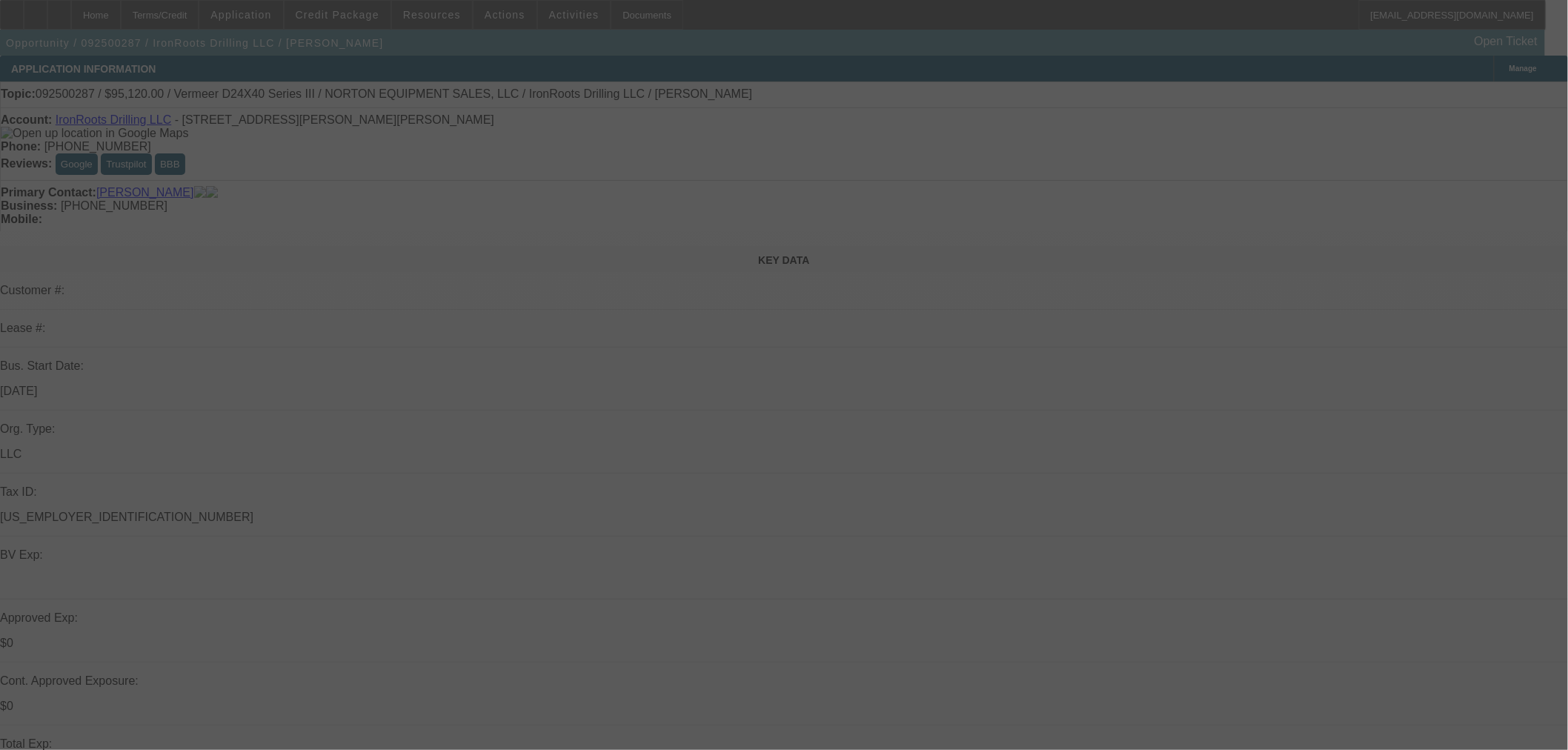
select select "0.2"
select select "2"
select select "0"
select select "6"
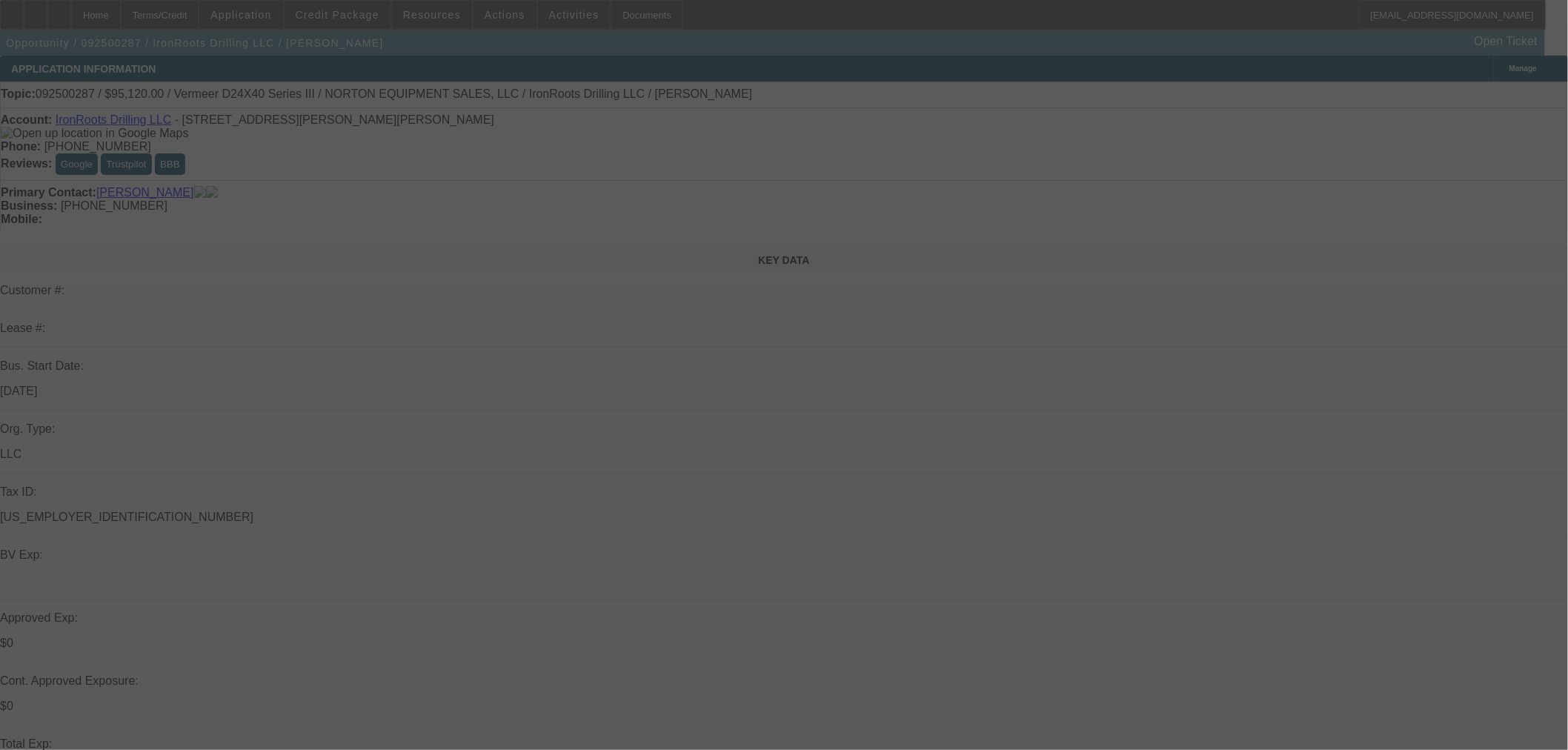
select select "0.2"
select select "2"
select select "0"
select select "6"
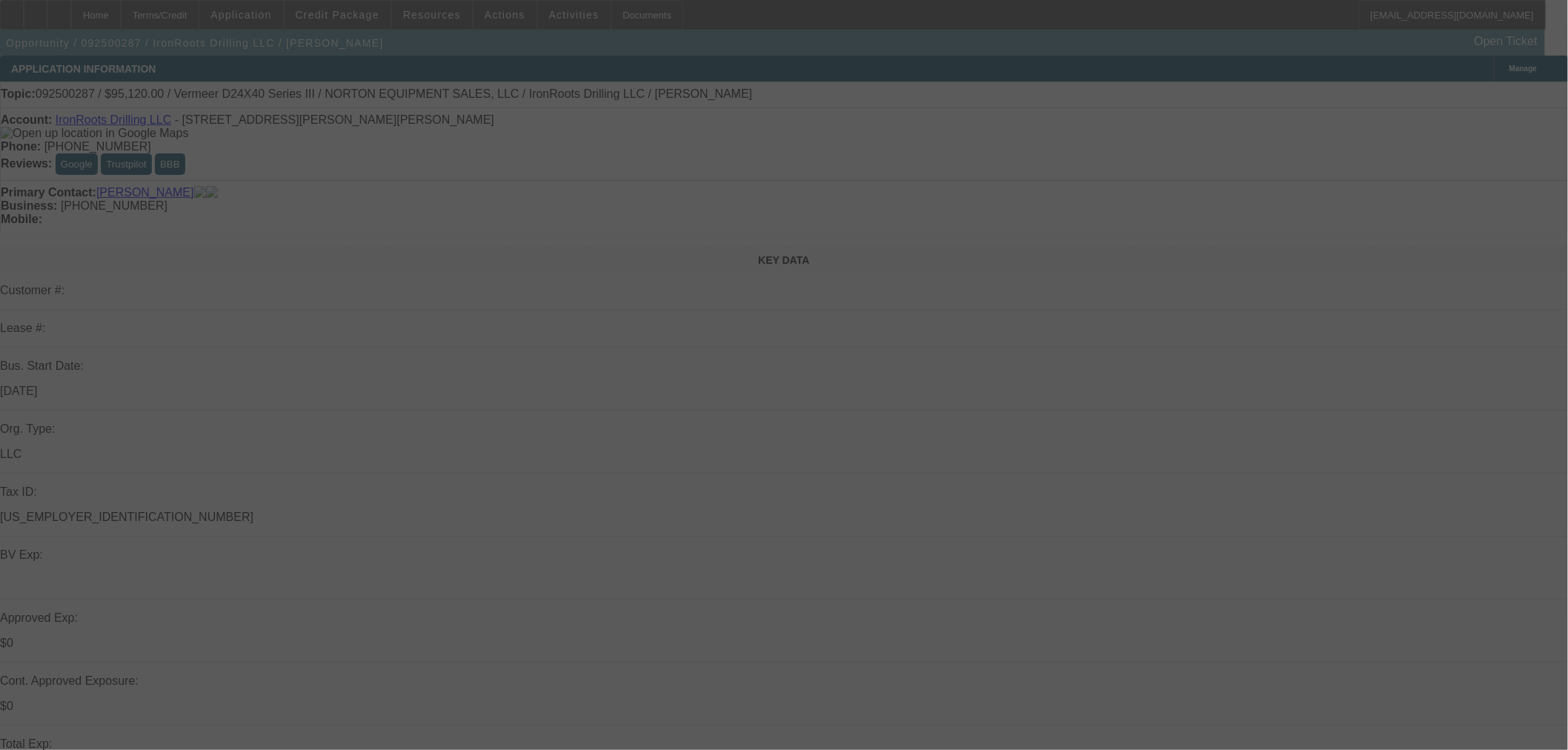
select select "0.2"
select select "2"
select select "0"
select select "6"
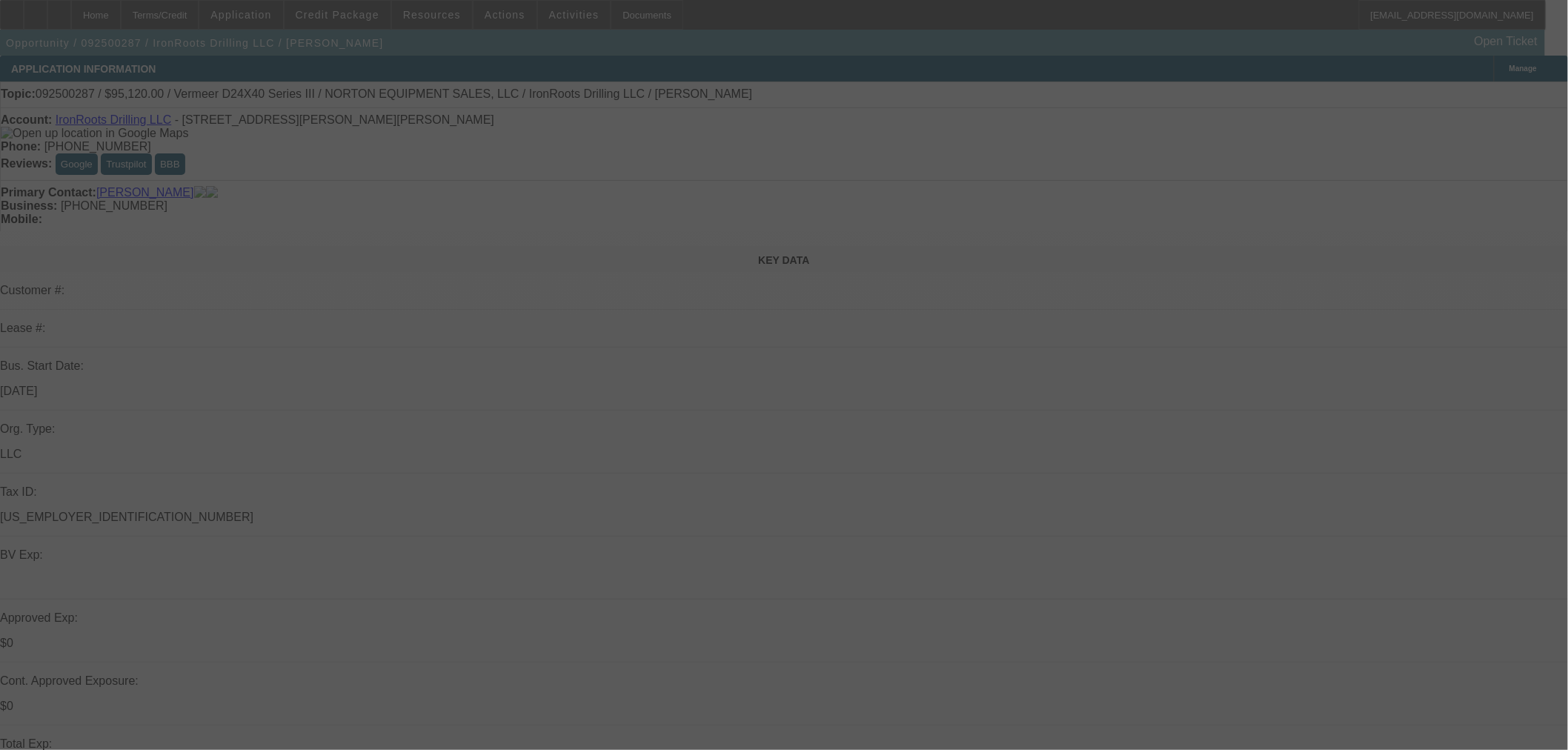
select select "0.15"
select select "2"
select select "0"
select select "6"
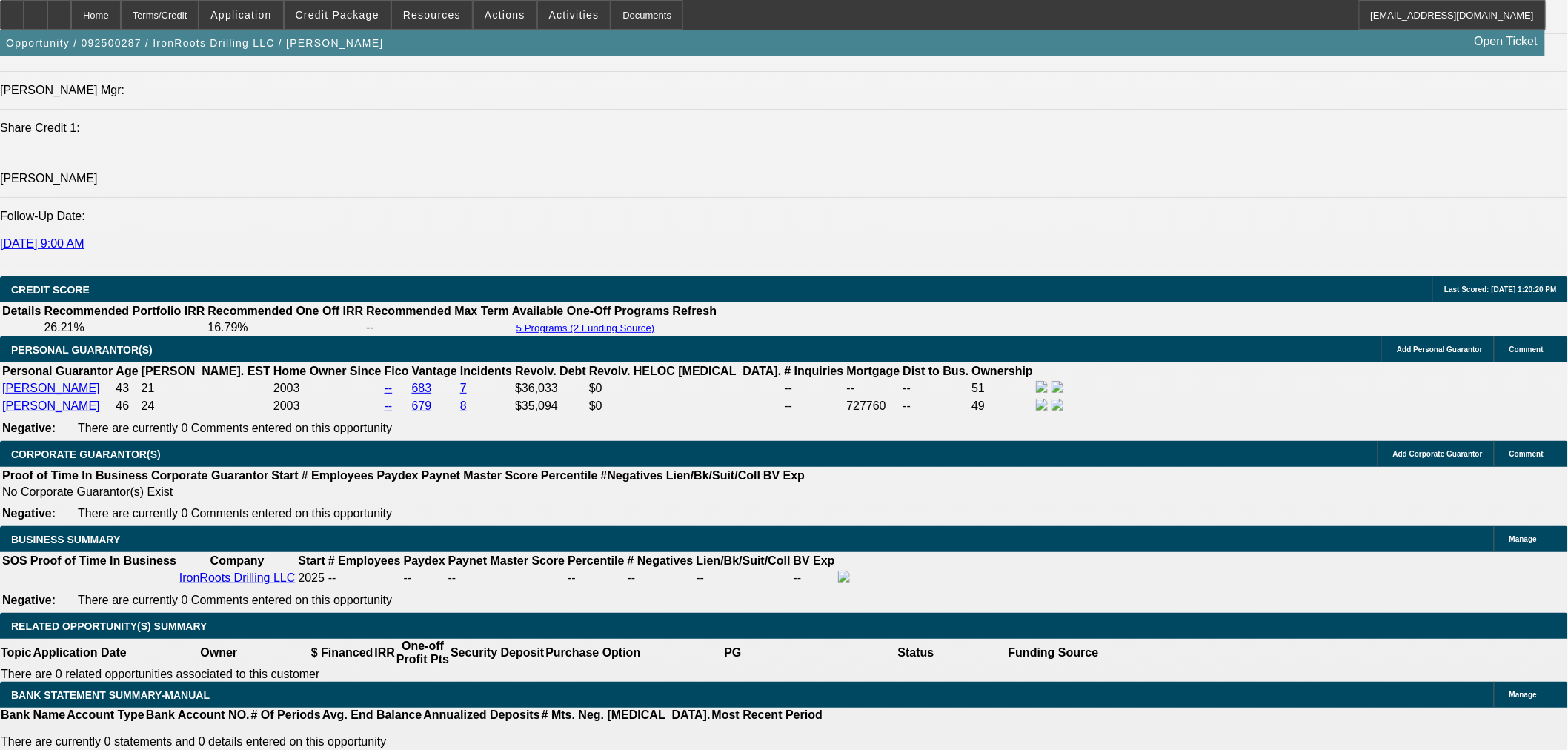
scroll to position [1920, 0]
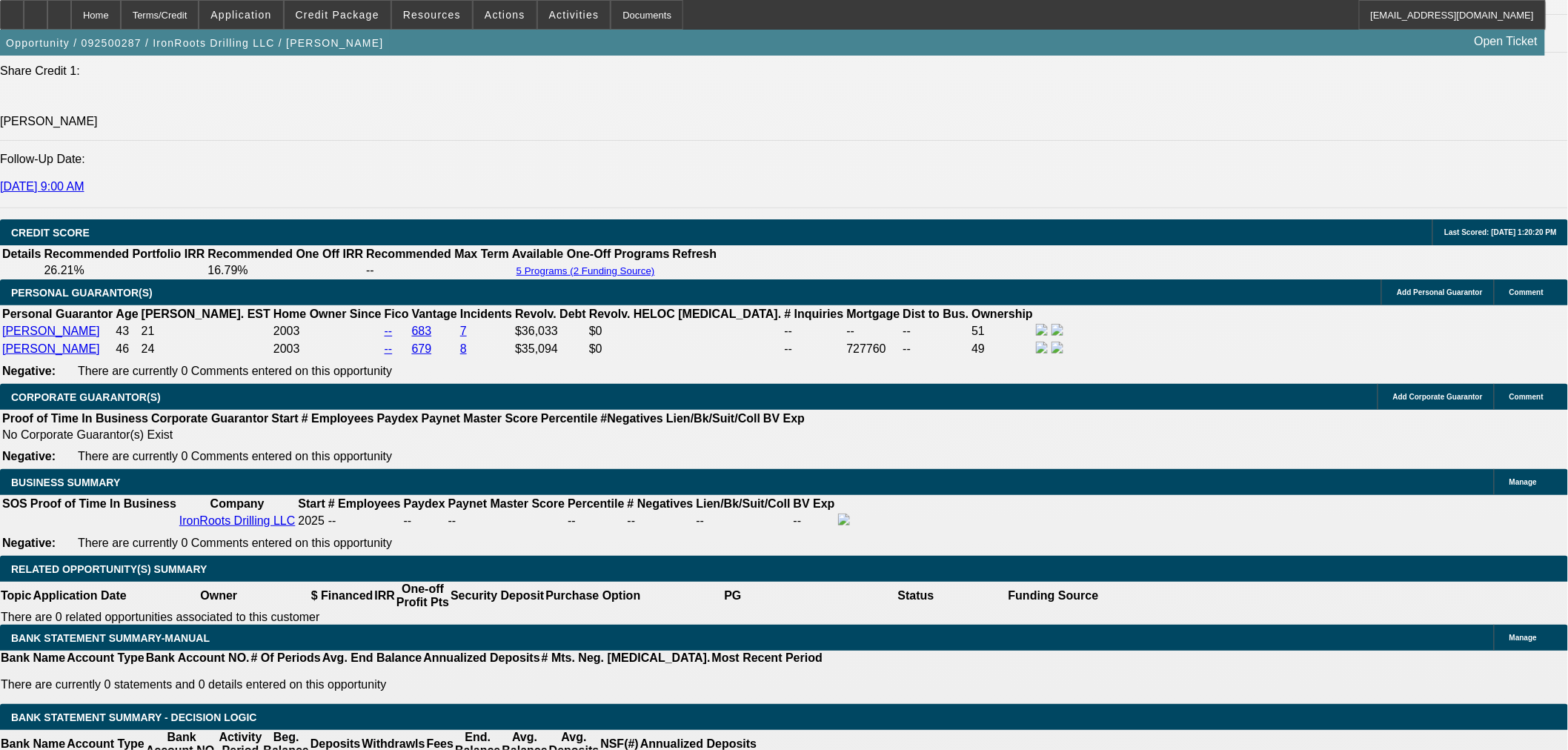
drag, startPoint x: 92, startPoint y: 77, endPoint x: 843, endPoint y: 122, distance: 752.3
copy span "STARTUP, 36K OF REVOLVING DEBT PRESENT ON BOTH GUARANTORS. UNFAMILAR VENDOR NEE…"
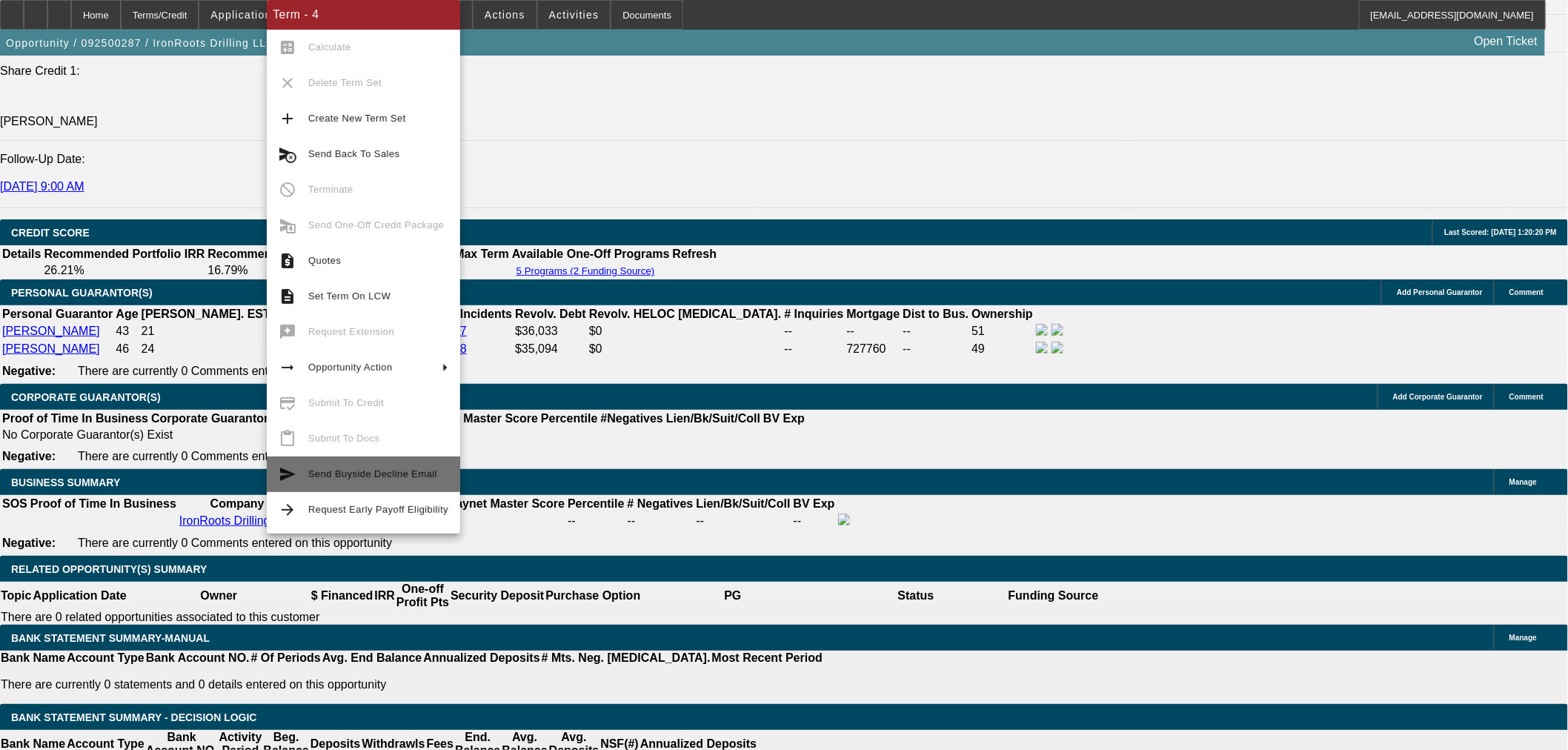
click at [375, 478] on span "Send Buyside Decline Email" at bounding box center [373, 473] width 129 height 11
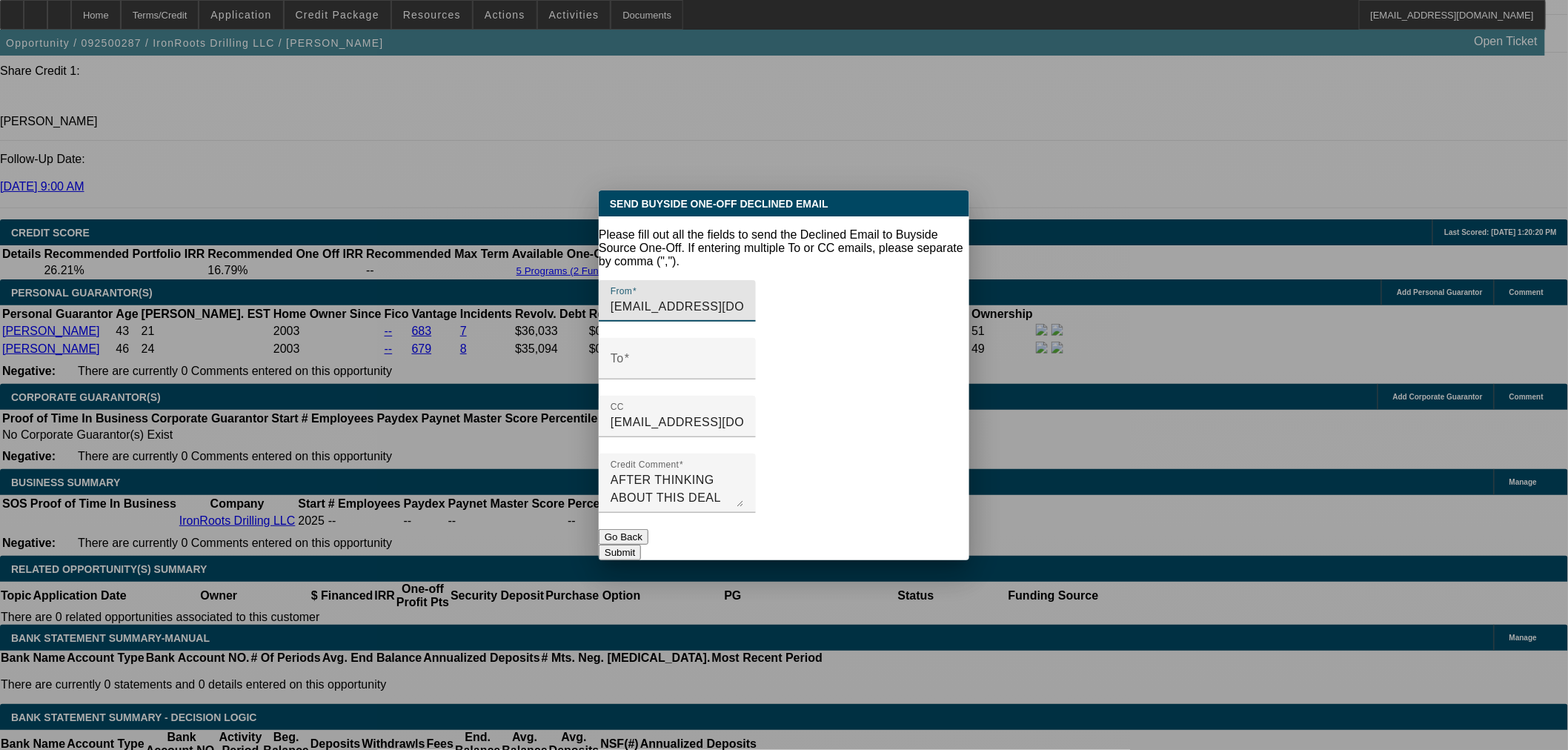
scroll to position [0, 0]
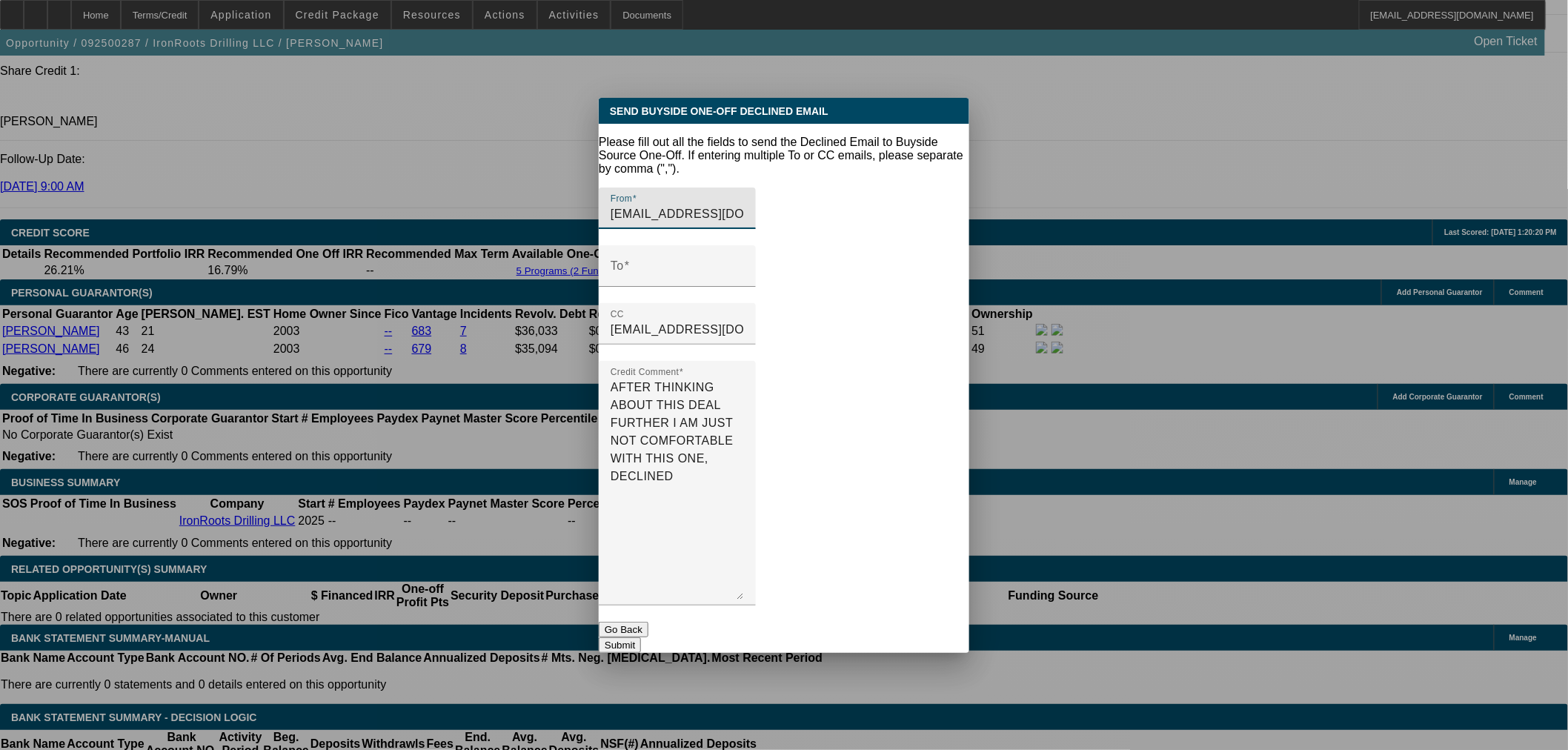
drag, startPoint x: 944, startPoint y: 478, endPoint x: 943, endPoint y: 664, distance: 186.0
click at [943, 664] on div "Send Buyside One-Off Declined Email Please fill out all the fields to send the …" at bounding box center [784, 375] width 1568 height 750
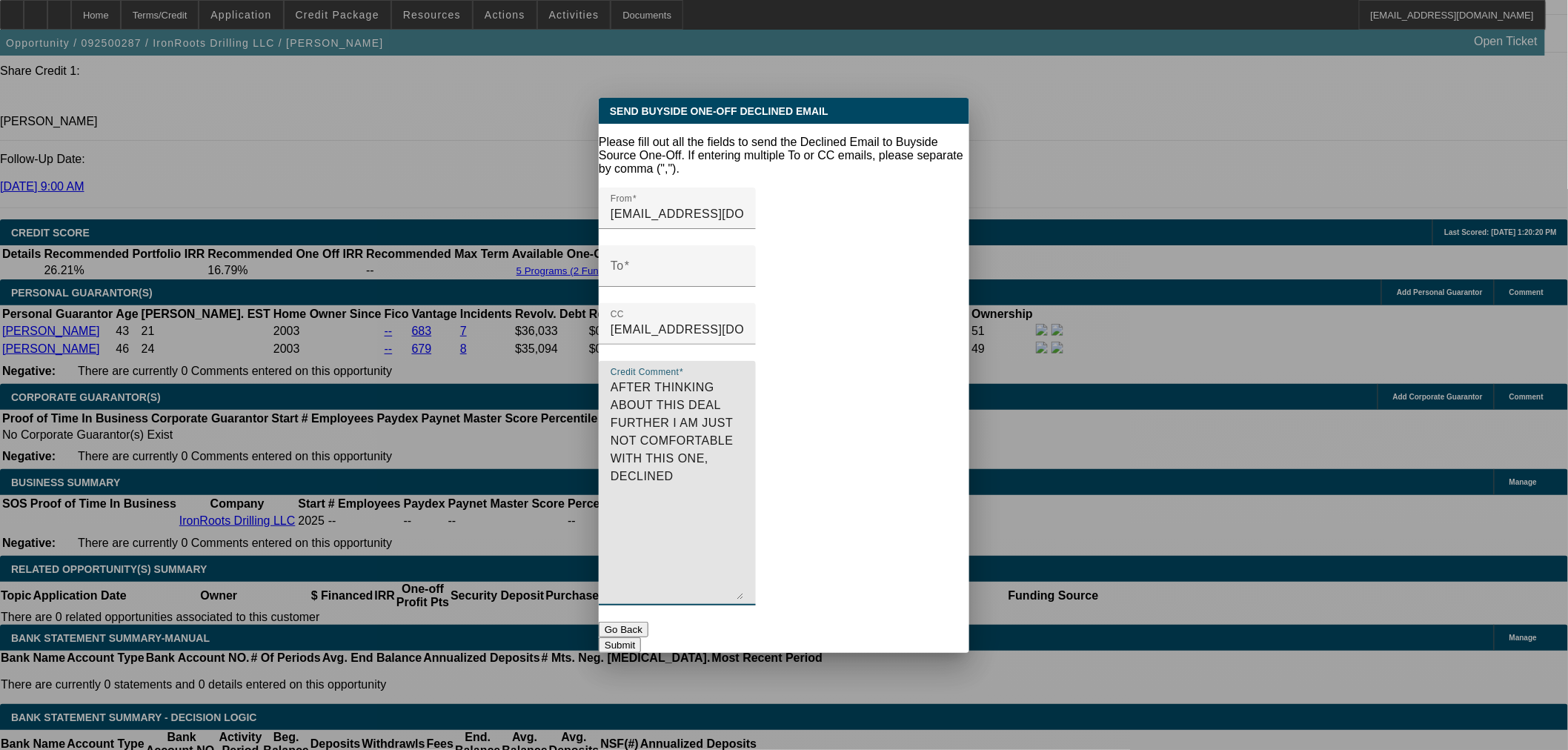
drag, startPoint x: 862, startPoint y: 460, endPoint x: 609, endPoint y: 361, distance: 271.7
click at [609, 361] on div "Credit Comment AFTER THINKING ABOUT THIS DEAL FURTHER I AM JUST NOT COMFORTABLE…" at bounding box center [784, 491] width 371 height 261
drag, startPoint x: 787, startPoint y: 398, endPoint x: 813, endPoint y: 398, distance: 26.0
click at [744, 398] on textarea "AFTER THINKING ABOUT THIS DEAL FURTHER I AM JUST NOT COMFORTABLE WITH THIS ONE,…" at bounding box center [678, 489] width 133 height 220
click at [744, 394] on textarea "AFTER THINKING ABOUT THIS DEAL FURTHER I AM JUST NOT COMFORTABLE WITH THIS ONE,…" at bounding box center [678, 489] width 133 height 220
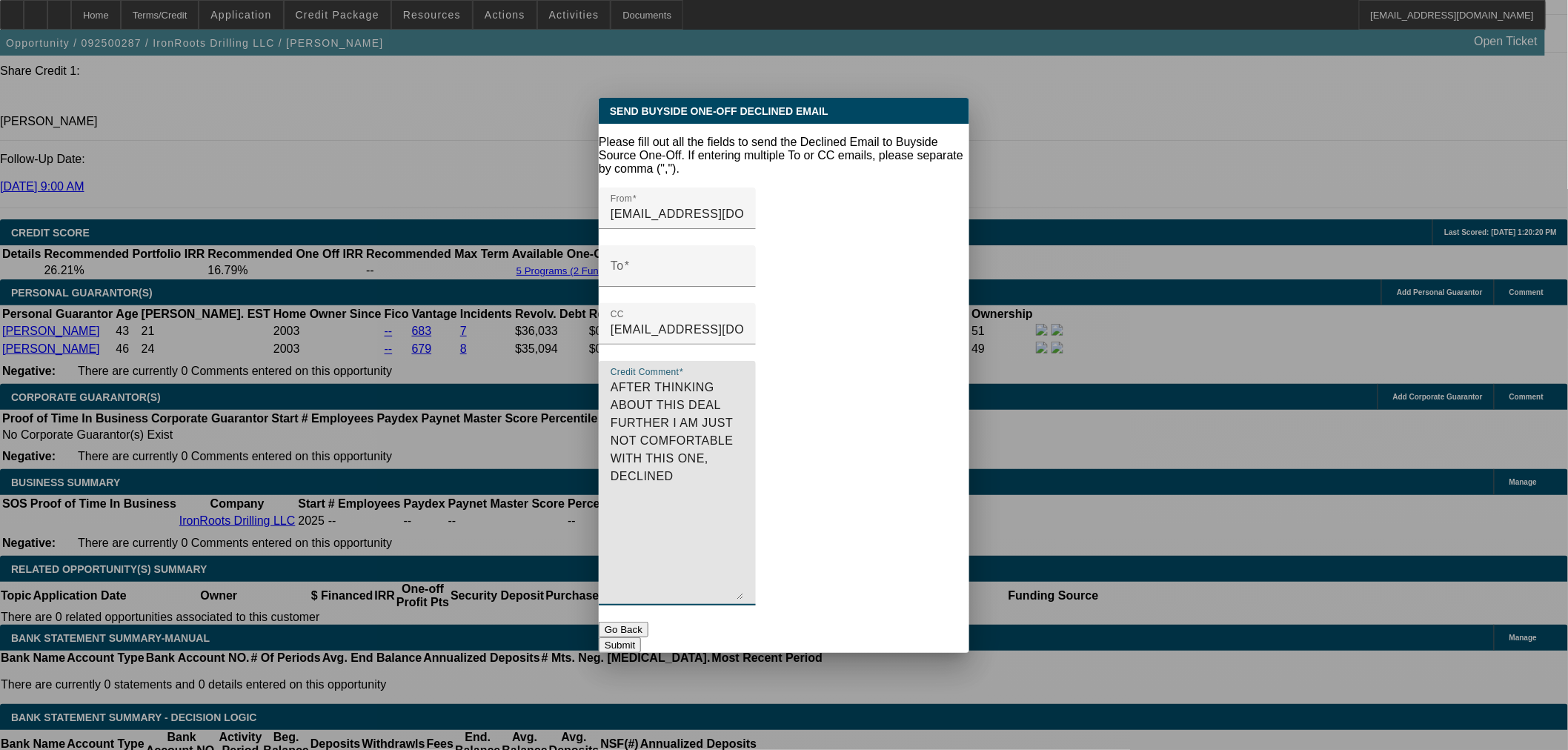
drag, startPoint x: 854, startPoint y: 390, endPoint x: 601, endPoint y: 358, distance: 255.0
click at [601, 361] on div "Credit Comment AFTER THINKING ABOUT THIS DEAL FURTHER I AM JUST NOT COMFORTABLE…" at bounding box center [784, 491] width 371 height 261
paste textarea "STARTUP, 36K OF REVOLVING DEBT PRESENT ON BOTH GUARANTORS. UNFAMILAR VENDOR NEE…"
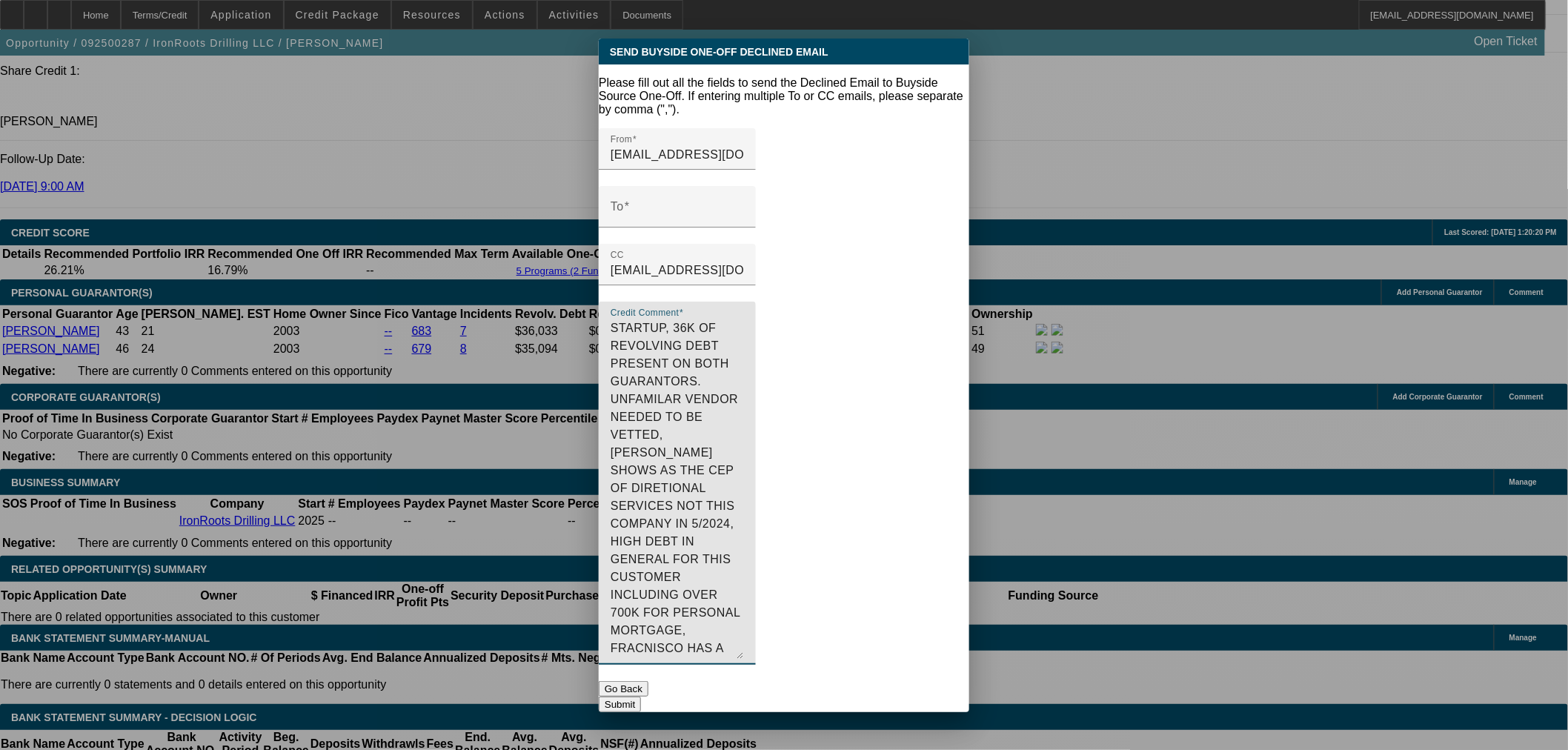
drag, startPoint x: 938, startPoint y: 573, endPoint x: 944, endPoint y: 692, distance: 119.2
click at [944, 692] on div "Send Buyside One-Off Declined Email Please fill out all the fields to send the …" at bounding box center [784, 375] width 371 height 673
click at [621, 319] on textarea "STARTUP, 36K OF REVOLVING DEBT PRESENT ON BOTH GUARANTORS. UNFAMILAR VENDOR NEE…" at bounding box center [678, 489] width 133 height 339
drag, startPoint x: 699, startPoint y: 323, endPoint x: 743, endPoint y: 365, distance: 60.8
click at [743, 365] on textarea "STARTUP, 36K OF REVOLVING DEBT PRESENT ON BOTH GUARANTORS. UNFAMILAR VENDOR NEE…" at bounding box center [678, 489] width 133 height 339
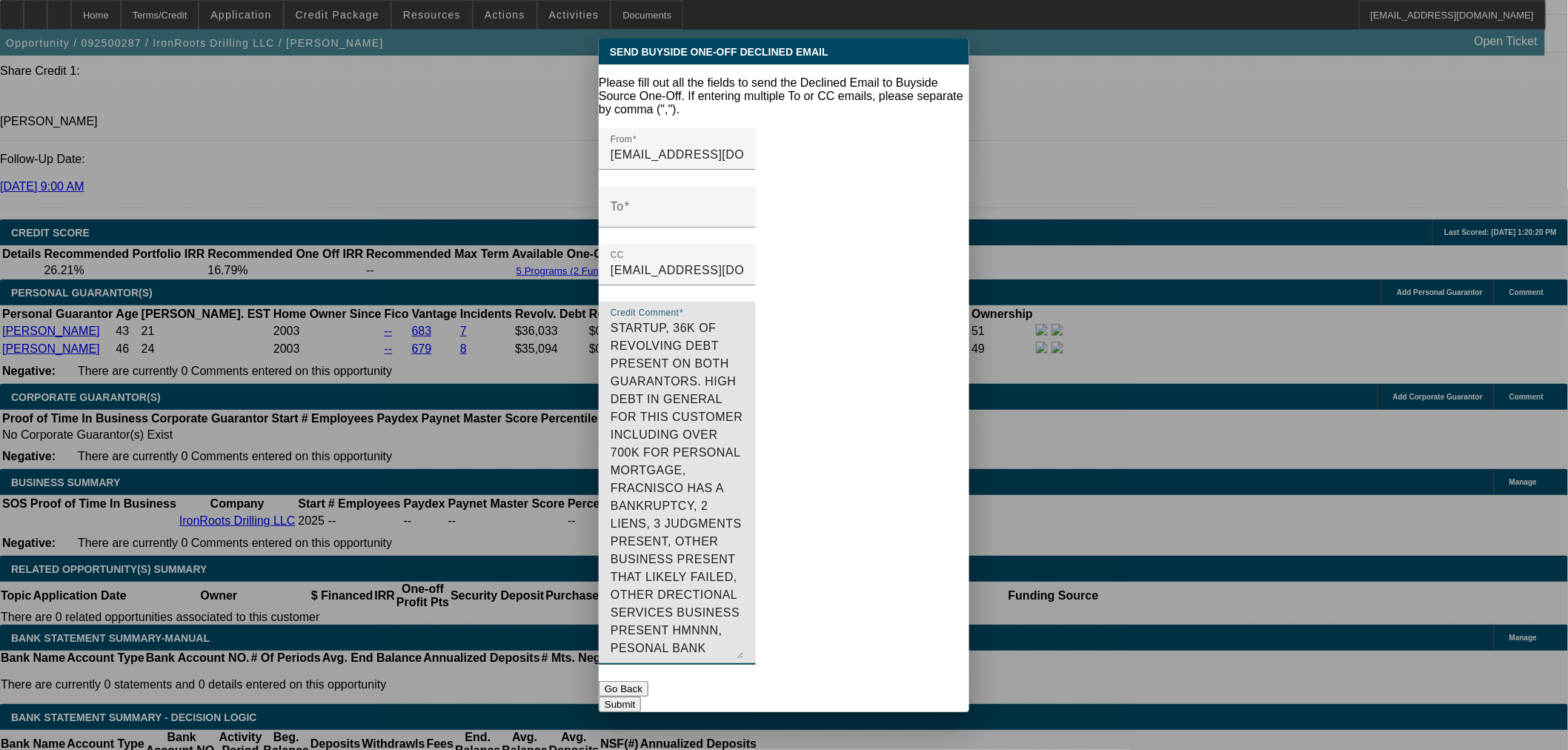
drag, startPoint x: 883, startPoint y: 356, endPoint x: 818, endPoint y: 381, distance: 69.6
click at [744, 381] on textarea "STARTUP, 36K OF REVOLVING DEBT PRESENT ON BOTH GUARANTORS. HIGH DEBT IN GENERAL…" at bounding box center [678, 489] width 133 height 339
drag, startPoint x: 709, startPoint y: 435, endPoint x: 731, endPoint y: 382, distance: 57.4
click at [731, 382] on textarea "STARTUP, 36K OF REVOLVING DEBT PRESENT ON BOTH GUARANTORS. HIGH DEBT IN GENERAL…" at bounding box center [678, 489] width 133 height 339
drag, startPoint x: 738, startPoint y: 413, endPoint x: 756, endPoint y: 439, distance: 31.6
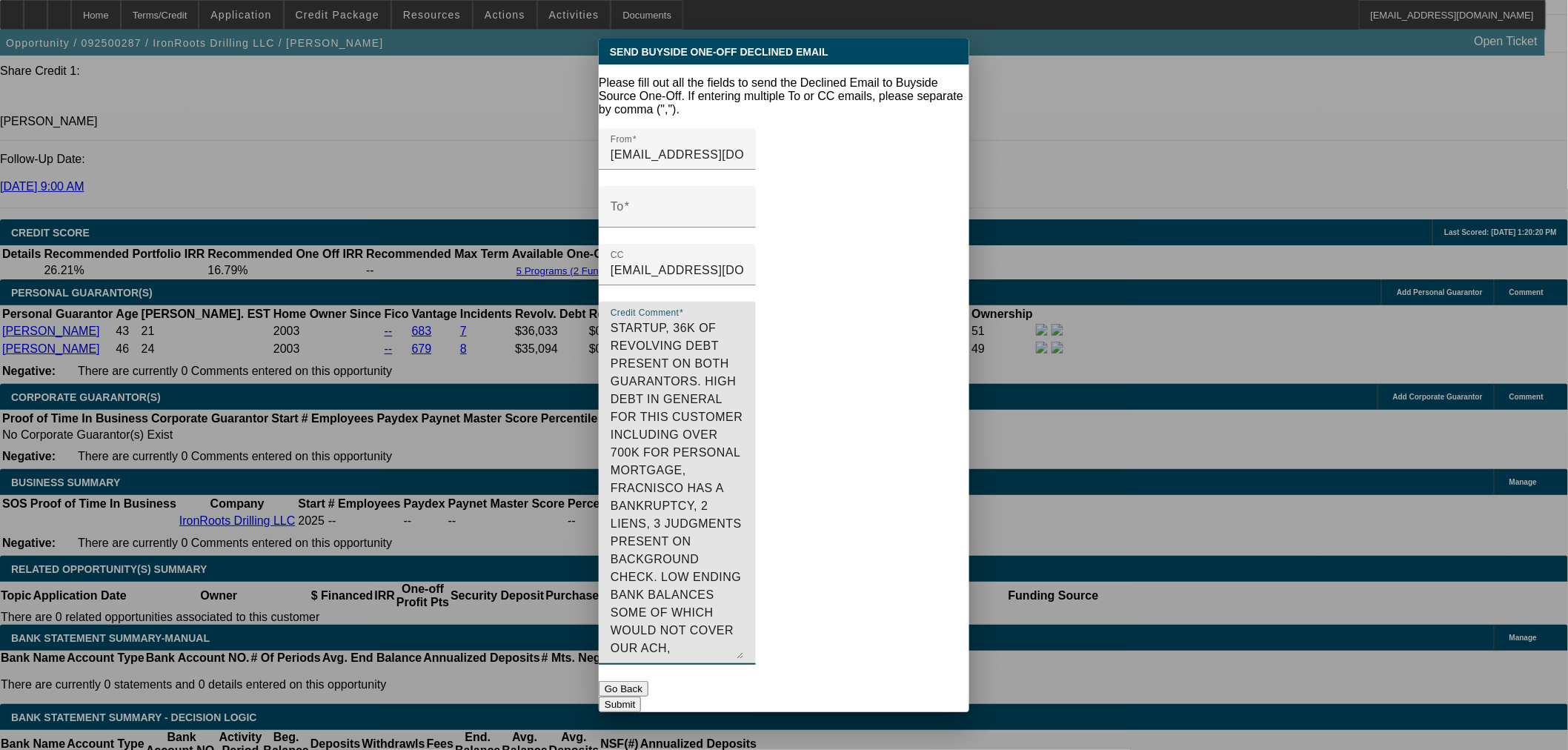
click at [744, 439] on textarea "STARTUP, 36K OF REVOLVING DEBT PRESENT ON BOTH GUARANTORS. HIGH DEBT IN GENERAL…" at bounding box center [678, 489] width 133 height 339
type textarea "STARTUP, 36K OF REVOLVING DEBT PRESENT ON BOTH GUARANTORS. HIGH DEBT IN GENERAL…"
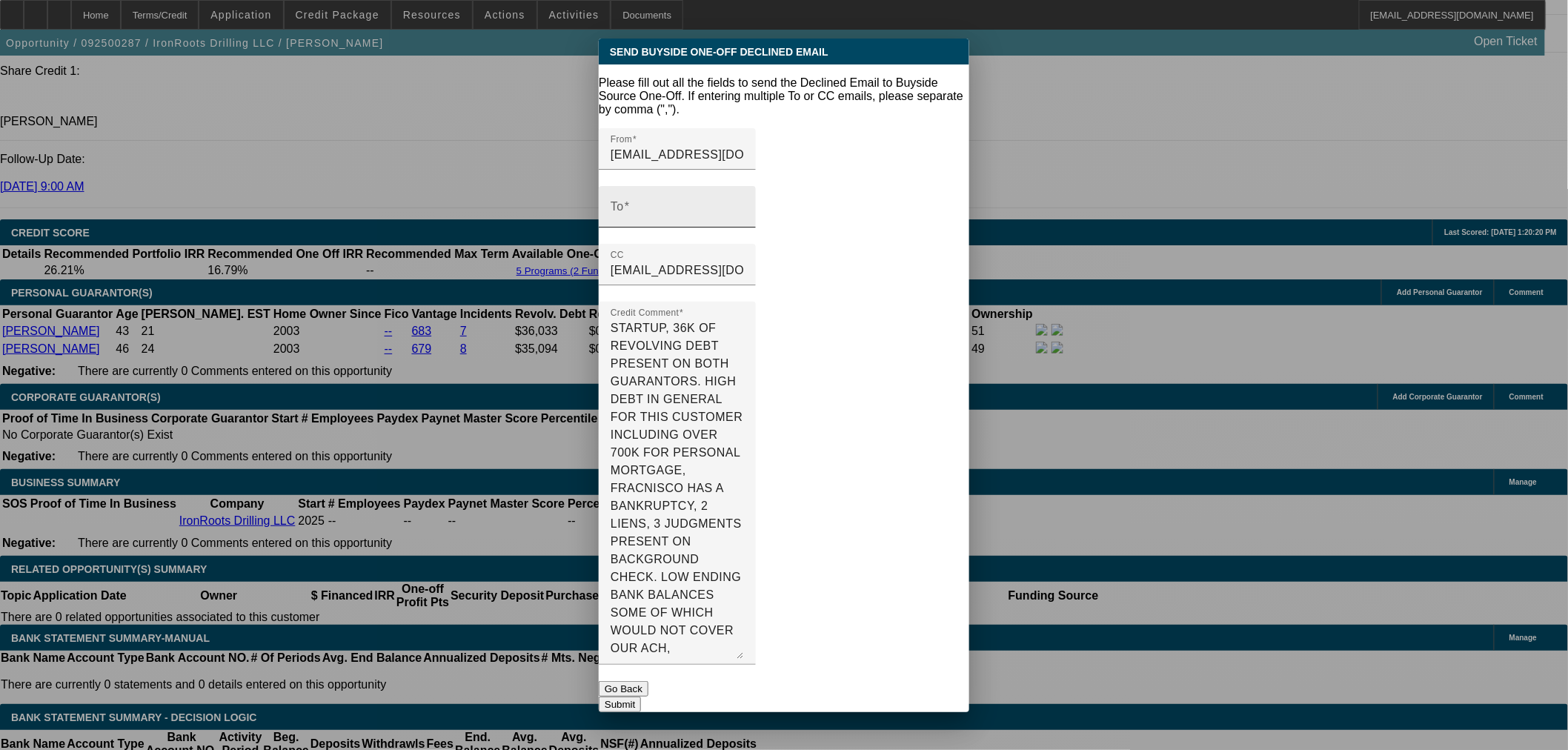
click at [744, 203] on div "To" at bounding box center [678, 206] width 133 height 42
click at [744, 204] on input "To" at bounding box center [678, 212] width 133 height 17
paste input "credit@smarterfinanceusa.com"
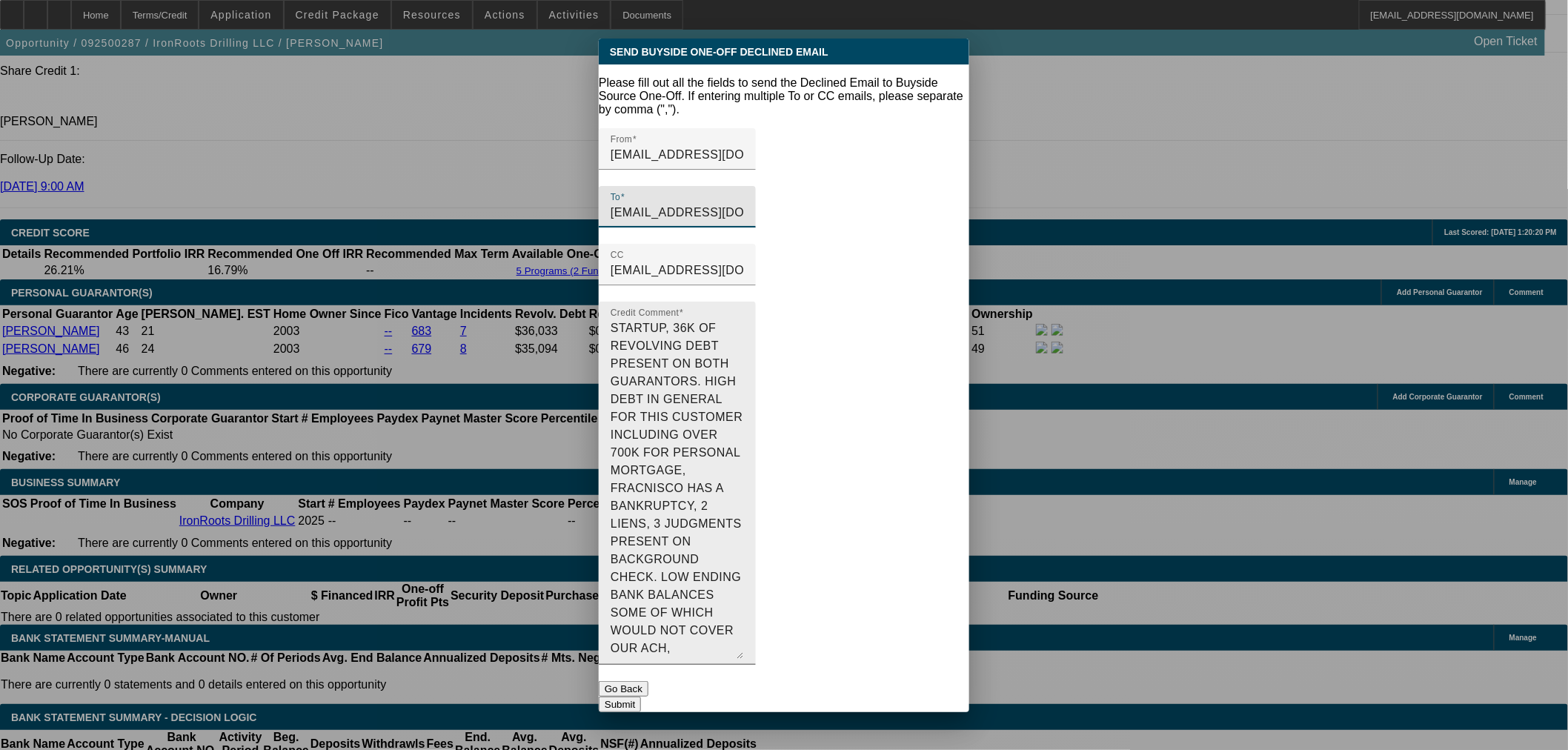
type input "credit@smarterfinanceusa.com"
click at [744, 533] on textarea "STARTUP, 36K OF REVOLVING DEBT PRESENT ON BOTH GUARANTORS. HIGH DEBT IN GENERAL…" at bounding box center [678, 489] width 133 height 339
click at [641, 696] on button "Submit" at bounding box center [620, 704] width 42 height 16
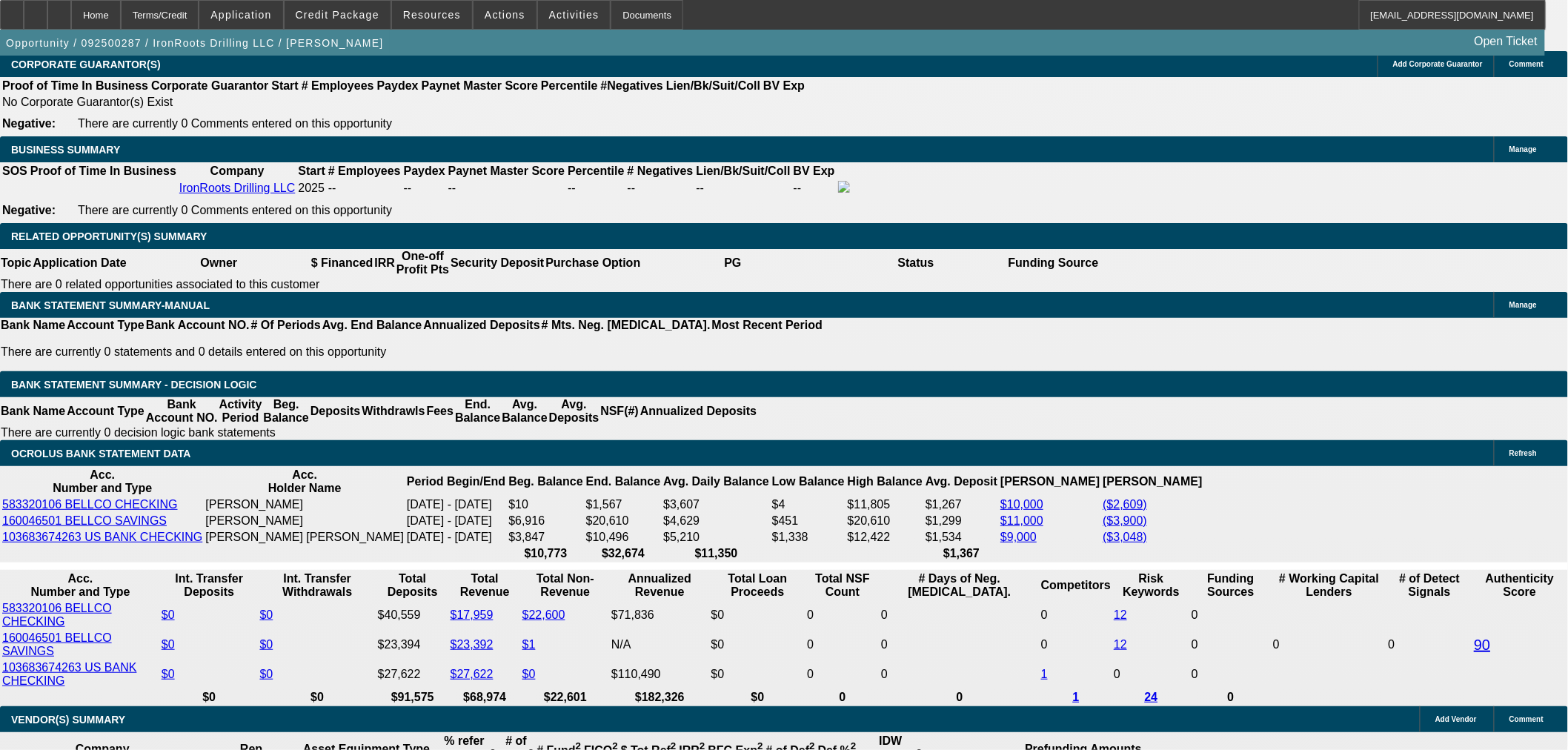
scroll to position [2194, 0]
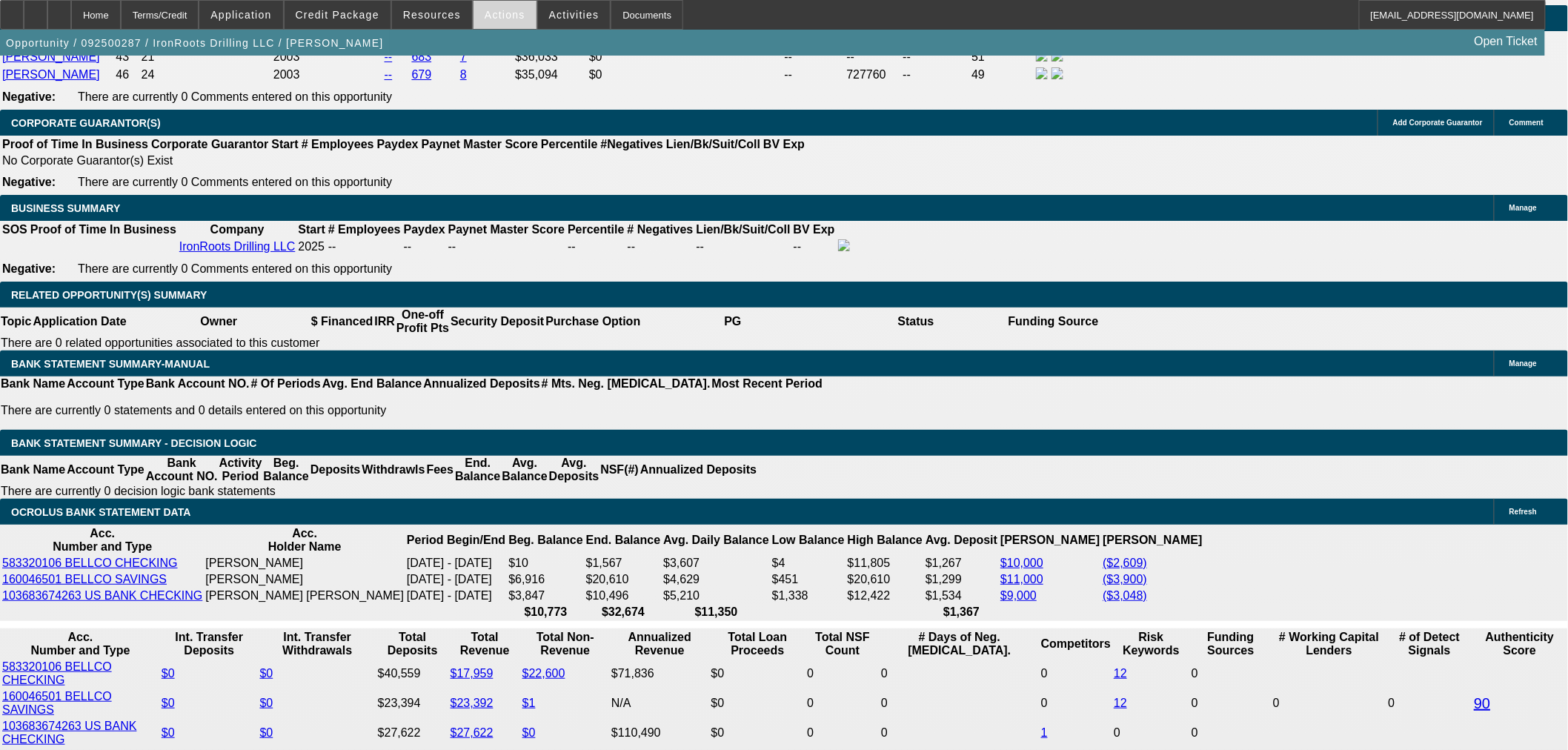
drag, startPoint x: 502, startPoint y: 20, endPoint x: 697, endPoint y: 48, distance: 197.0
click at [502, 20] on span at bounding box center [505, 14] width 63 height 36
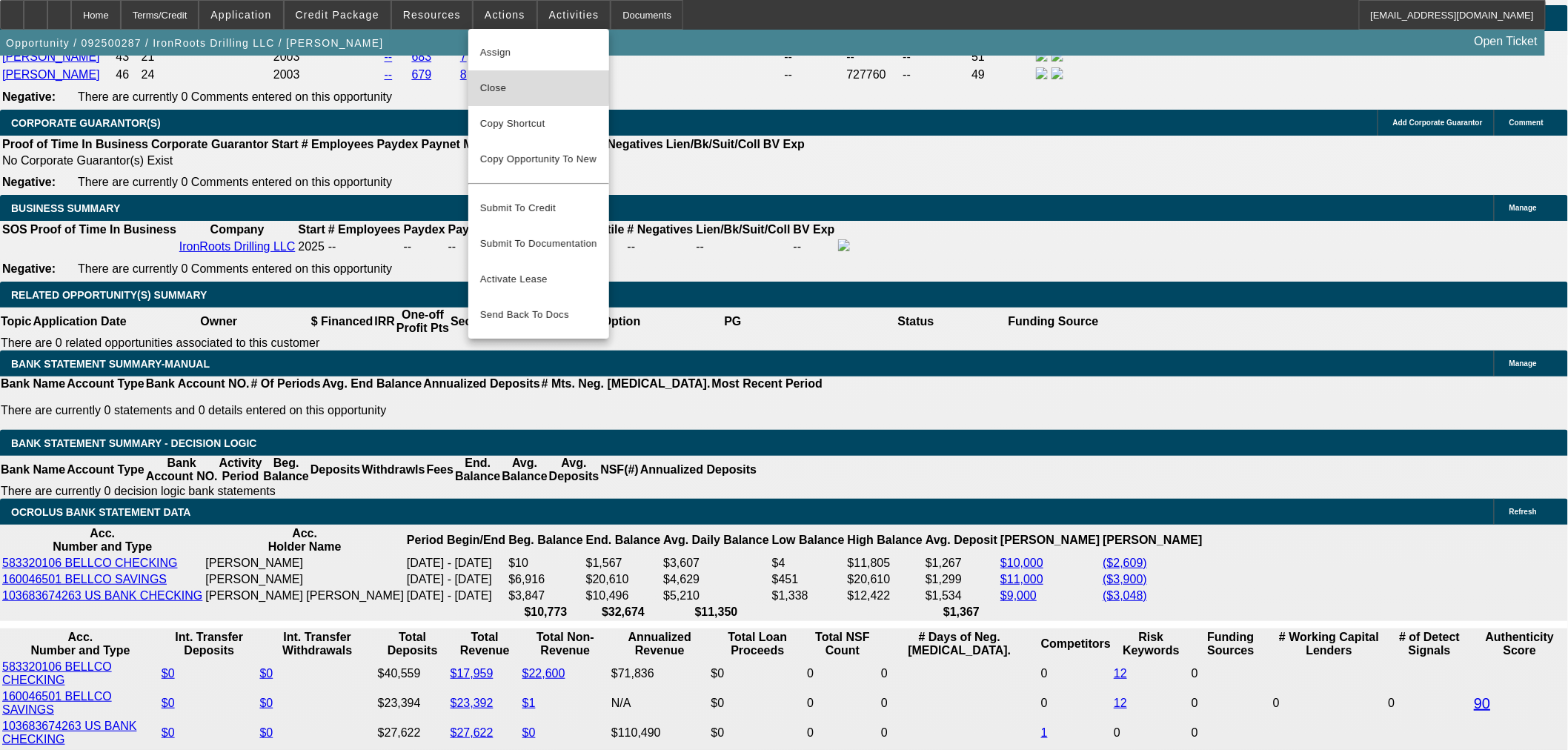
click at [529, 85] on span "Close" at bounding box center [539, 88] width 117 height 17
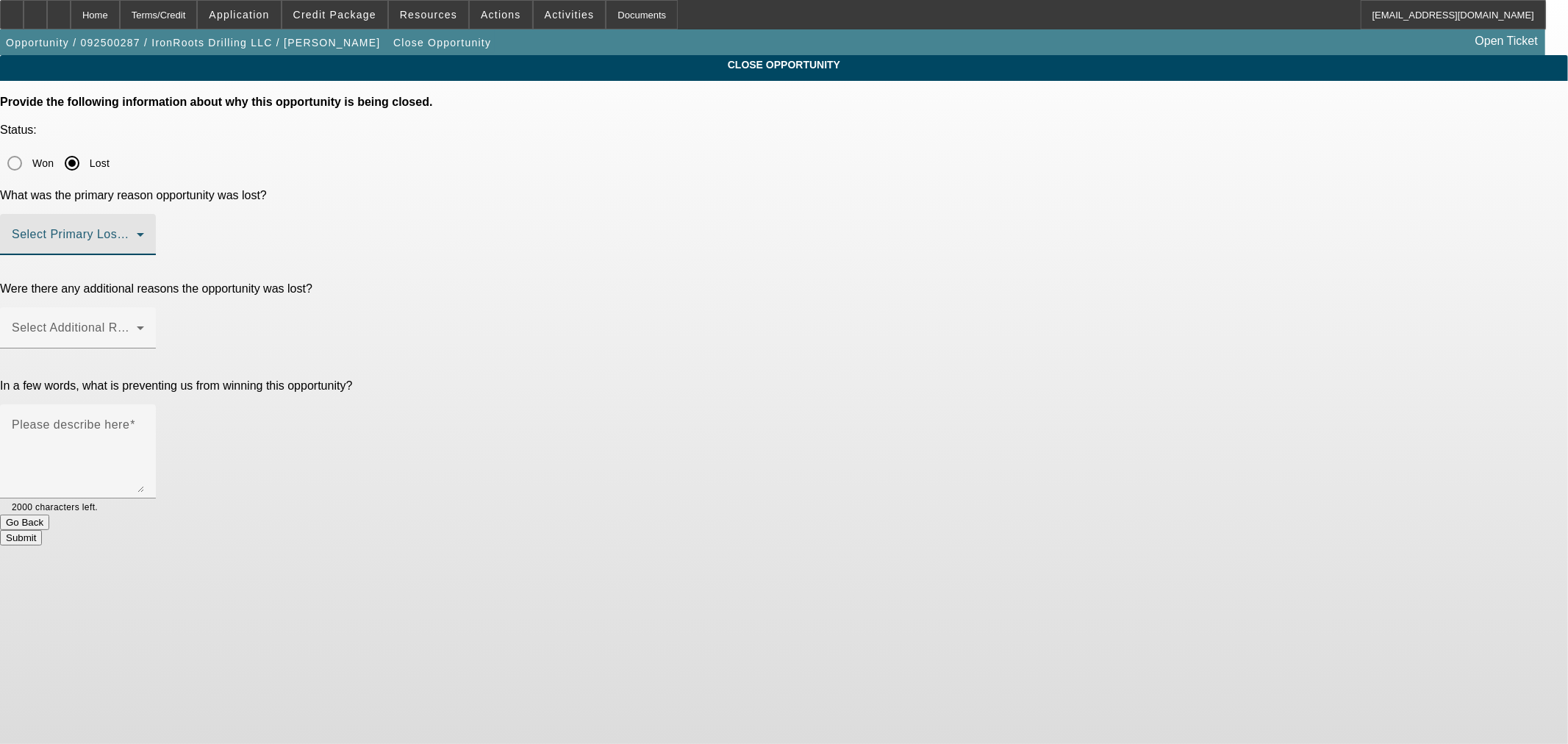
click at [137, 231] on span at bounding box center [74, 240] width 125 height 17
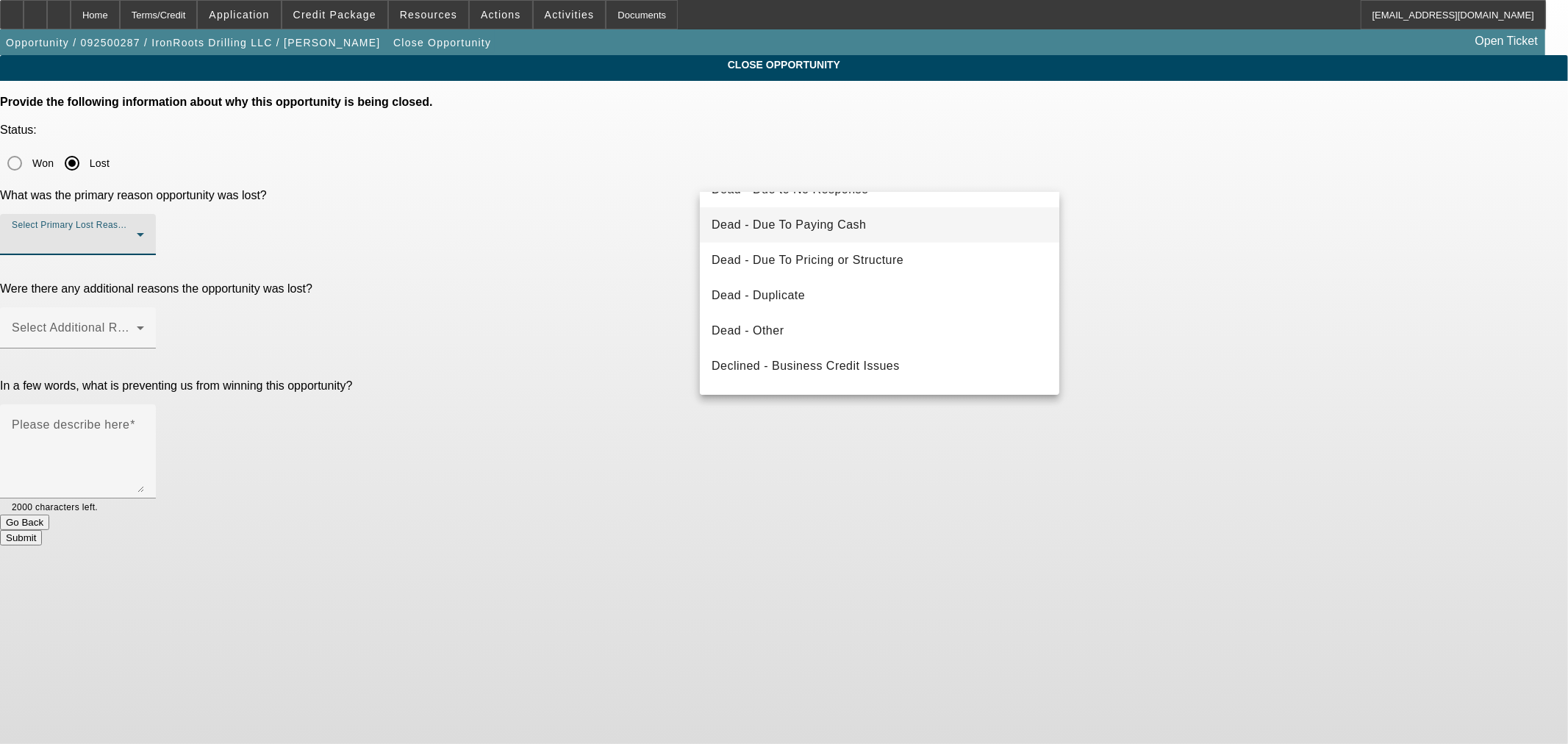
scroll to position [136, 0]
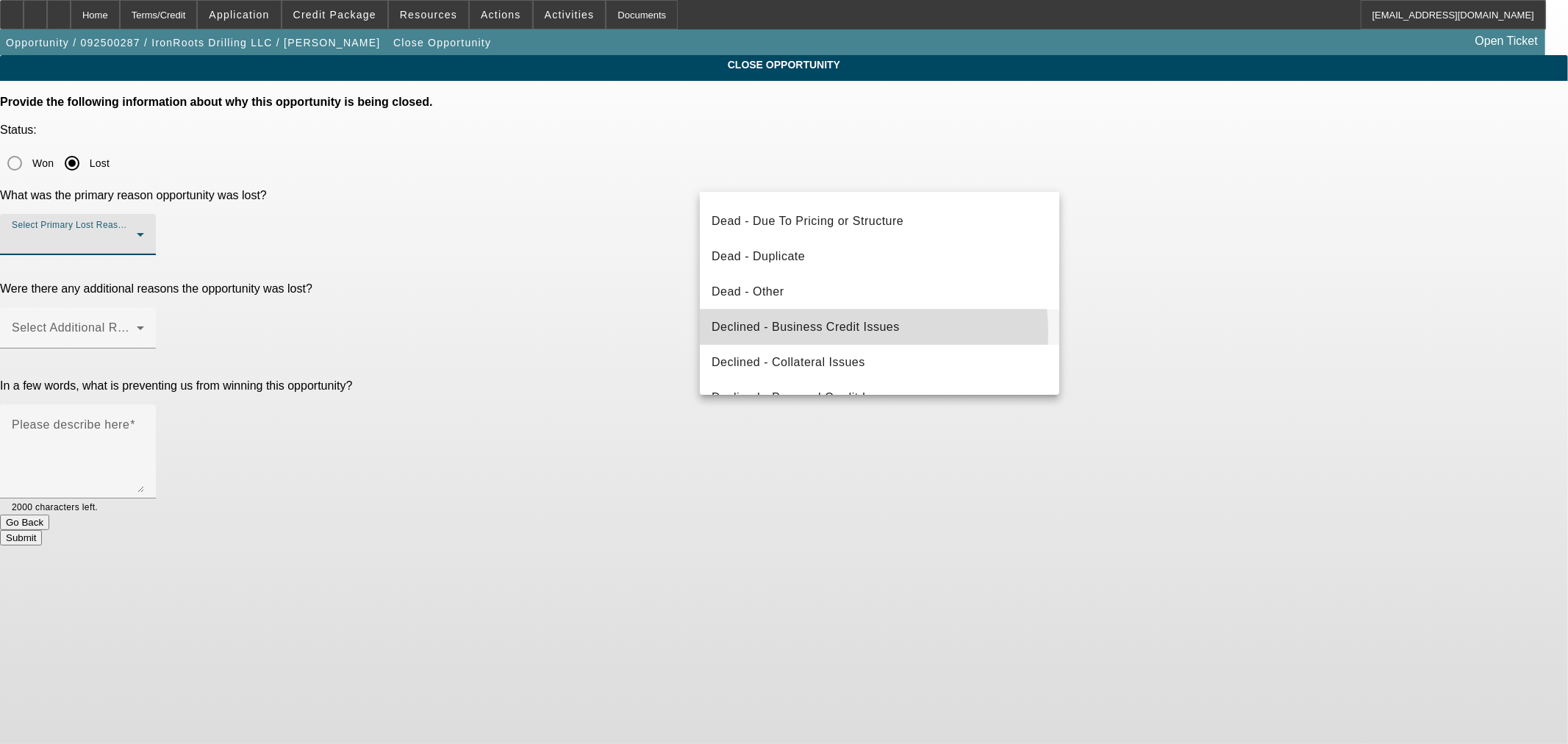
click at [839, 331] on span "Declined - Business Credit Issues" at bounding box center [806, 326] width 188 height 17
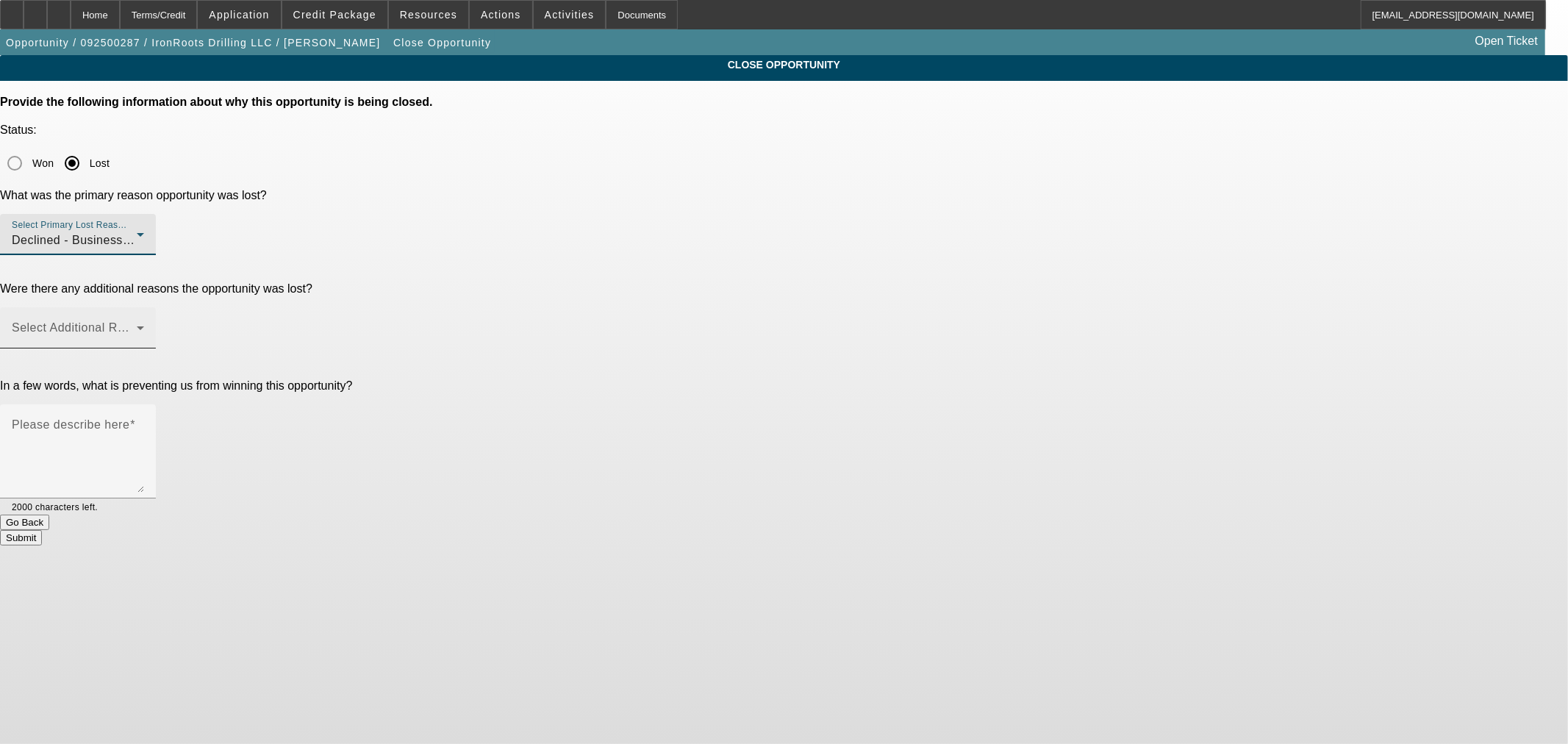
click at [144, 307] on div "Select Additional Reasons" at bounding box center [78, 328] width 132 height 41
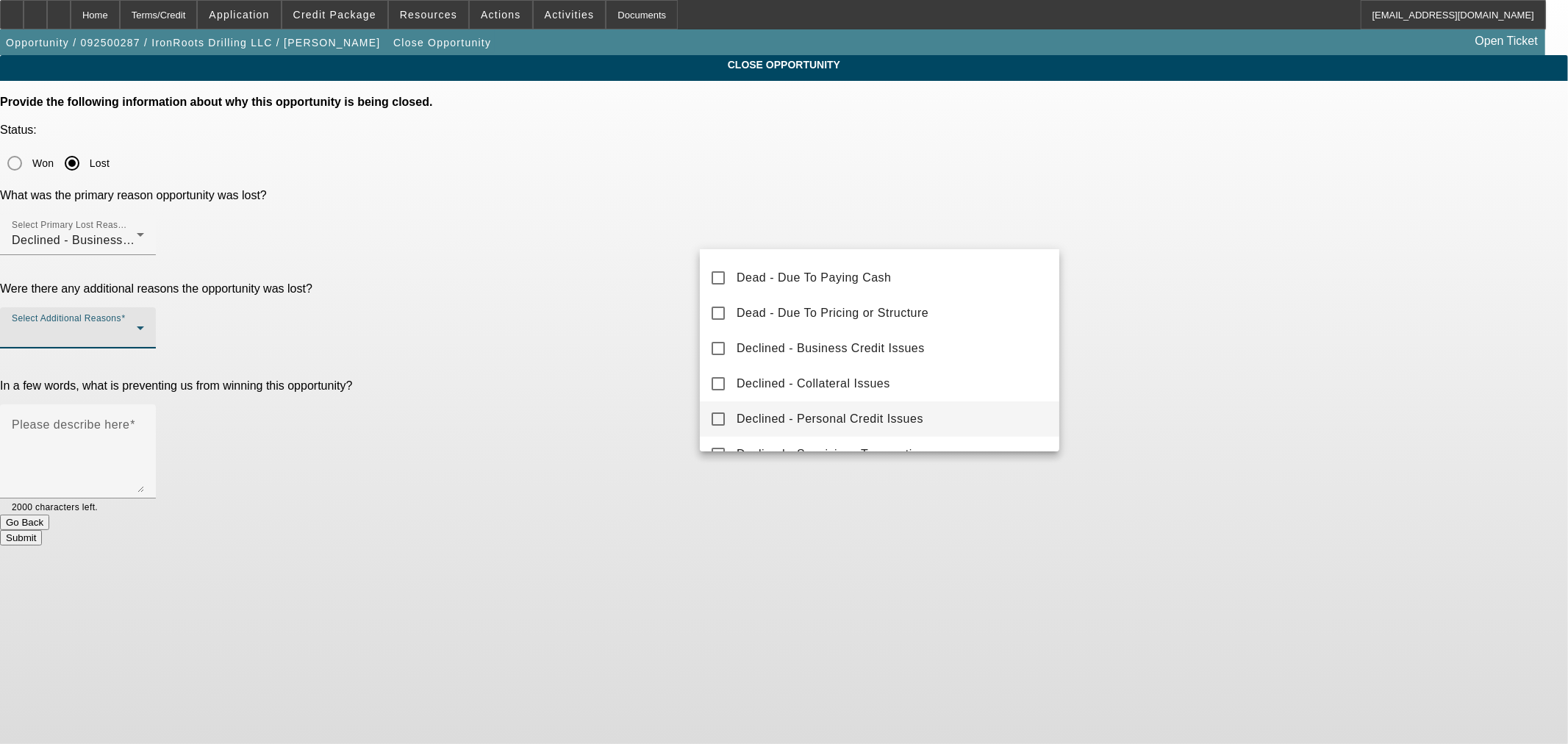
click at [852, 420] on span "Declined - Personal Credit Issues" at bounding box center [830, 419] width 186 height 17
click at [664, 273] on div at bounding box center [784, 372] width 1568 height 744
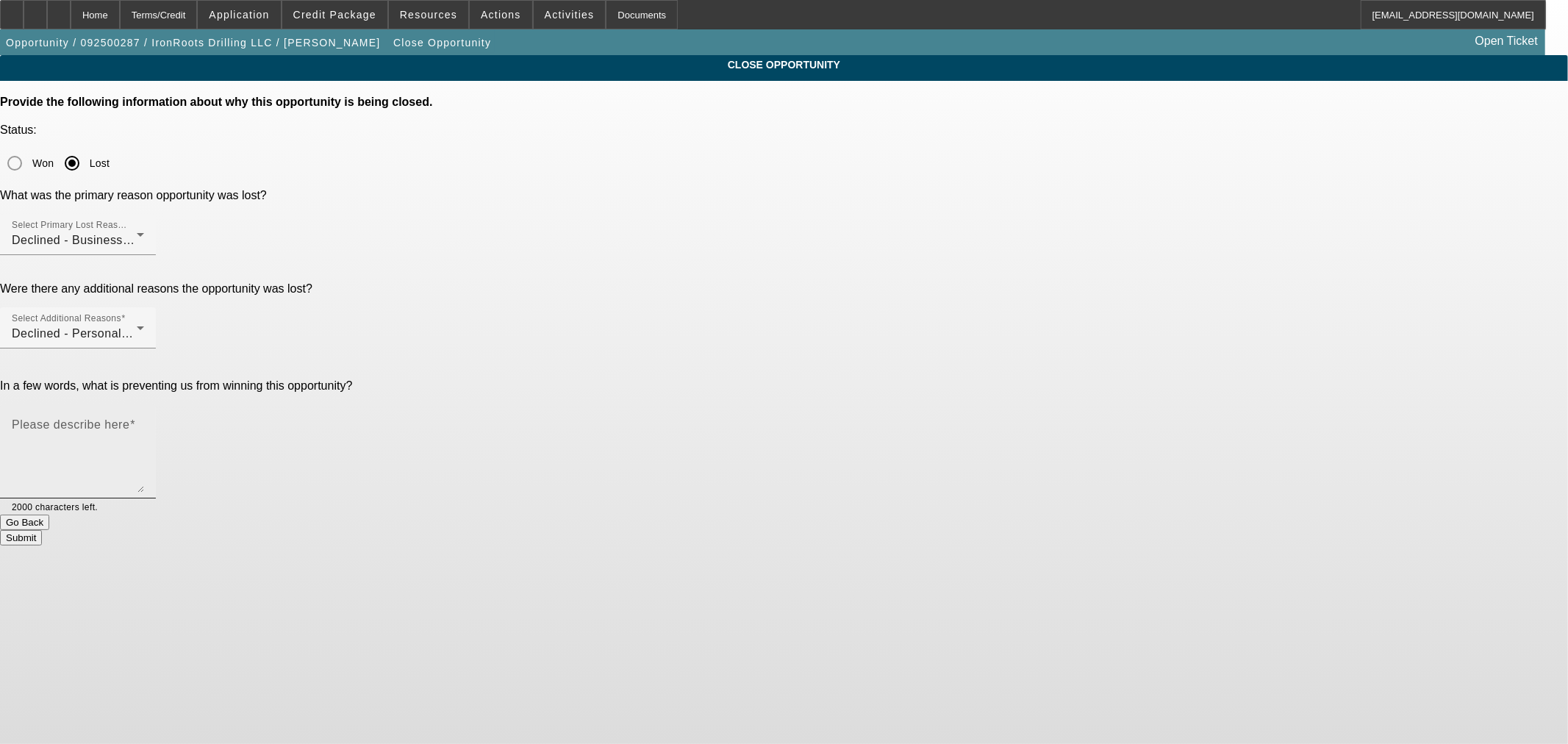
drag, startPoint x: 772, startPoint y: 282, endPoint x: 985, endPoint y: 316, distance: 215.7
click at [129, 418] on mat-label "Please describe here" at bounding box center [71, 424] width 117 height 13
click at [144, 422] on textarea "Please describe here" at bounding box center [78, 457] width 132 height 71
type textarea "Start up dragged down my personal credit."
click at [42, 530] on button "Submit" at bounding box center [21, 537] width 42 height 16
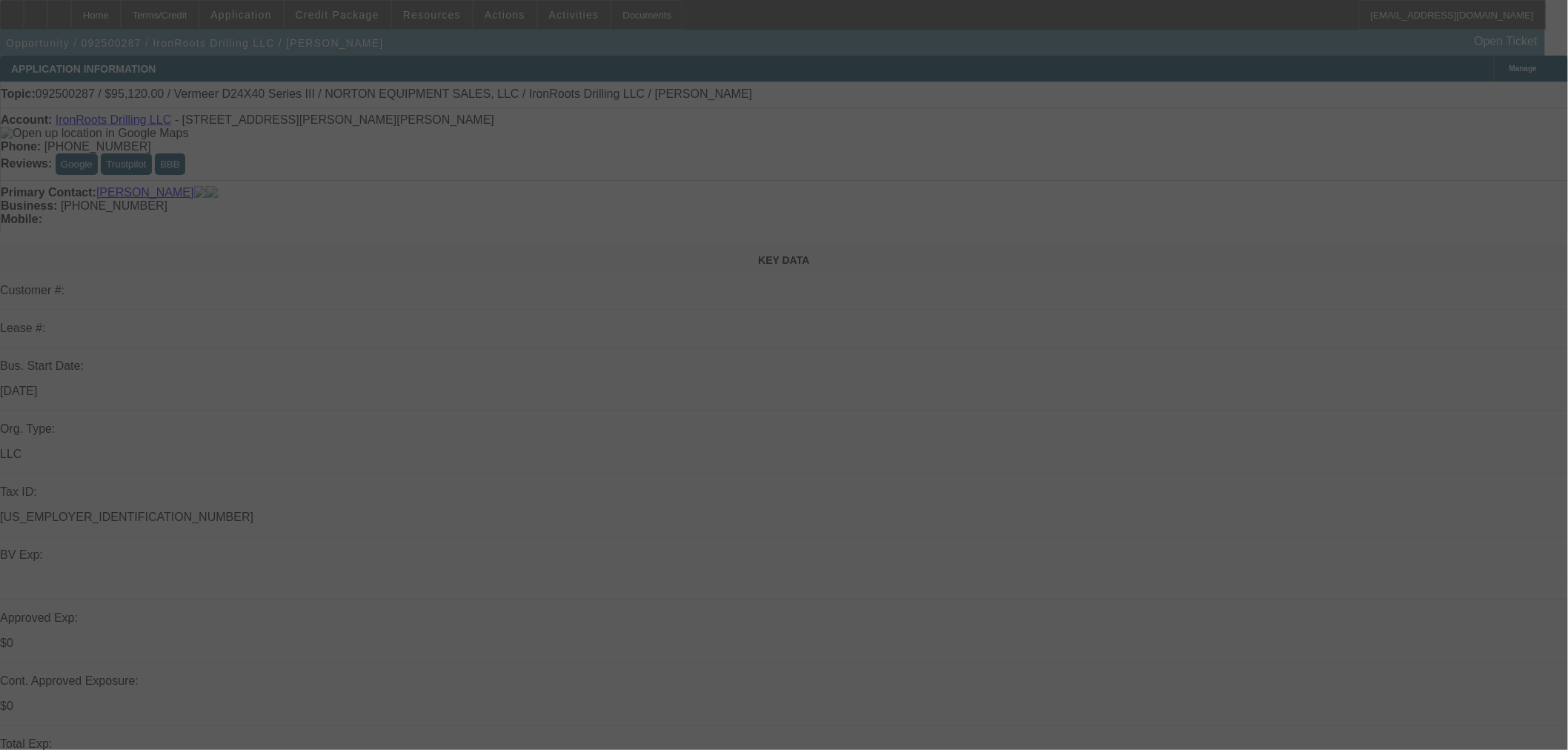
select select "0.2"
select select "2"
select select "0"
select select "0.2"
select select "2"
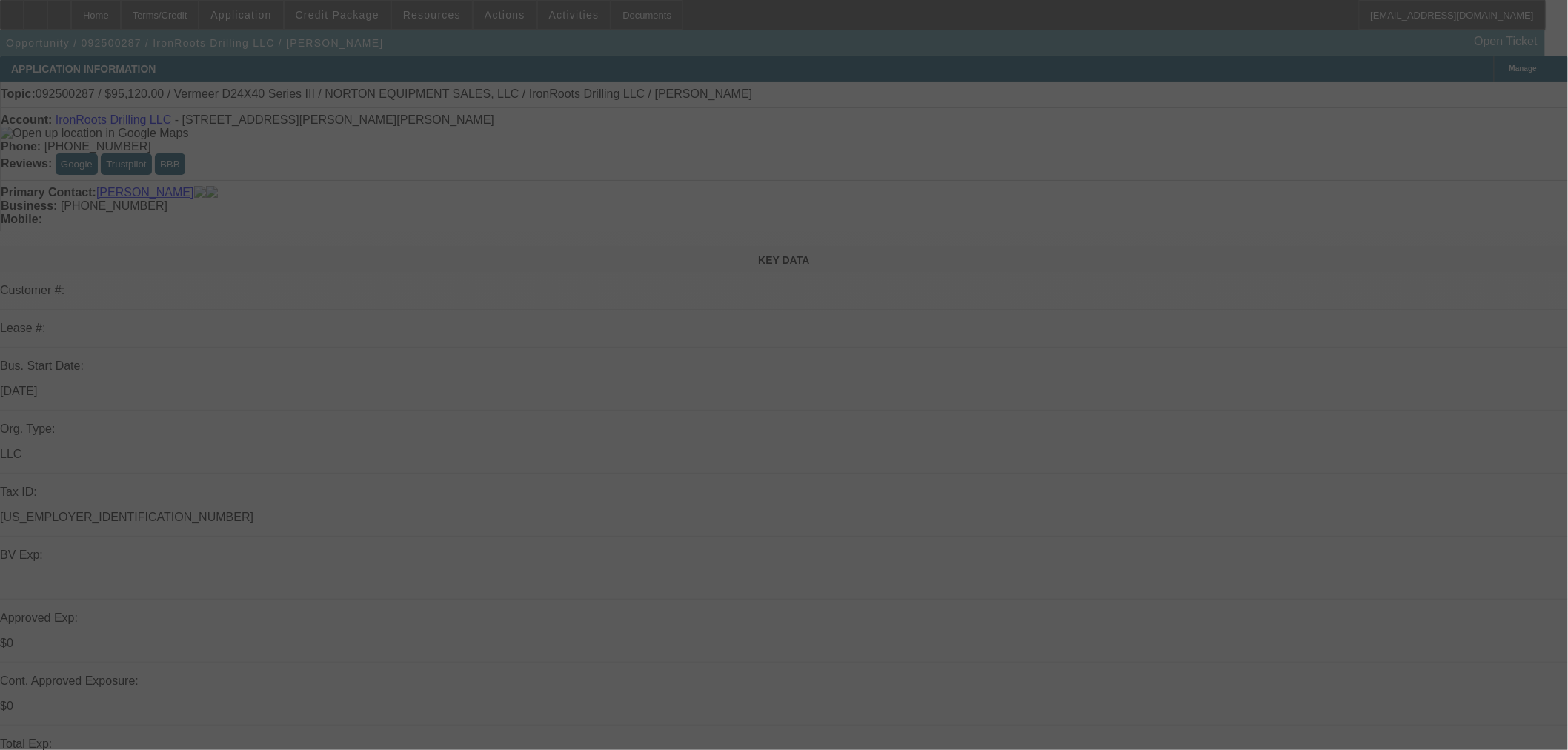
select select "0"
select select "0.2"
select select "2"
select select "0"
select select "0.15"
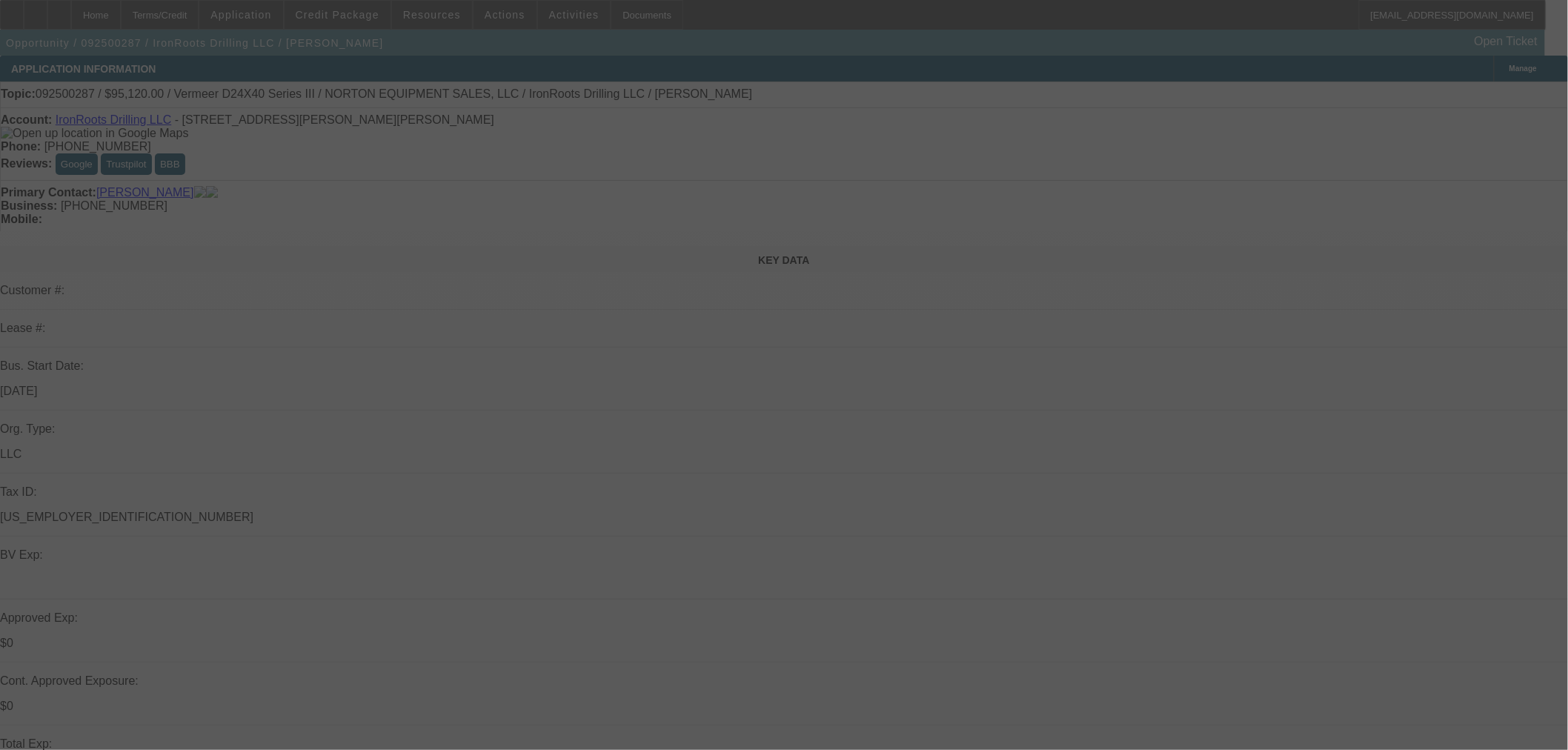
select select "2"
select select "0"
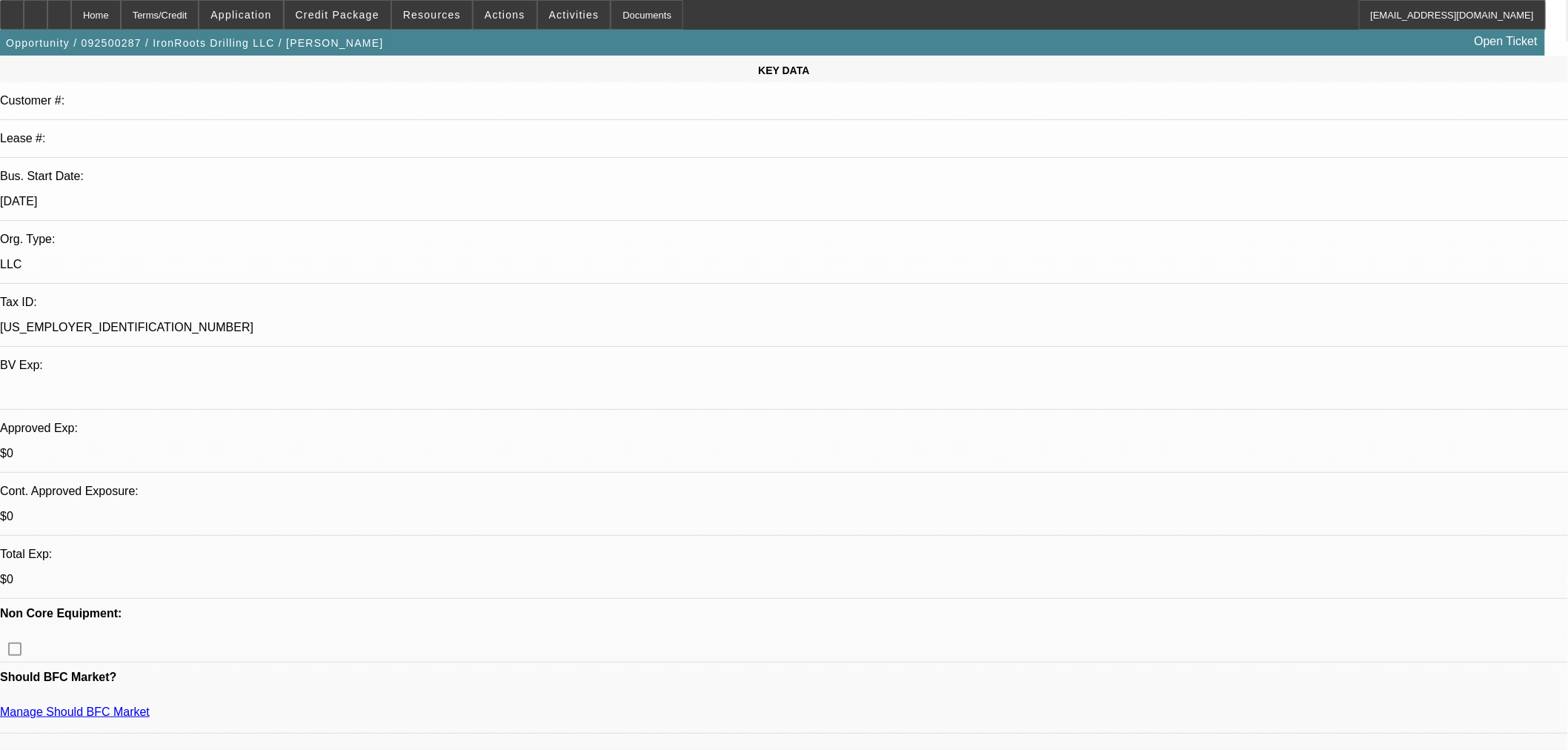
select select "1"
select select "2"
select select "6"
select select "1"
select select "2"
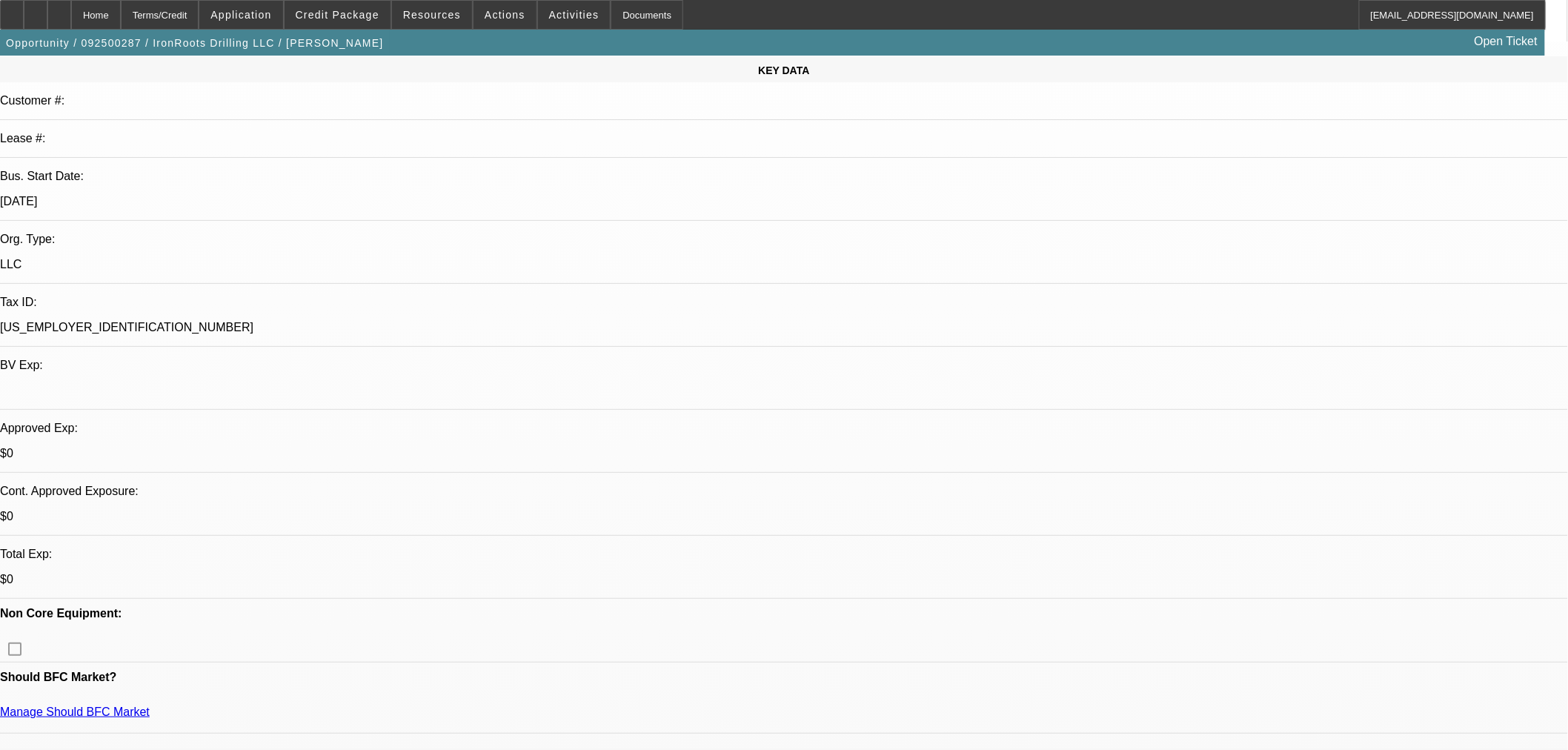
select select "6"
select select "1"
select select "2"
select select "6"
select select "1"
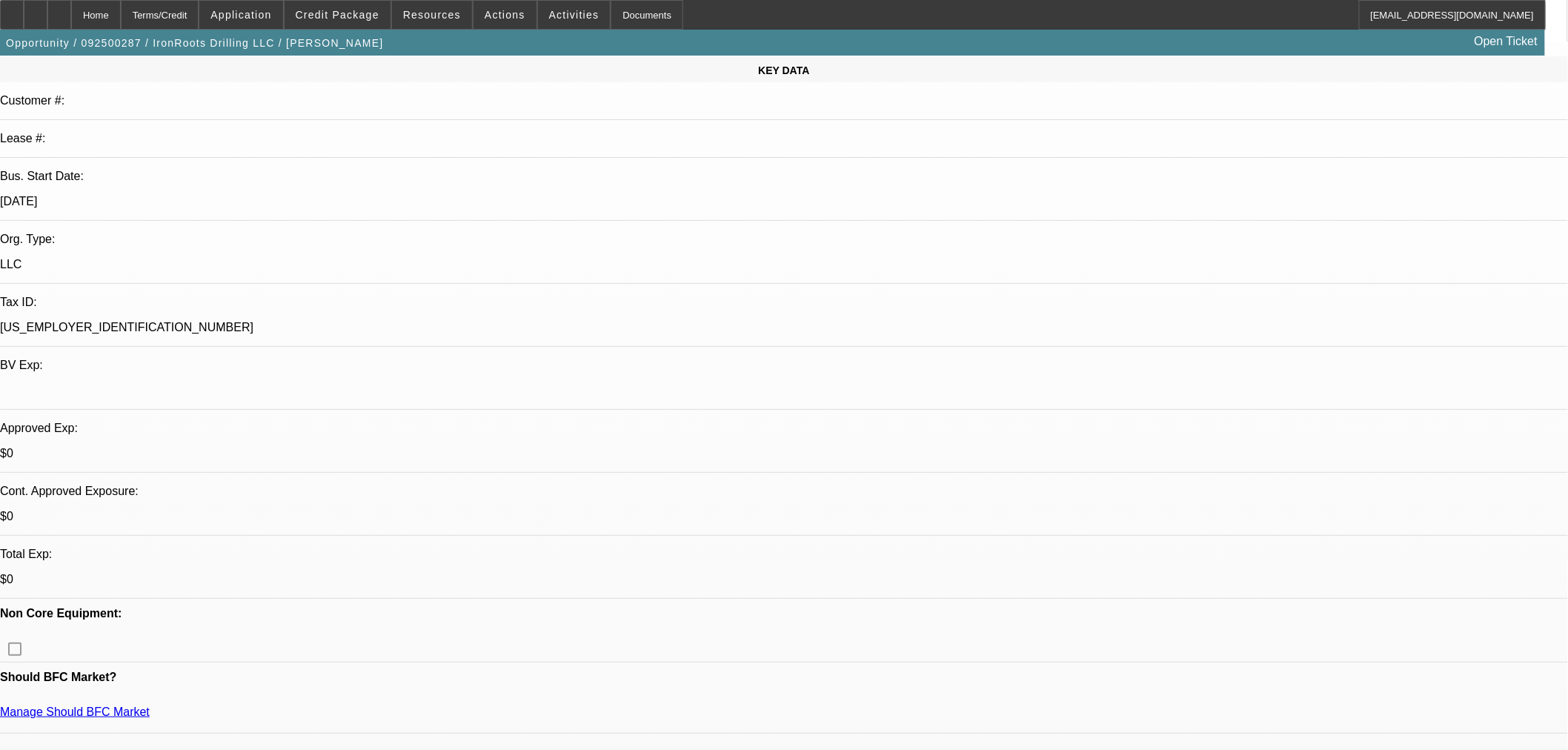
select select "2"
select select "6"
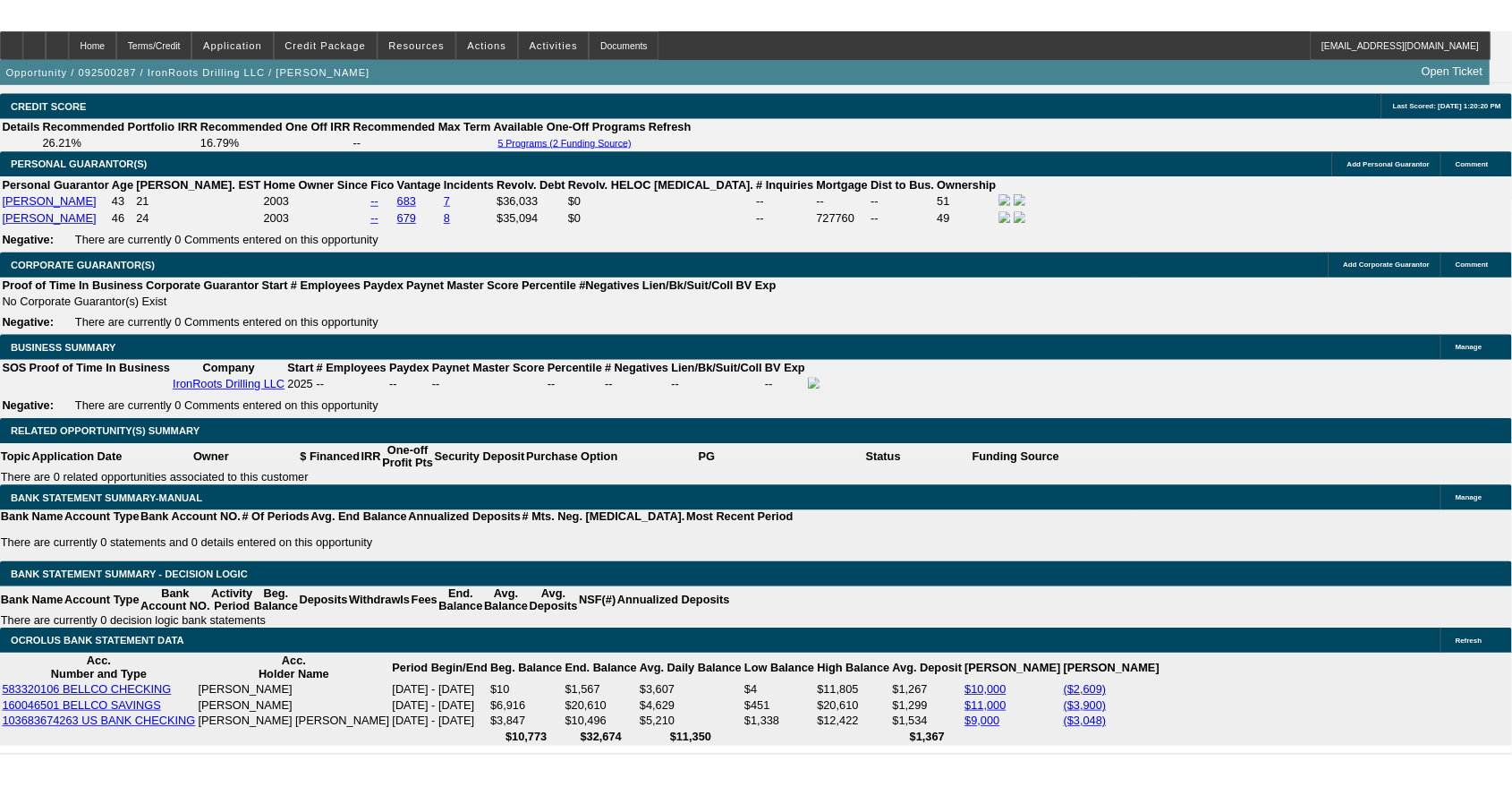
scroll to position [2485, 0]
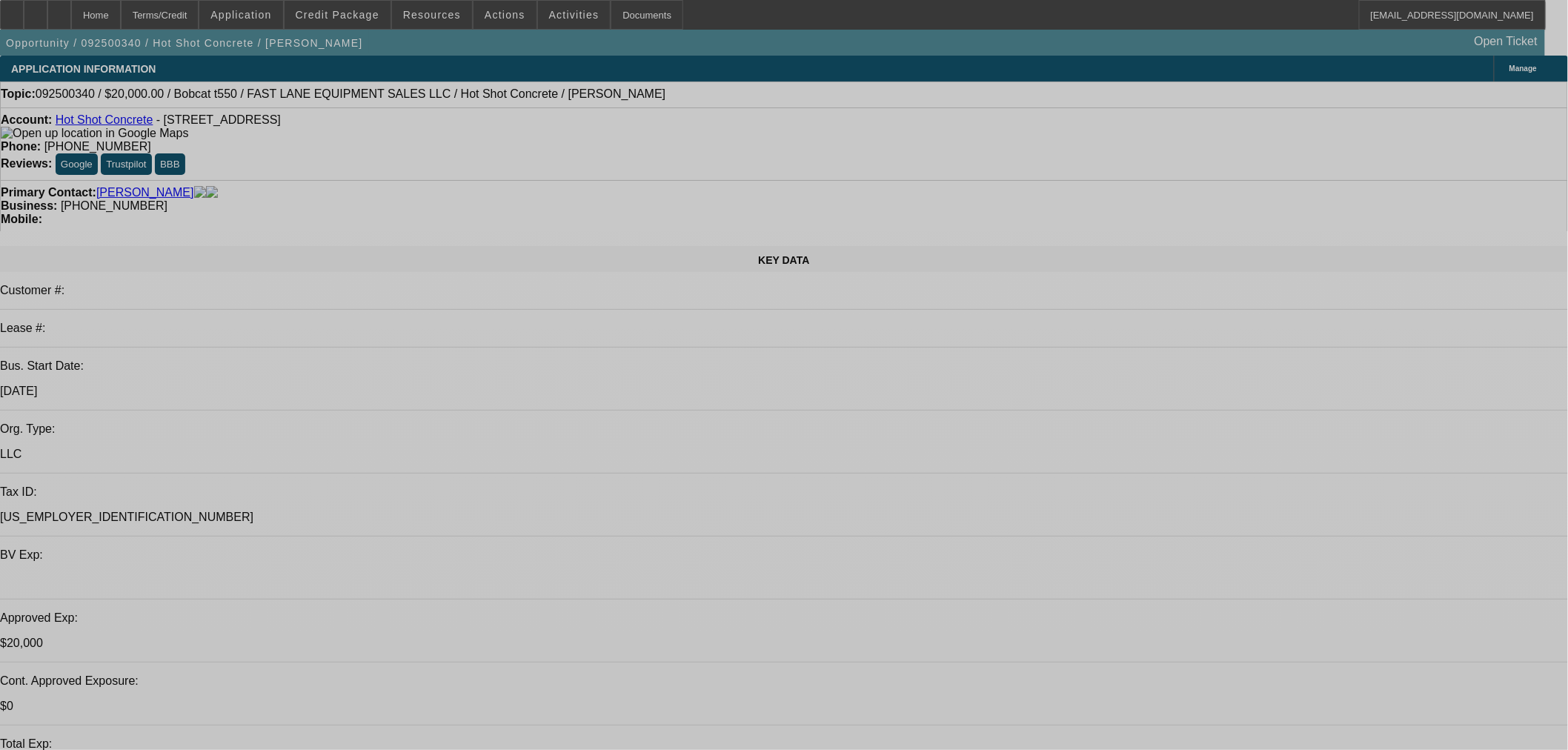
select select "0"
select select "2"
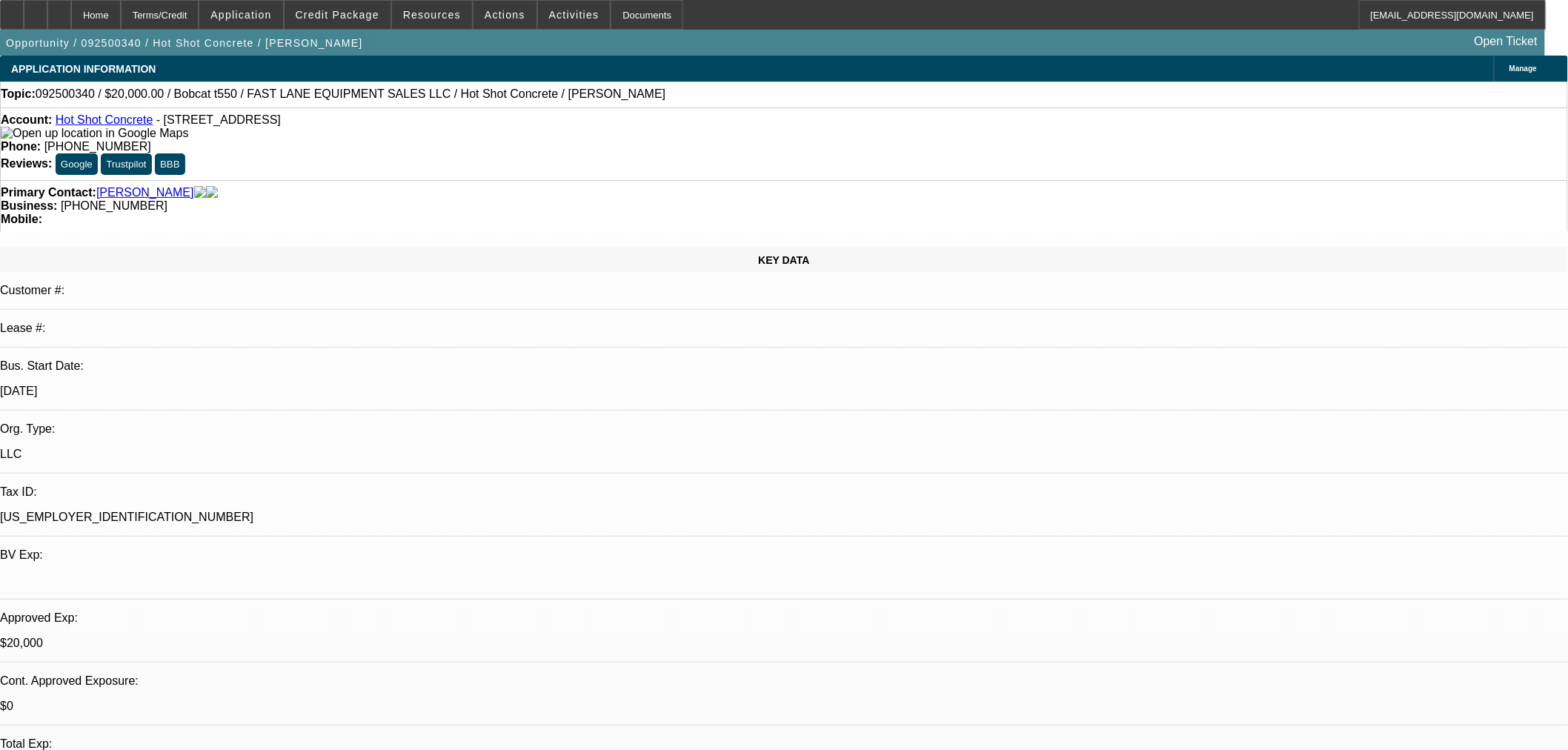
select select "2"
select select "0"
select select "6"
select select "0"
select select "2"
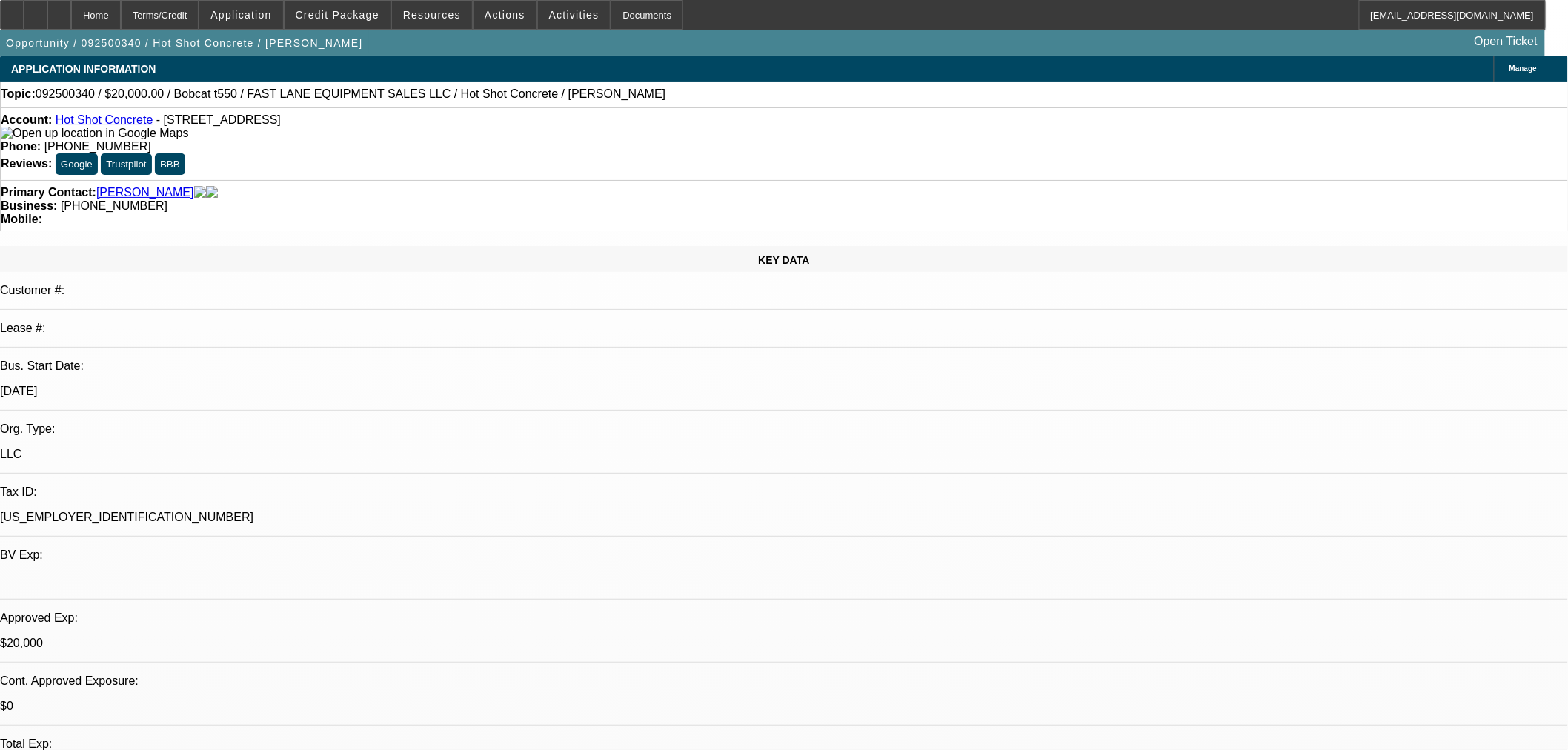
select select "2"
select select "0"
select select "6"
select select "0"
select select "2"
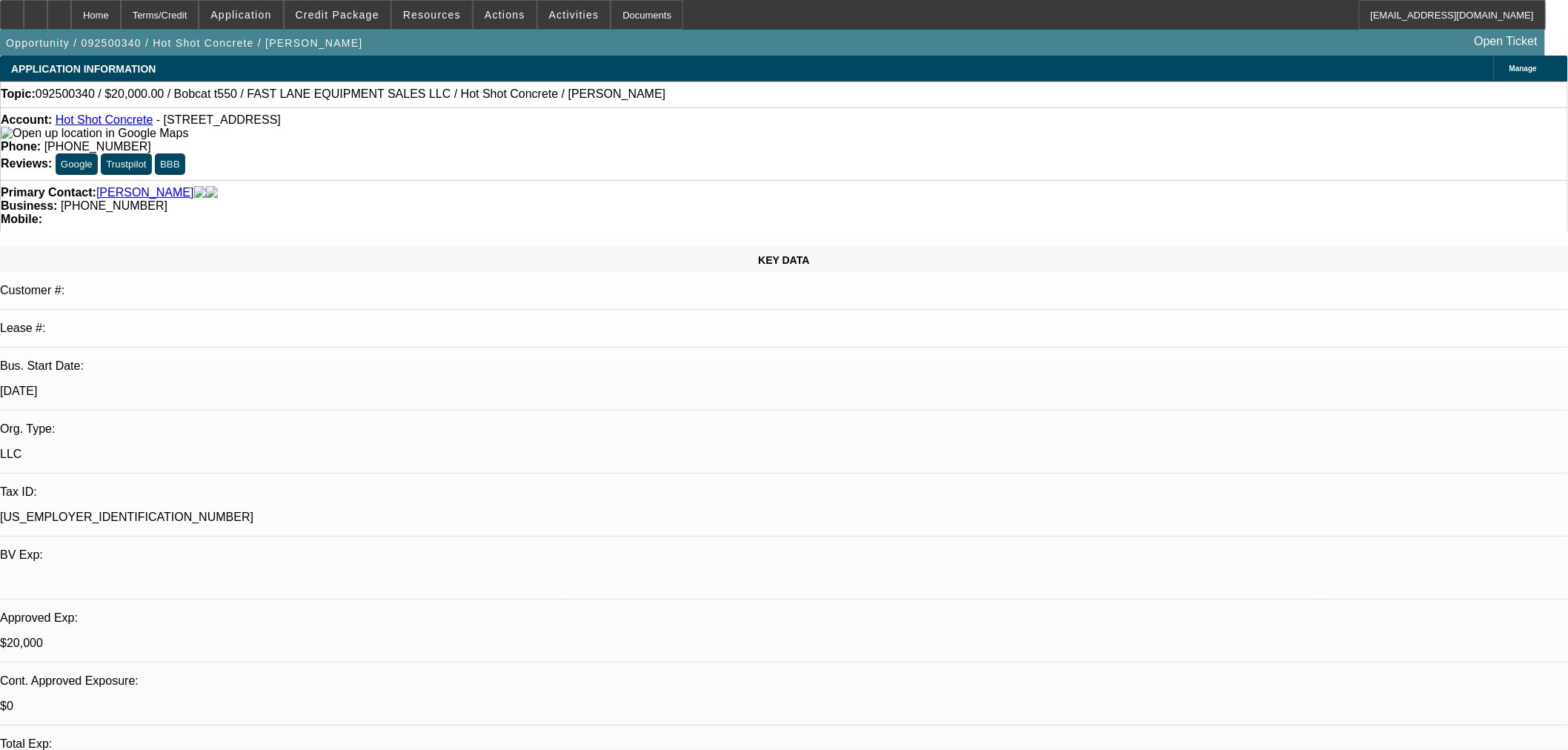
select select "2"
select select "0"
select select "6"
select select "0"
select select "2"
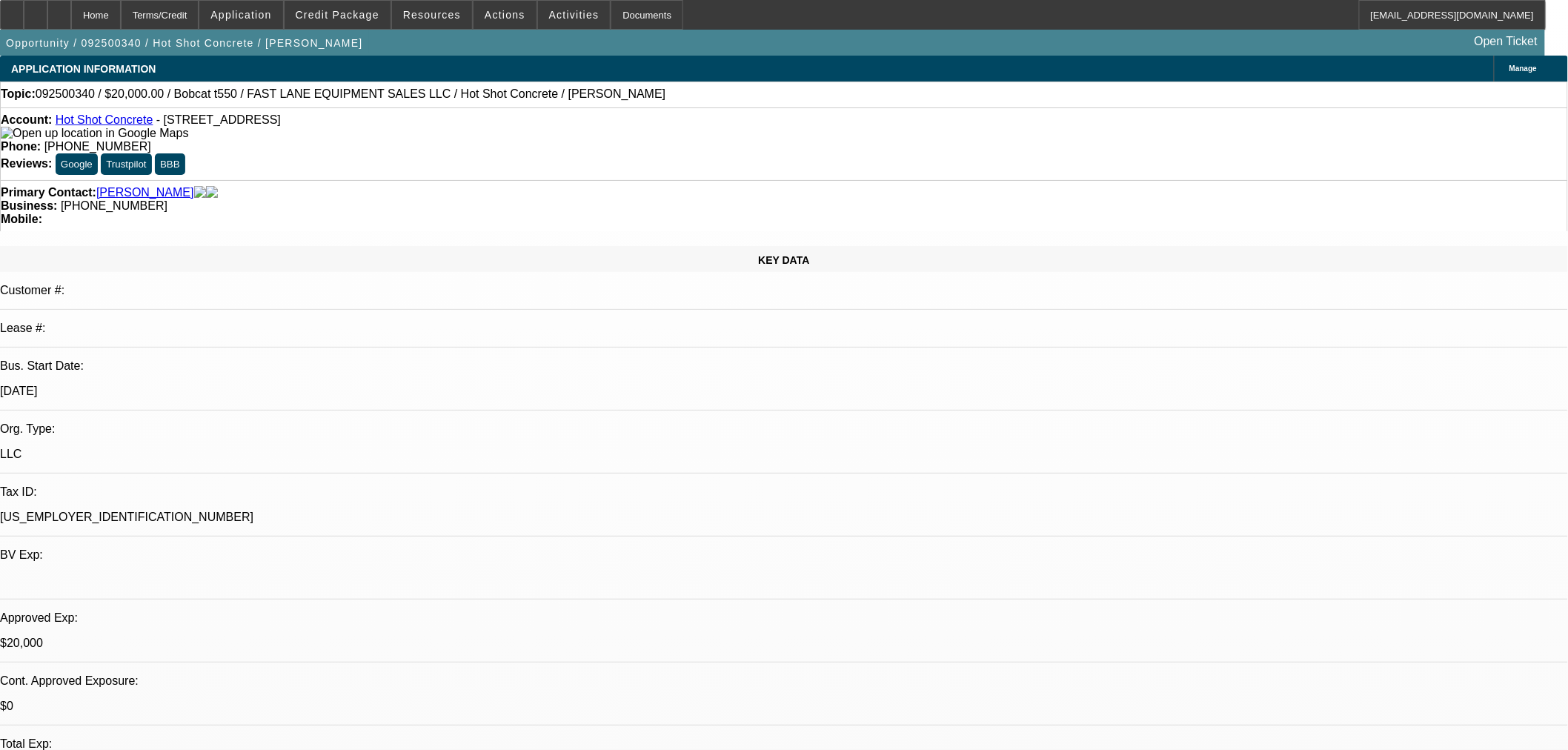
select select "2"
select select "0"
select select "6"
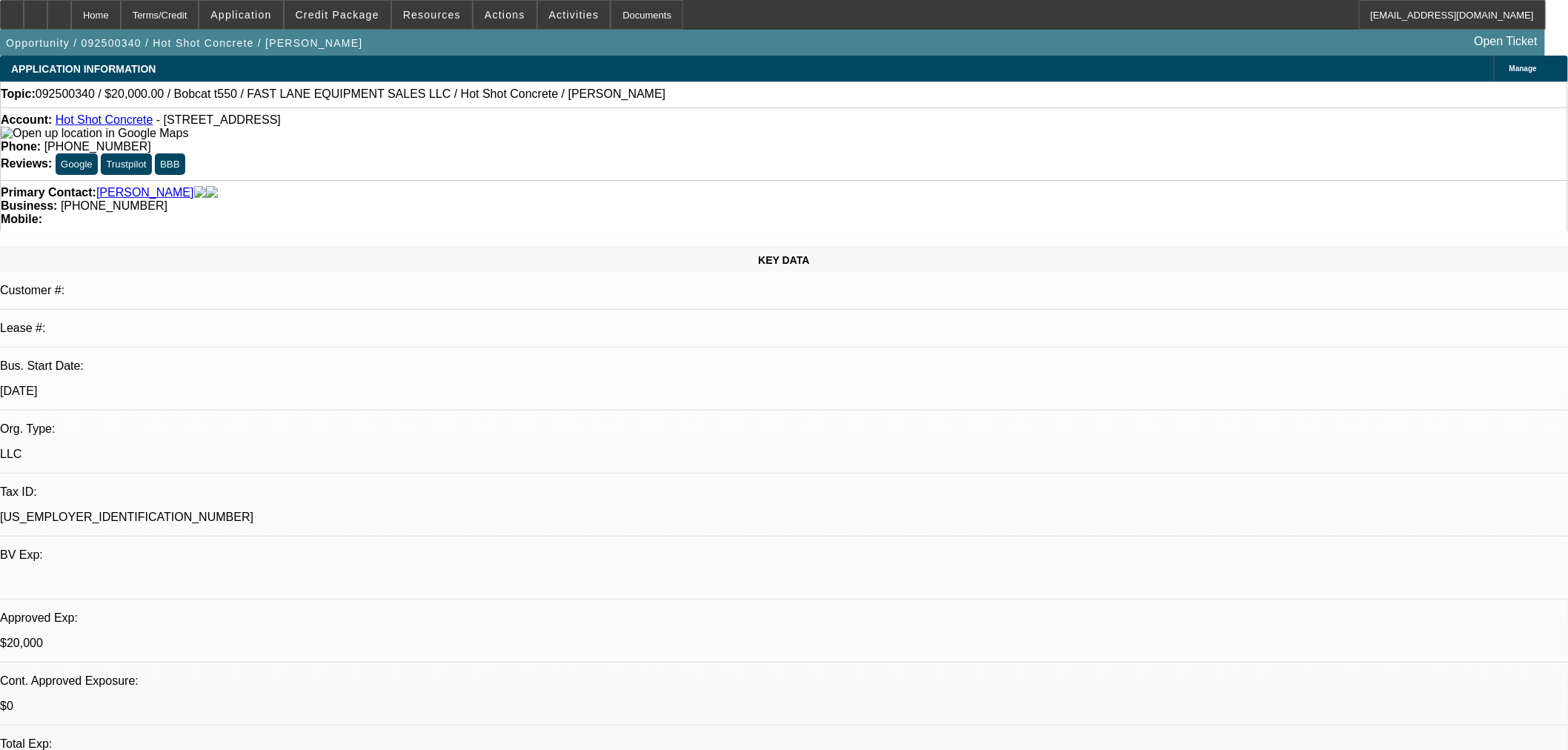
radio input "true"
type textarea "FU with wade in a week"
radio input "true"
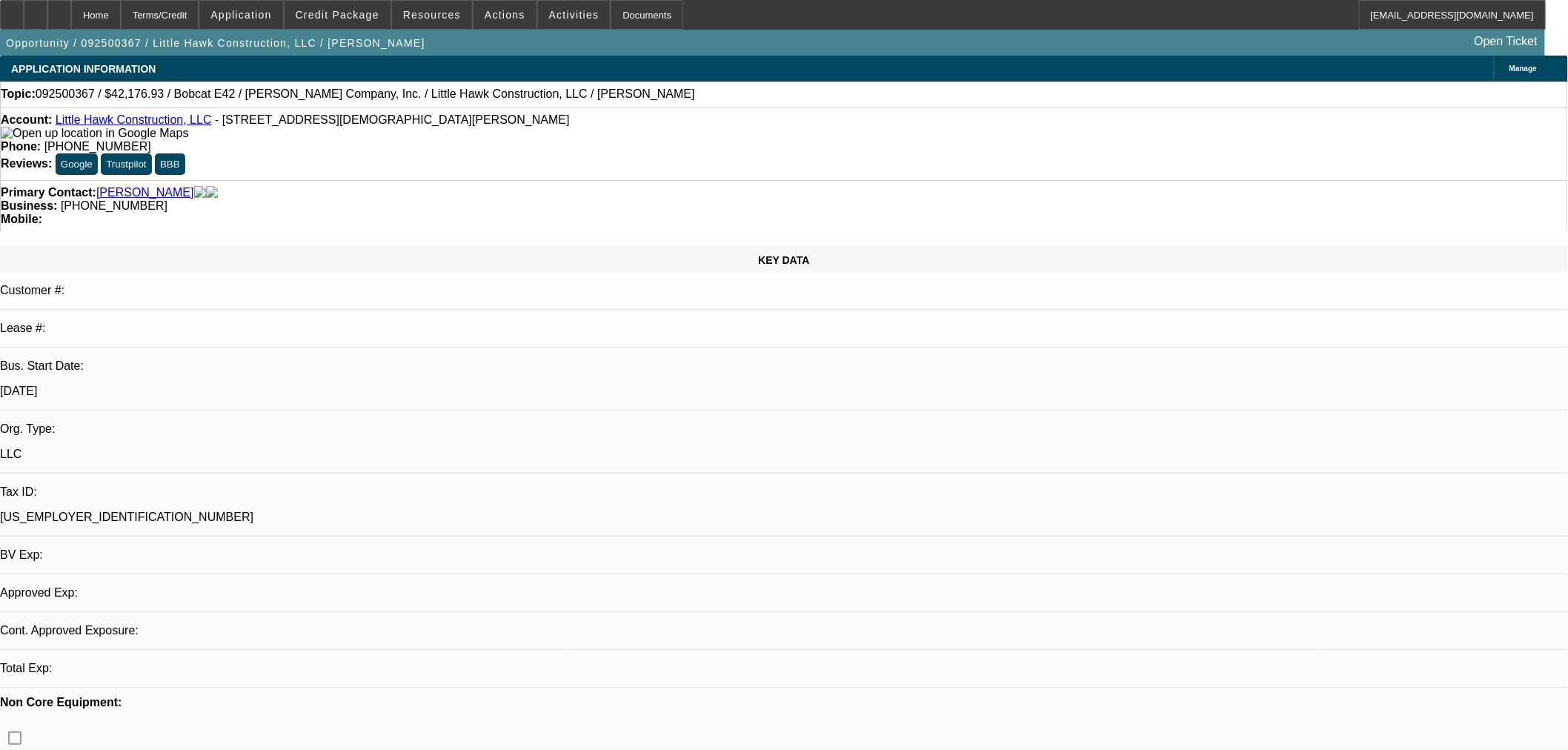
select select "0.1"
select select "2"
select select "0"
select select "6"
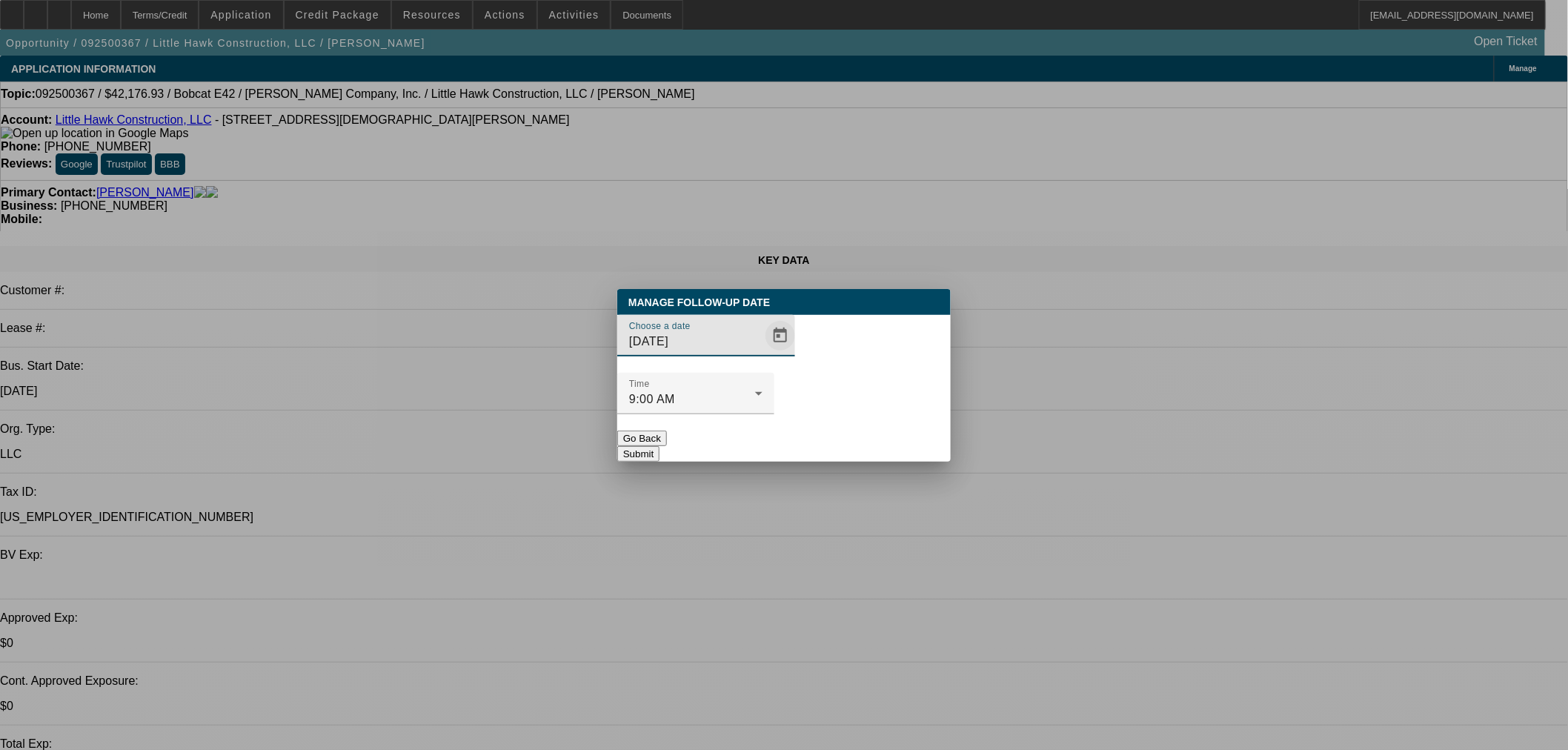
click at [762, 353] on span "Open calendar" at bounding box center [780, 335] width 36 height 36
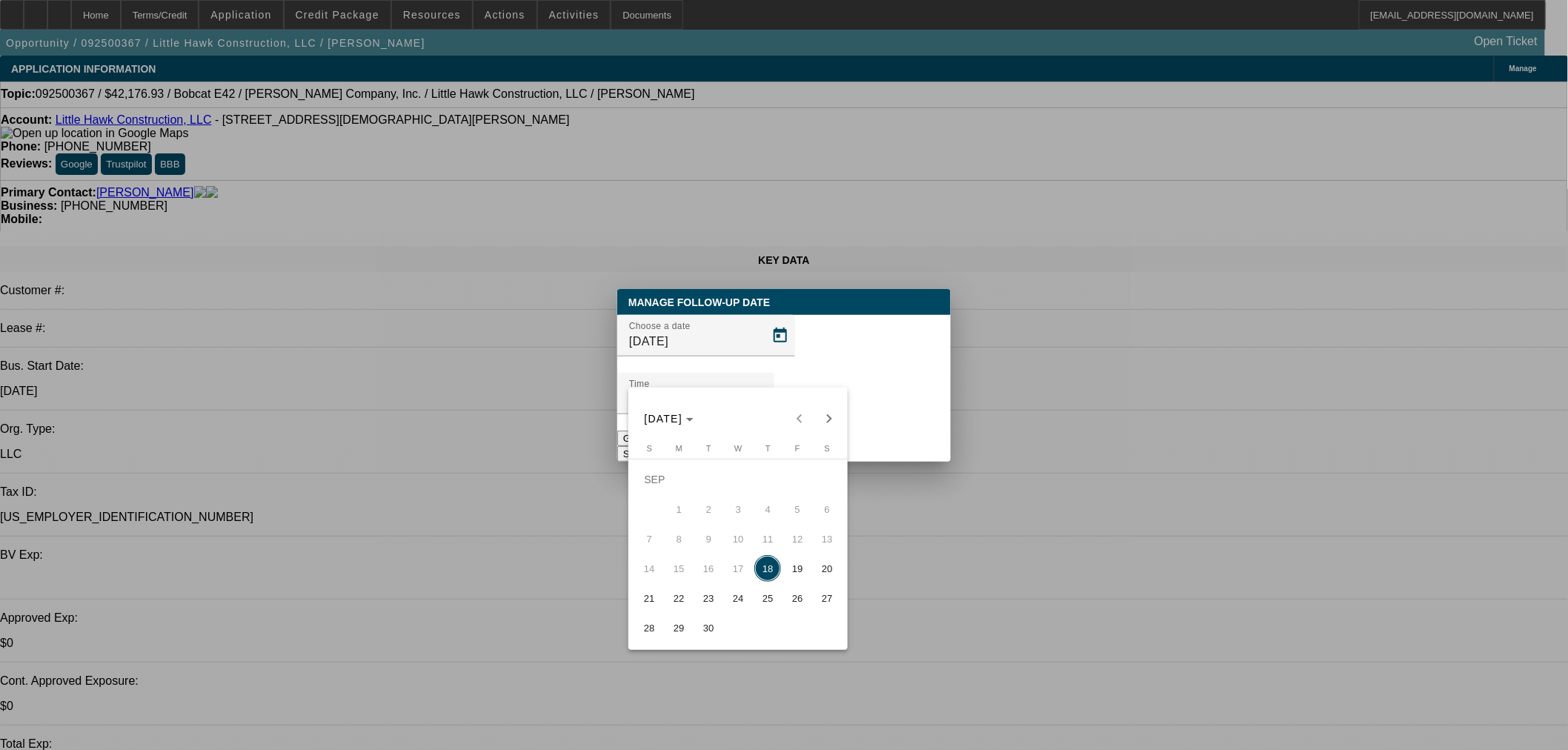
drag, startPoint x: 766, startPoint y: 580, endPoint x: 801, endPoint y: 452, distance: 132.7
click at [765, 578] on span "18" at bounding box center [767, 567] width 27 height 27
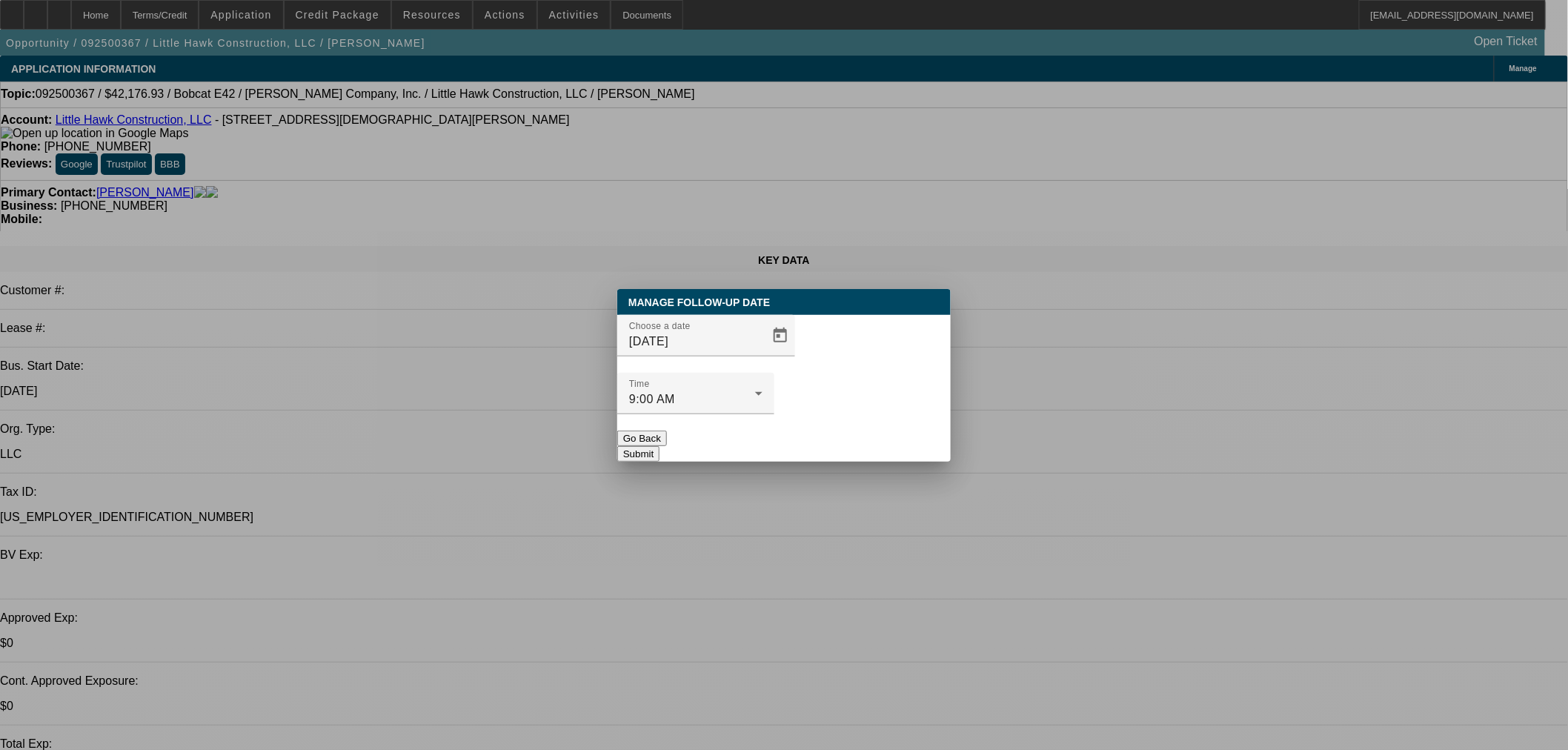
click at [659, 446] on button "Submit" at bounding box center [639, 454] width 42 height 16
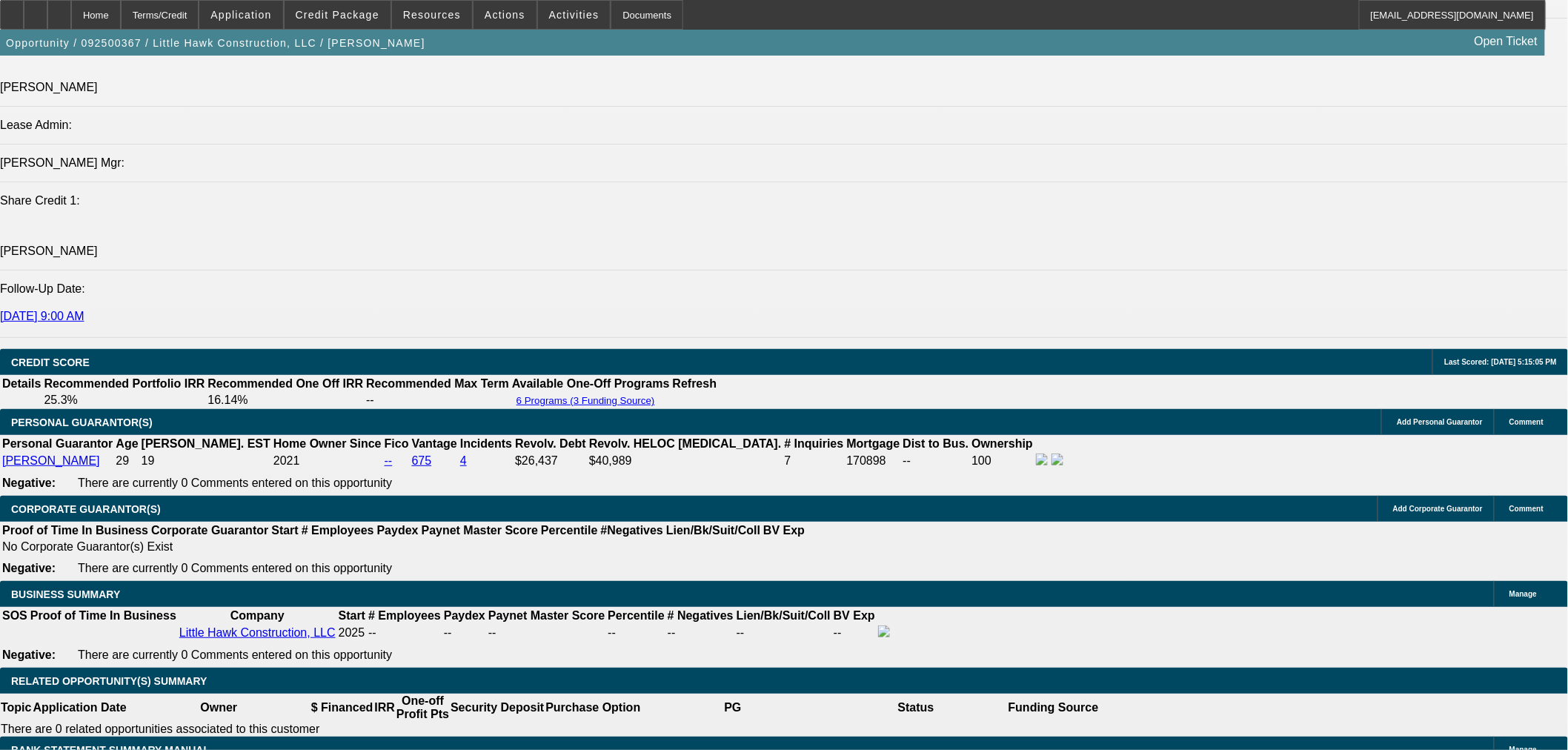
scroll to position [1920, 0]
